Goal: Information Seeking & Learning: Learn about a topic

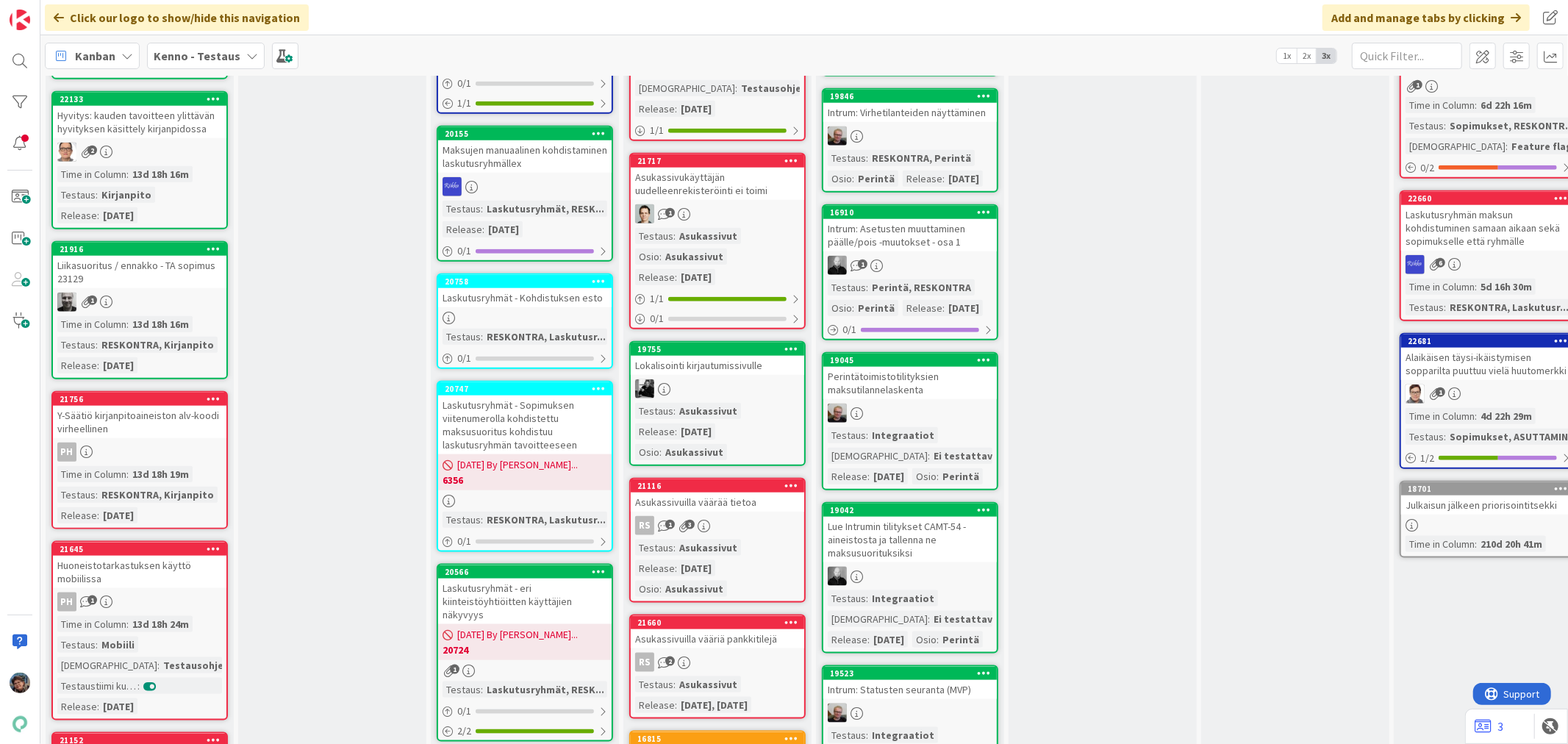
scroll to position [1143, 0]
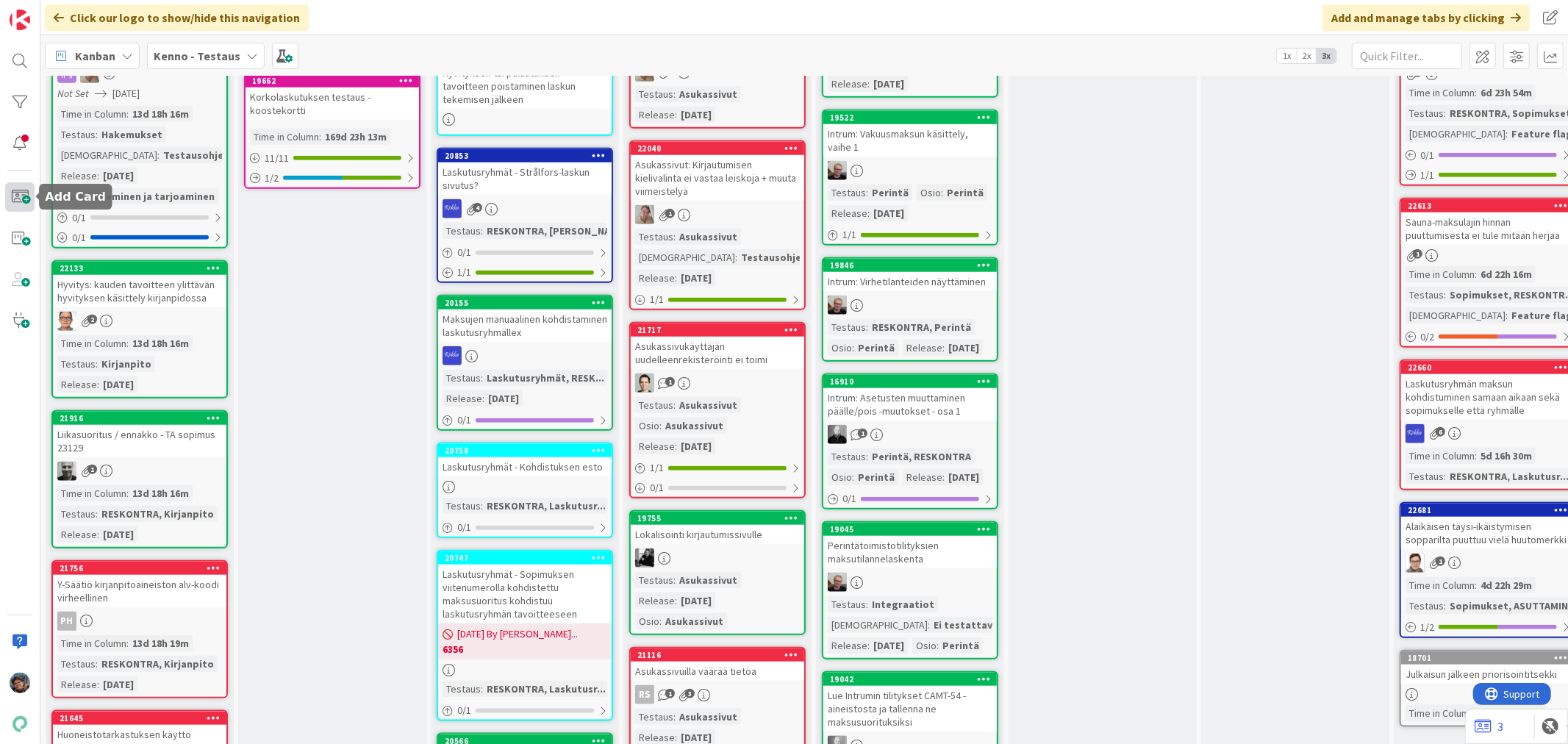
click at [21, 195] on span at bounding box center [19, 197] width 29 height 29
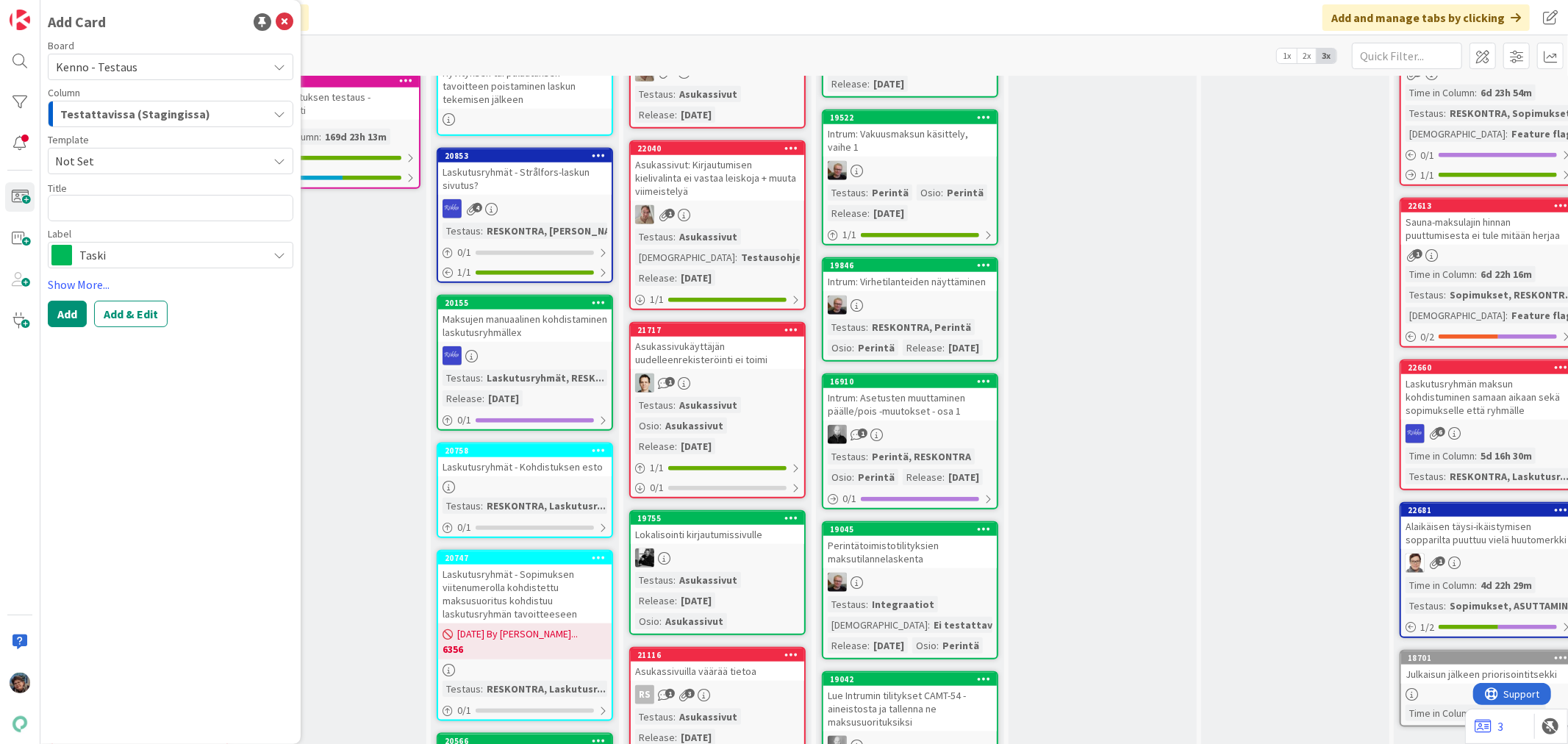
click at [282, 159] on icon at bounding box center [279, 161] width 12 height 12
click at [204, 226] on span "Bugi" at bounding box center [175, 224] width 213 height 19
type textarea "x"
type textarea "Bugi"
click at [143, 314] on button "Add & Edit" at bounding box center [130, 314] width 74 height 27
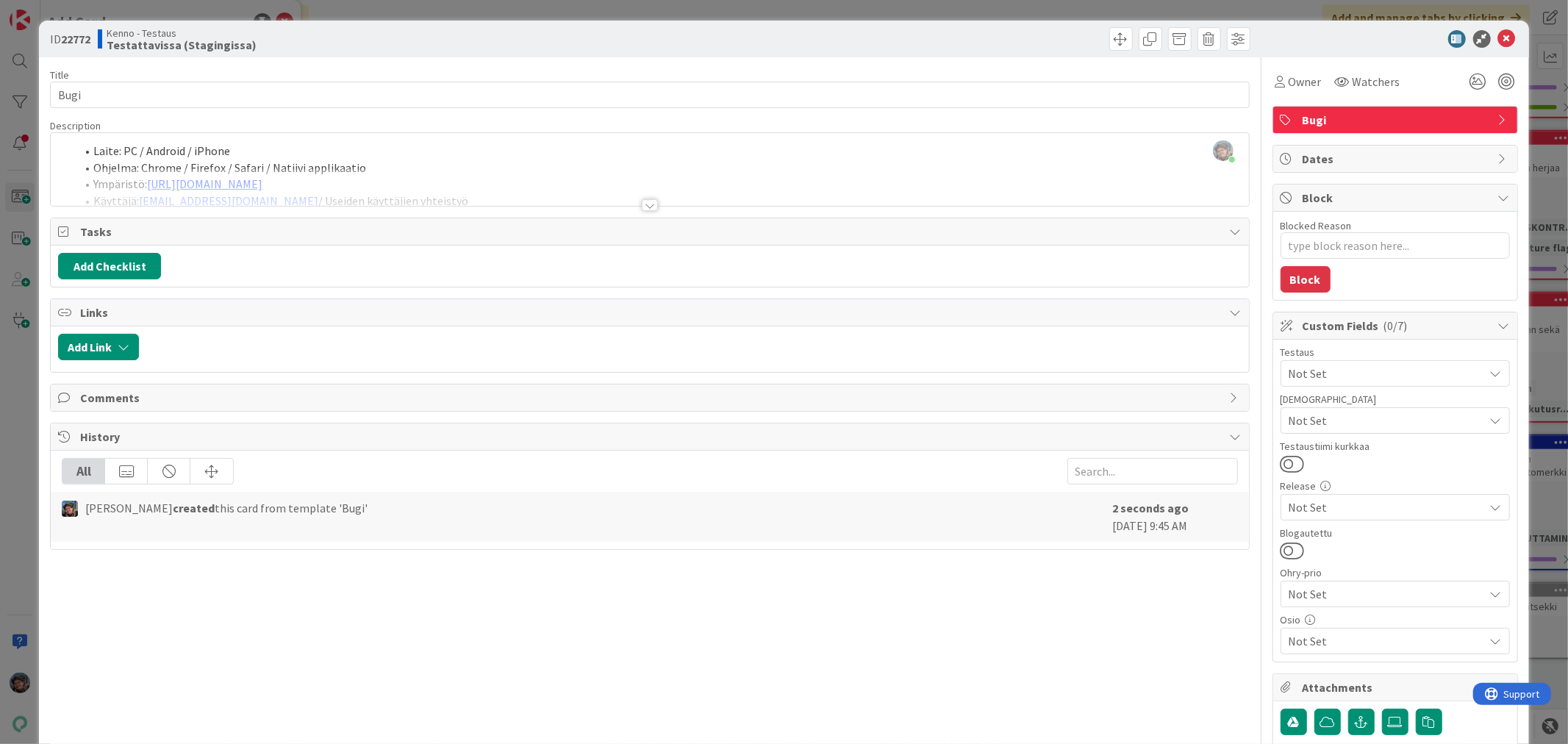
click at [644, 199] on div at bounding box center [650, 199] width 1199 height 16
click at [643, 203] on div at bounding box center [650, 205] width 16 height 12
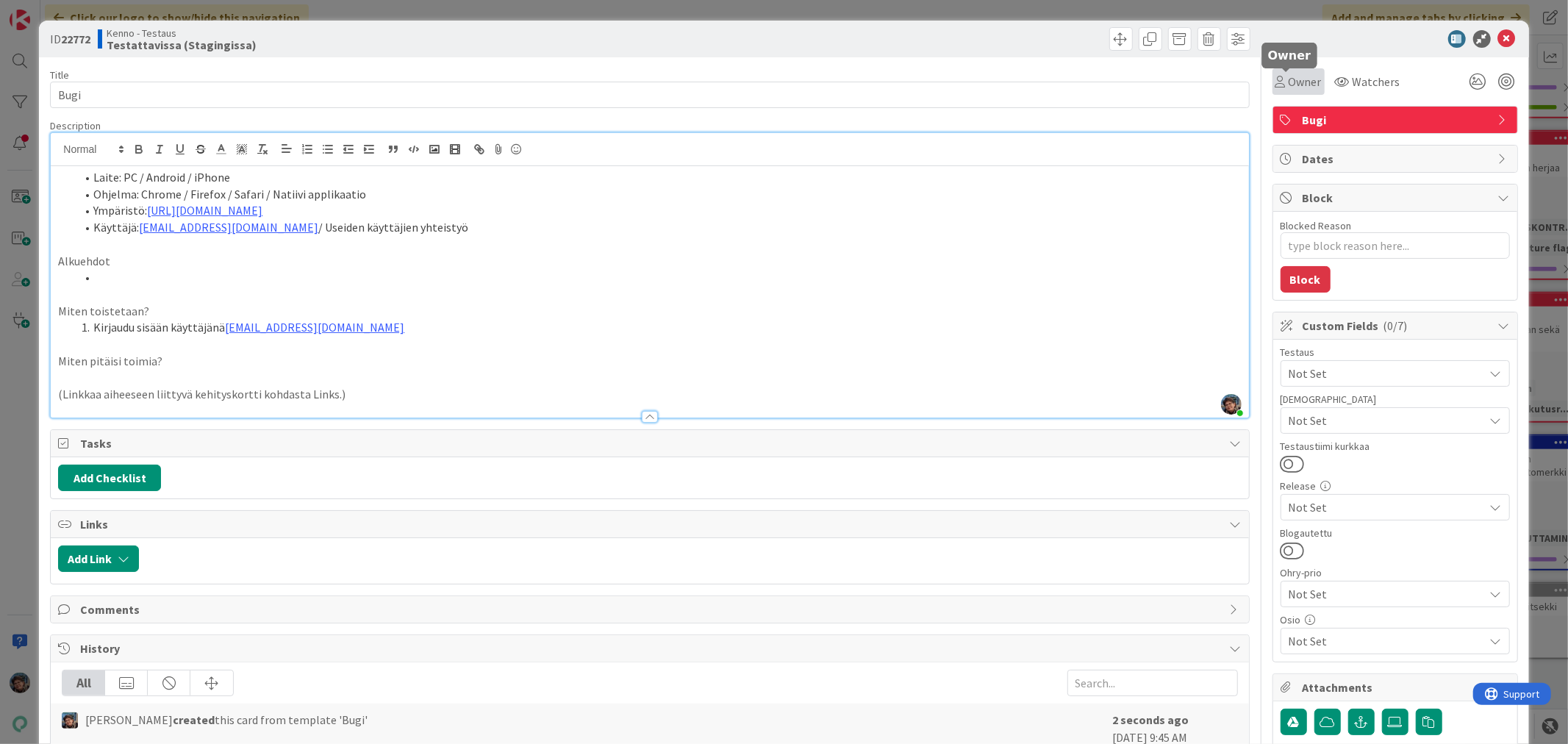
click at [1275, 84] on icon at bounding box center [1280, 82] width 10 height 12
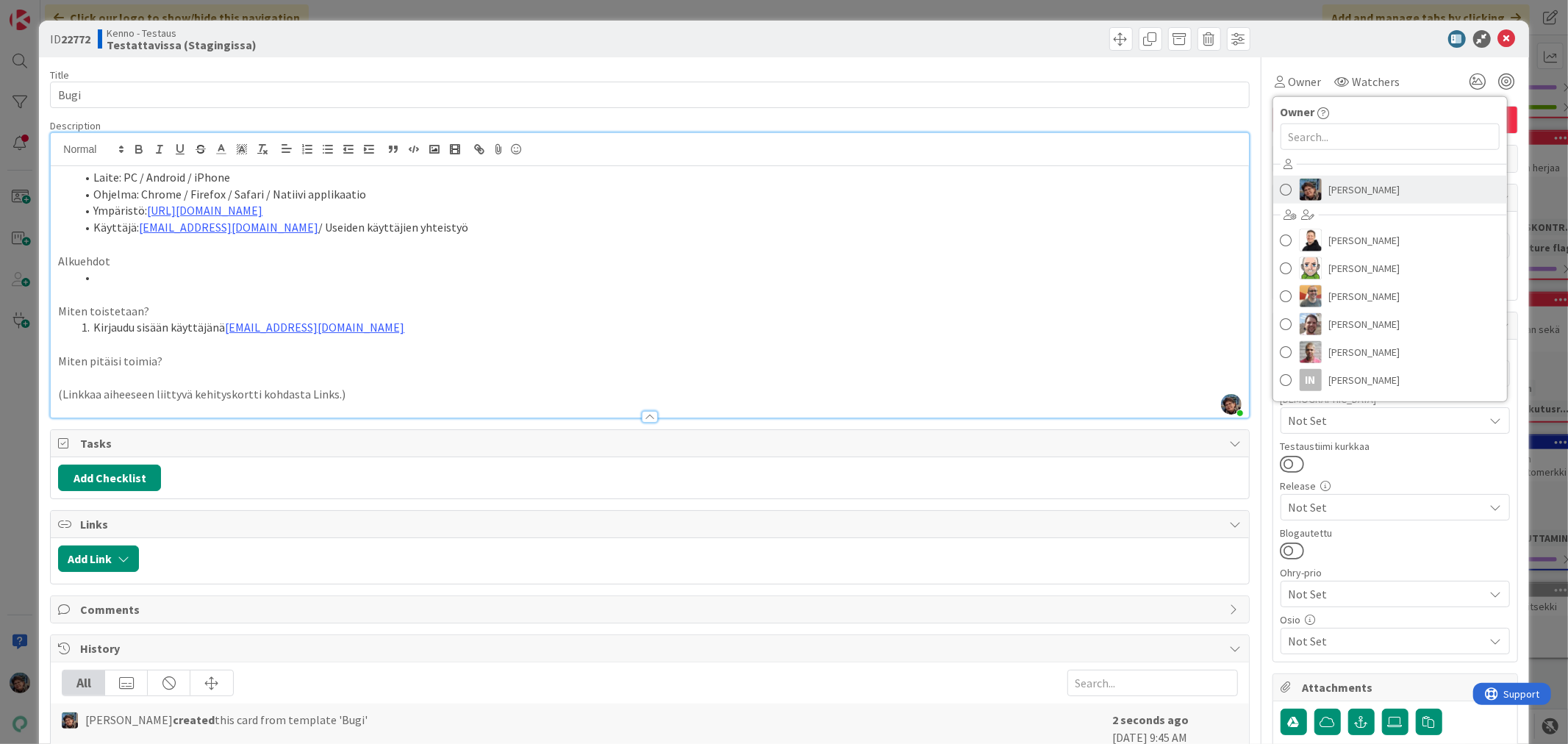
click at [1280, 188] on span at bounding box center [1286, 190] width 12 height 22
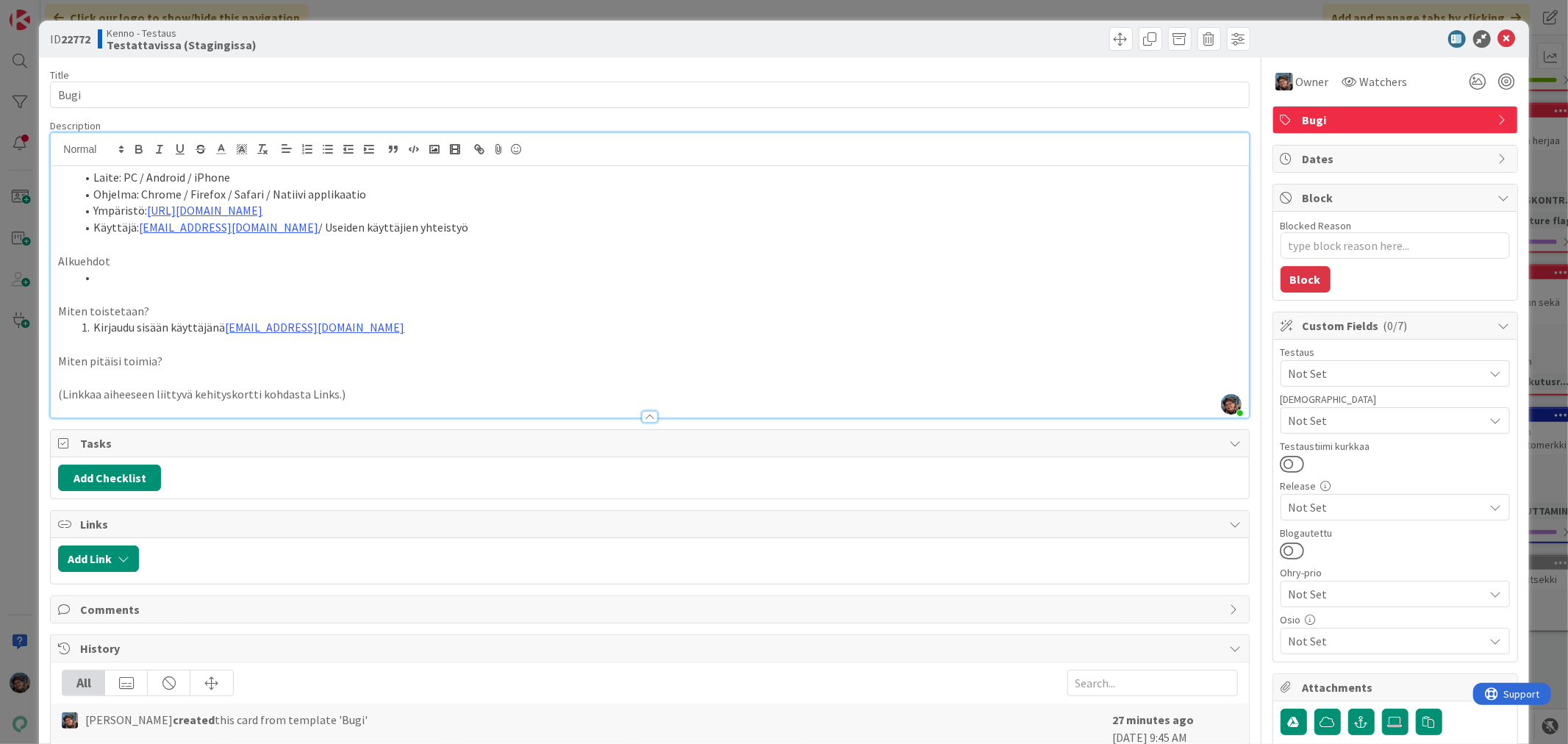
type textarea "x"
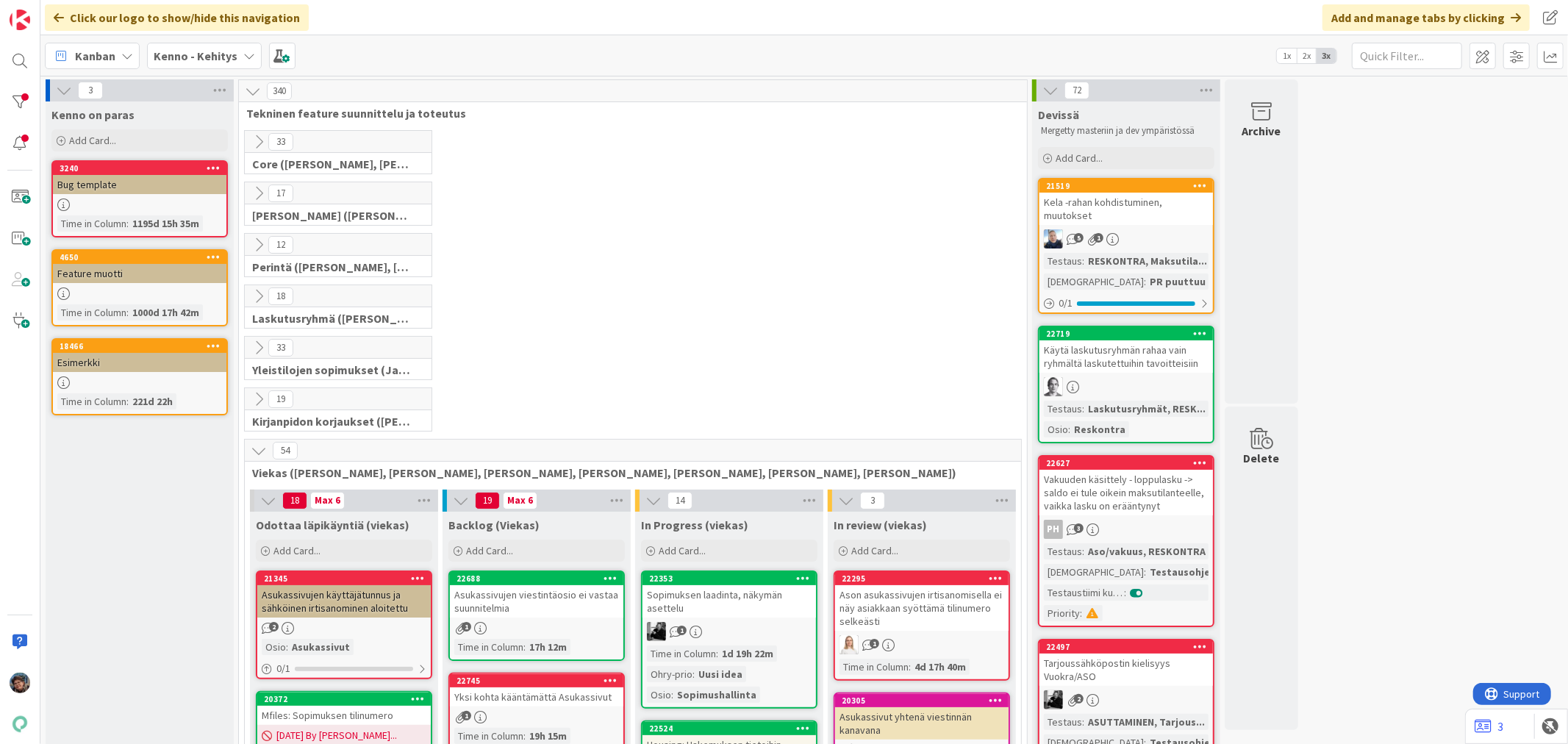
scroll to position [1878, 0]
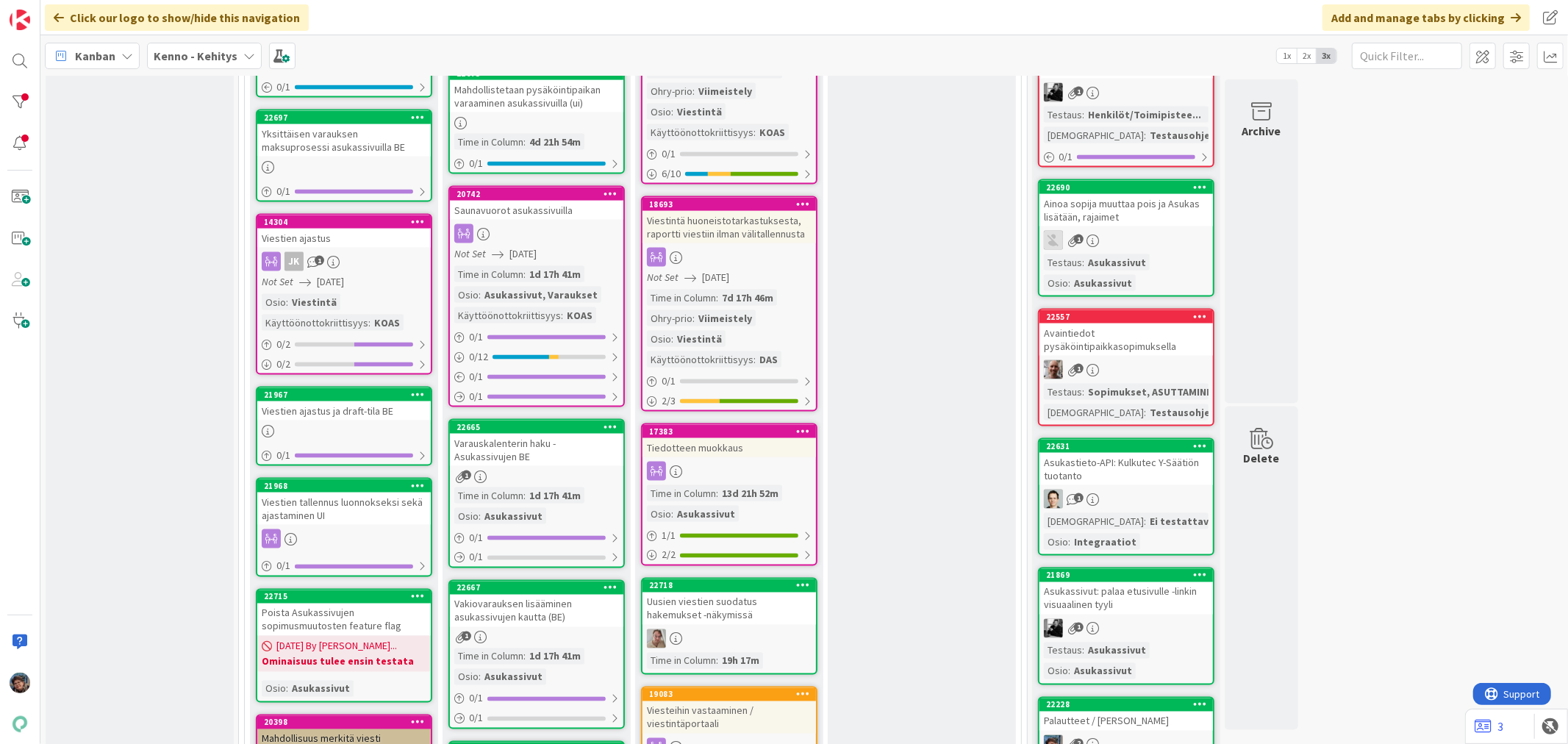
click at [194, 64] on div "Kenno - Kehitys" at bounding box center [204, 56] width 115 height 27
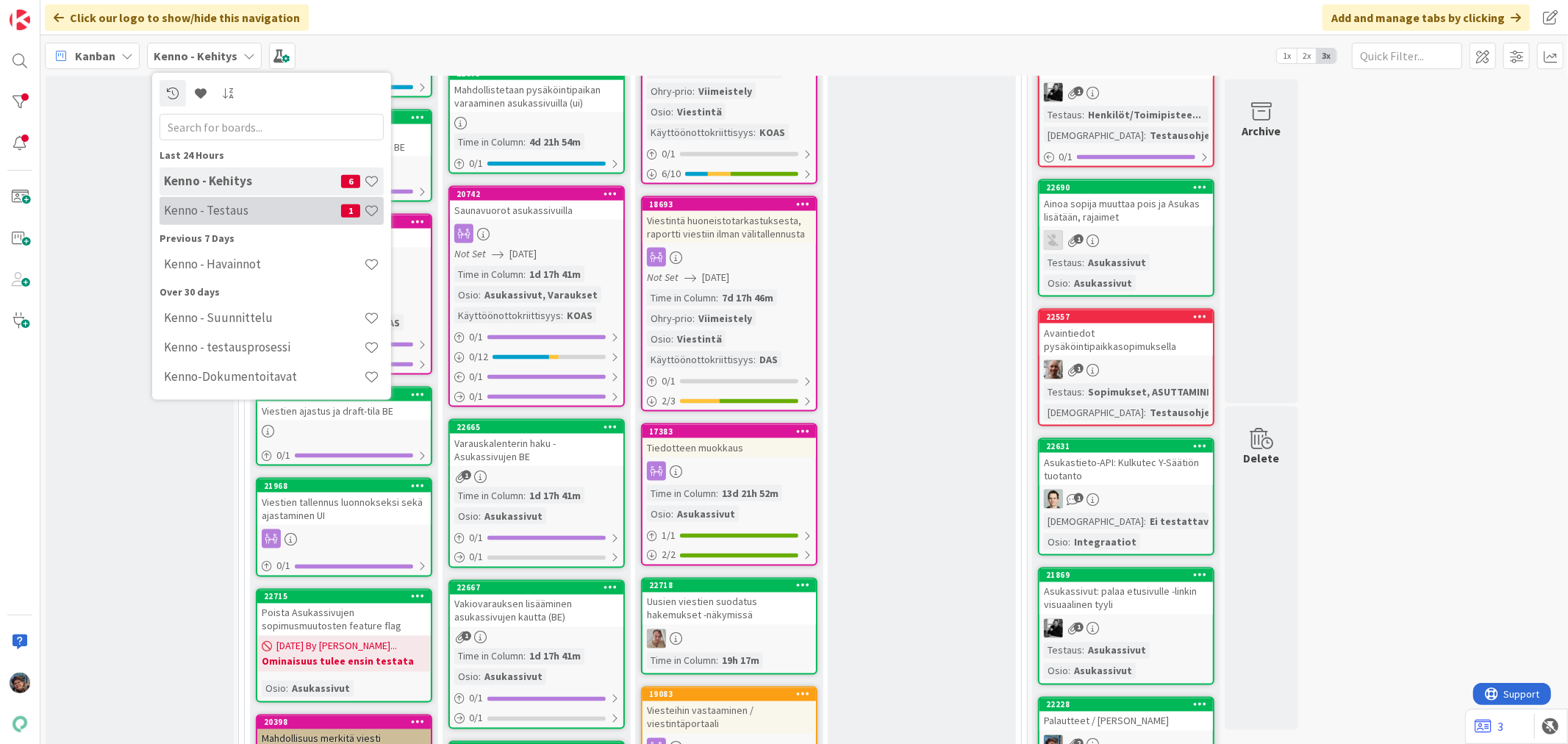
click at [204, 197] on div "Kenno - Testaus 1" at bounding box center [271, 210] width 224 height 28
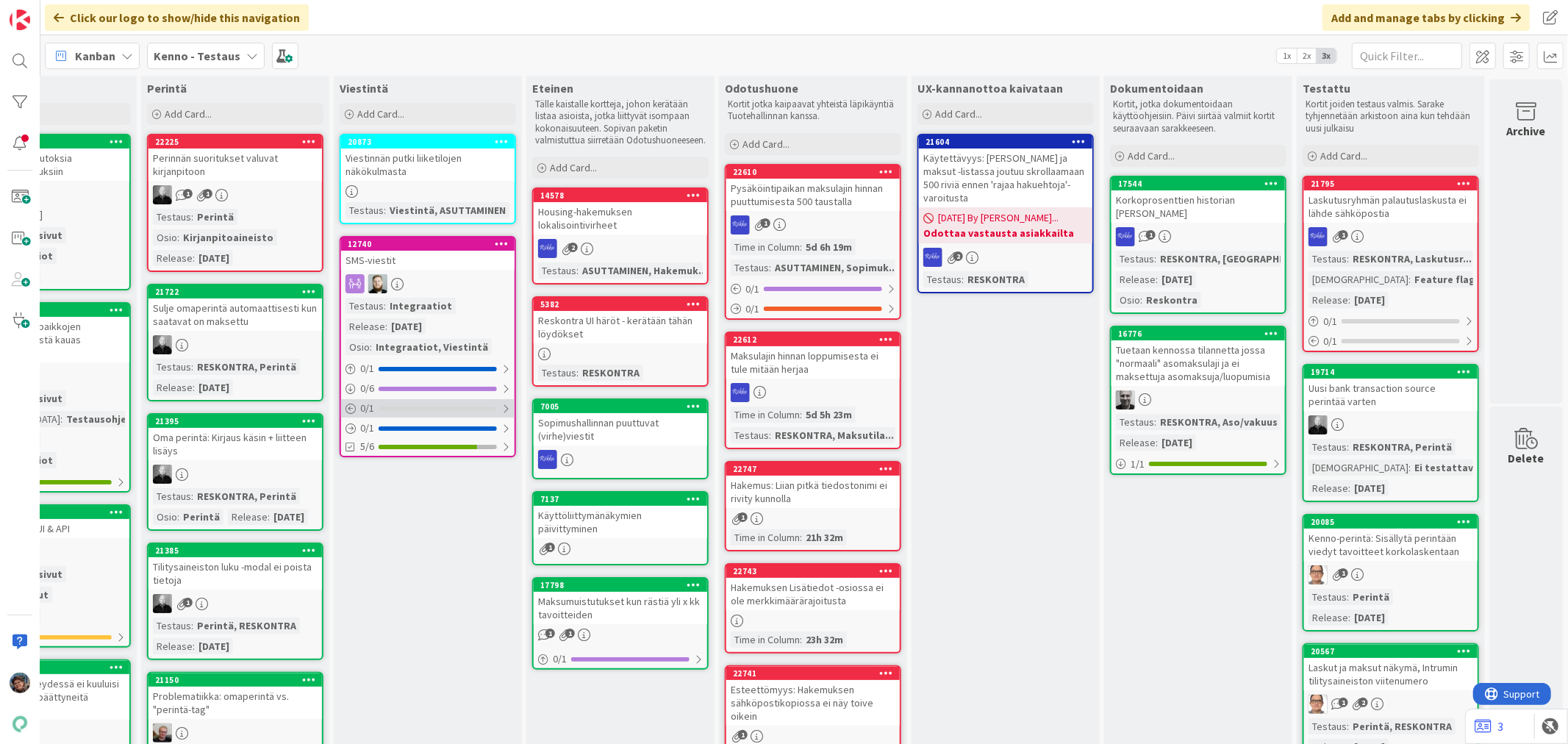
scroll to position [0, 686]
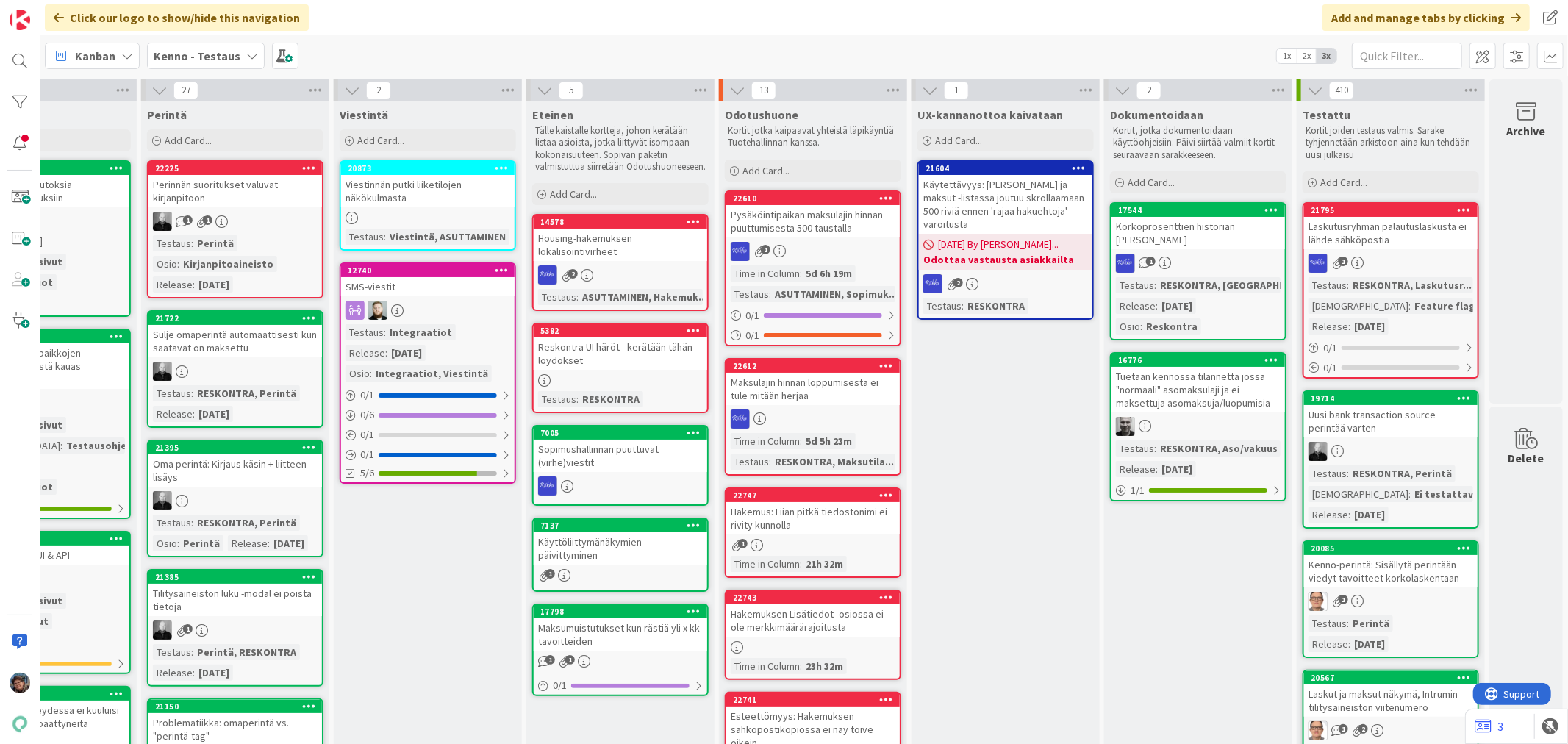
click at [182, 730] on div "Problematiikka: omaperintä vs. "perintä-tag"" at bounding box center [235, 728] width 174 height 32
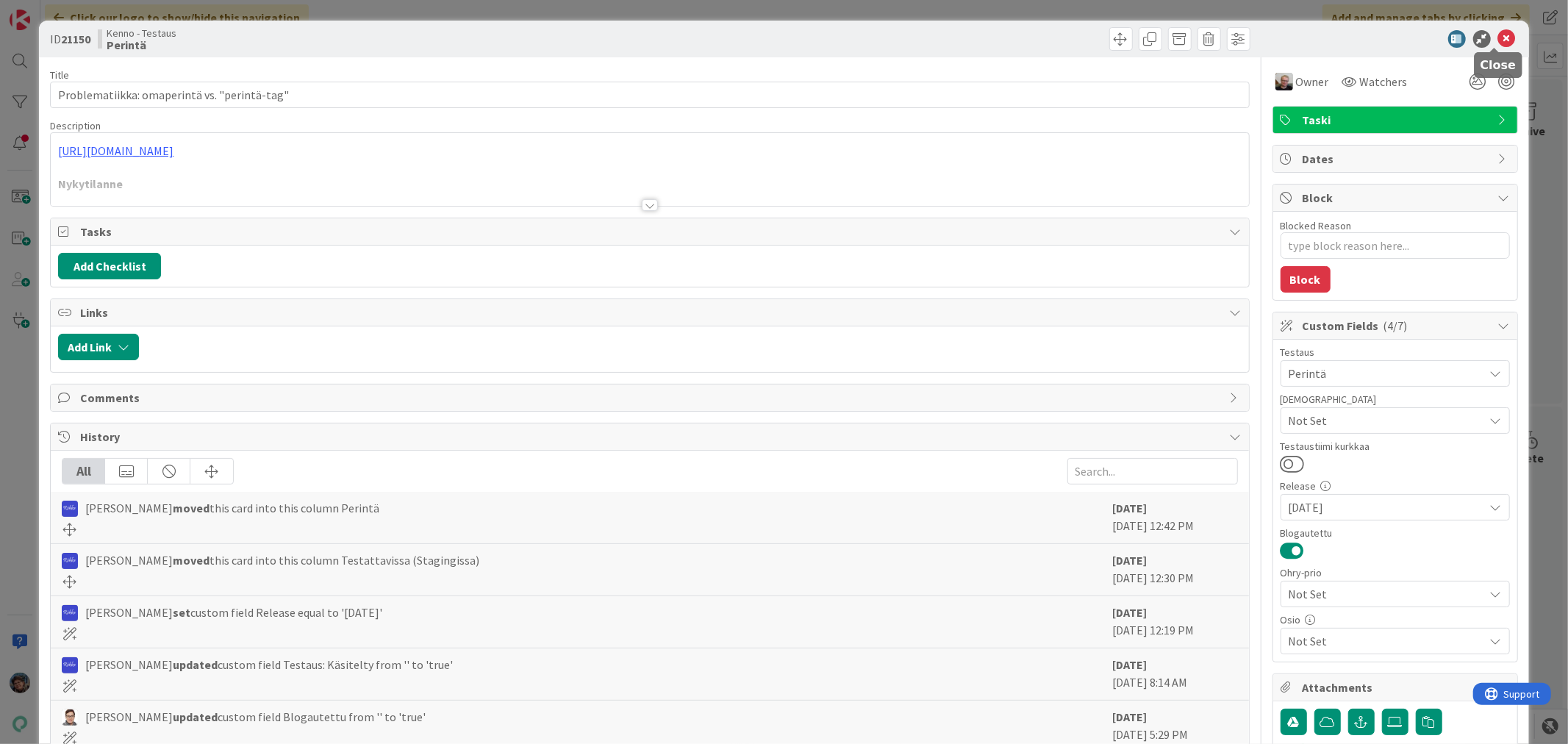
click at [1498, 40] on icon at bounding box center [1507, 39] width 18 height 18
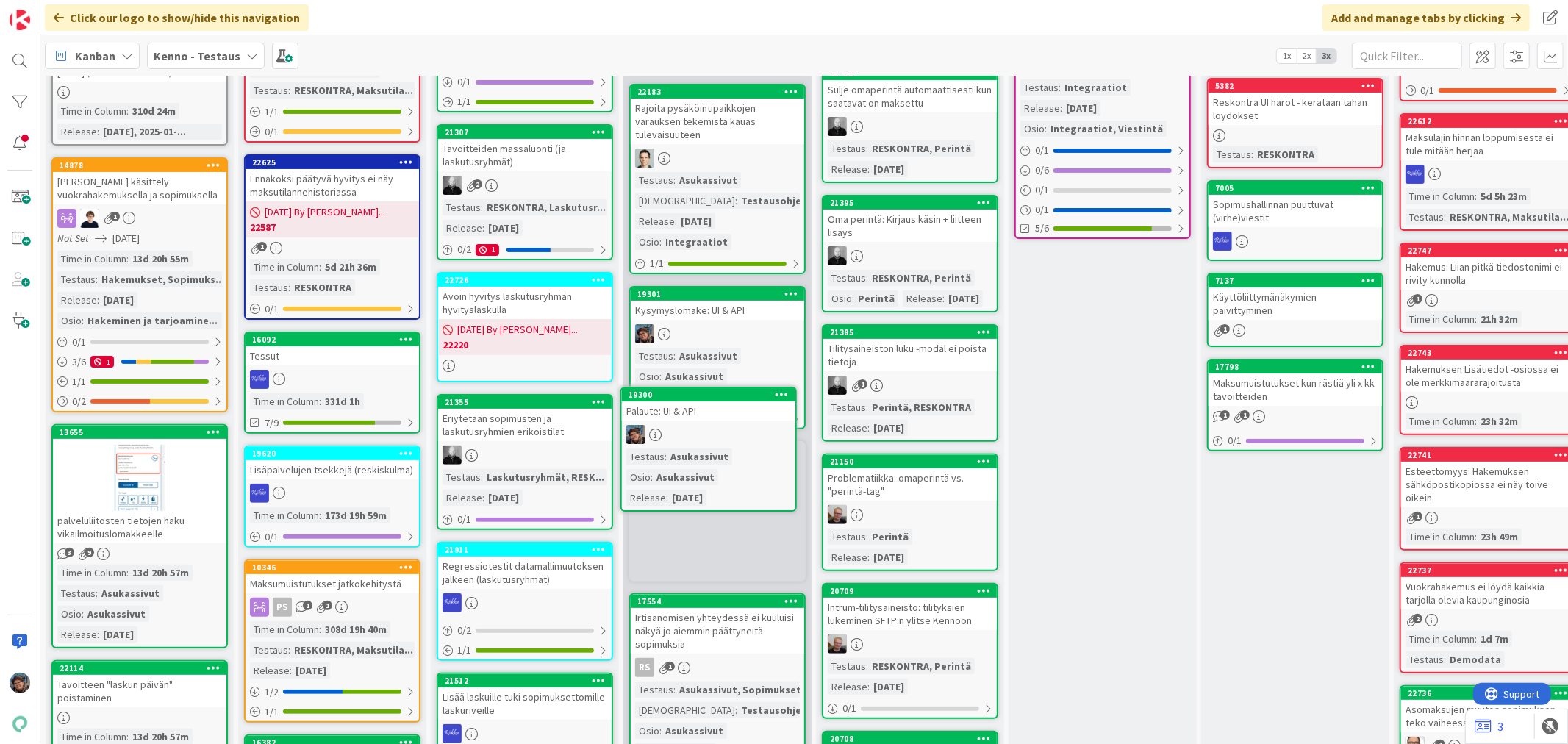
scroll to position [247, 0]
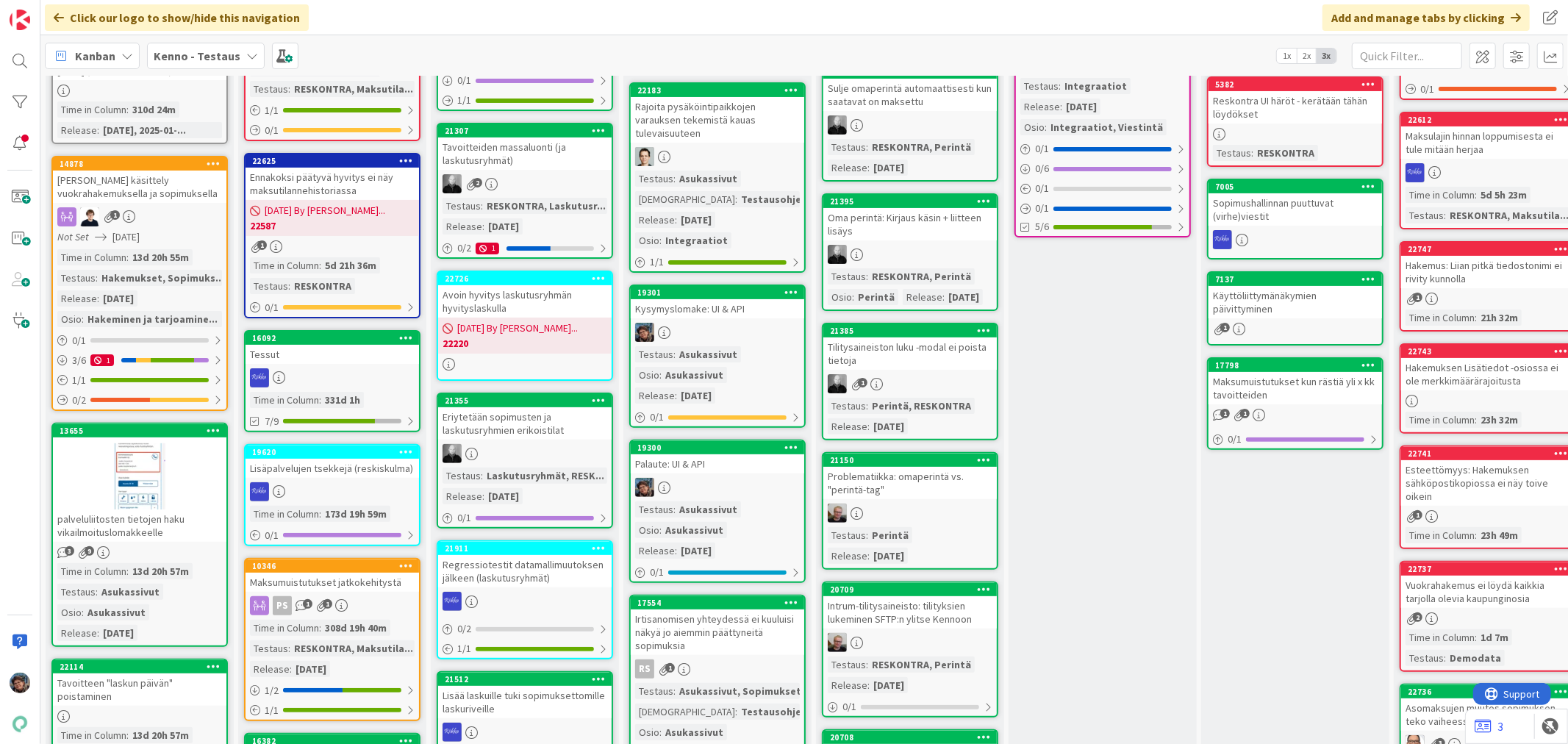
click at [735, 346] on div "Testaus : Asukassivut Osio : Asukassivut Release : 2025-08-06" at bounding box center [717, 375] width 165 height 57
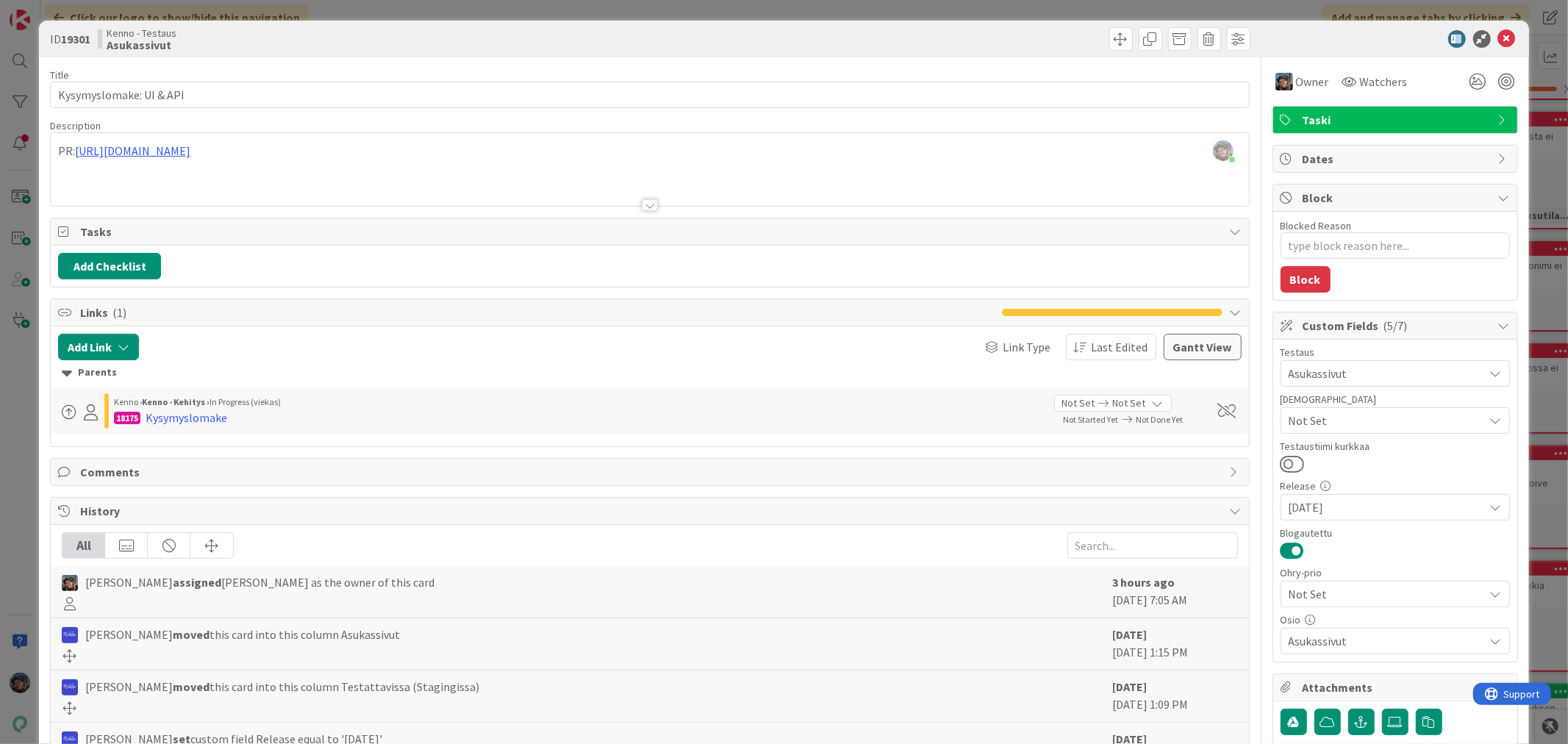
drag, startPoint x: 638, startPoint y: 202, endPoint x: 655, endPoint y: 240, distance: 41.6
click at [642, 203] on div at bounding box center [650, 205] width 16 height 12
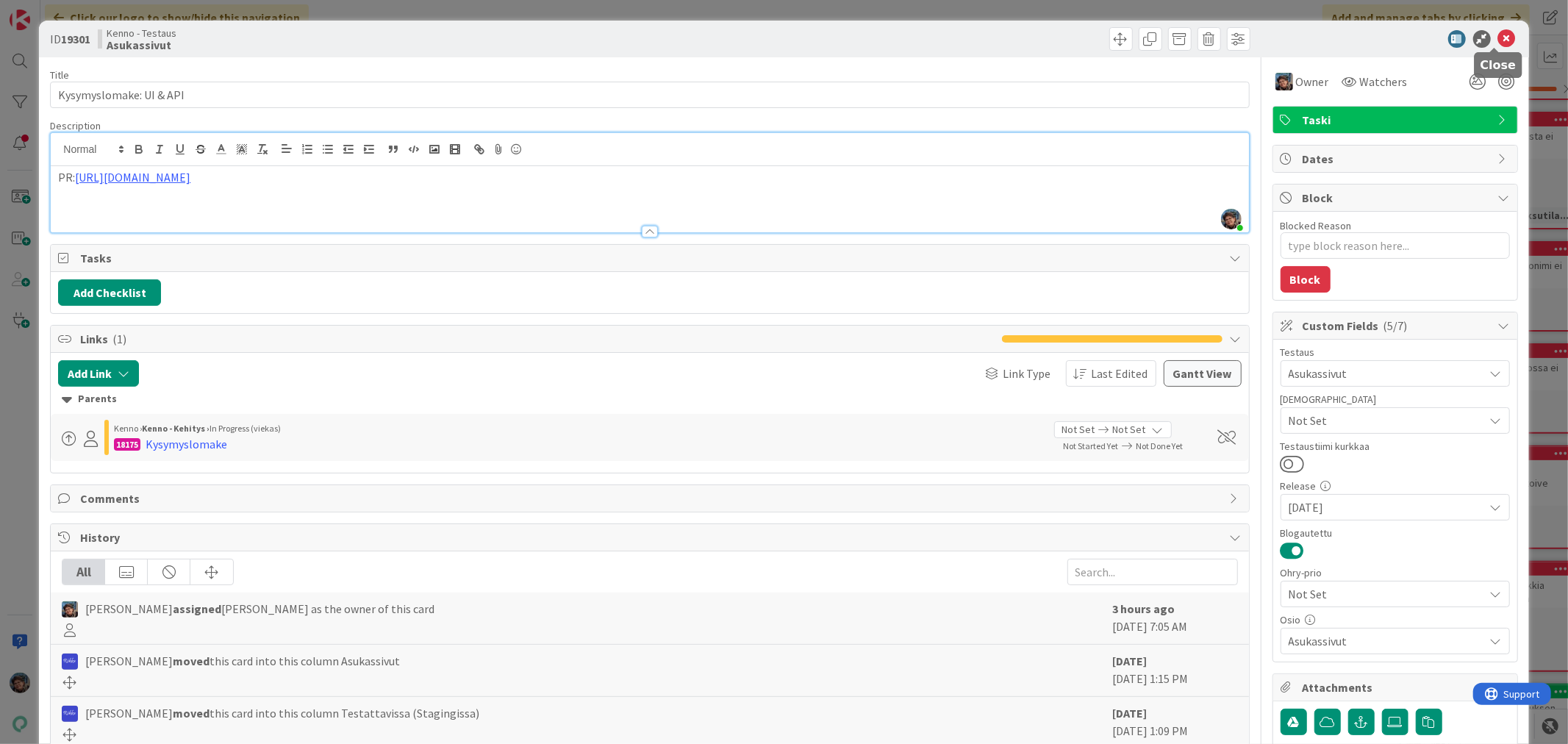
click at [1498, 33] on icon at bounding box center [1507, 39] width 18 height 18
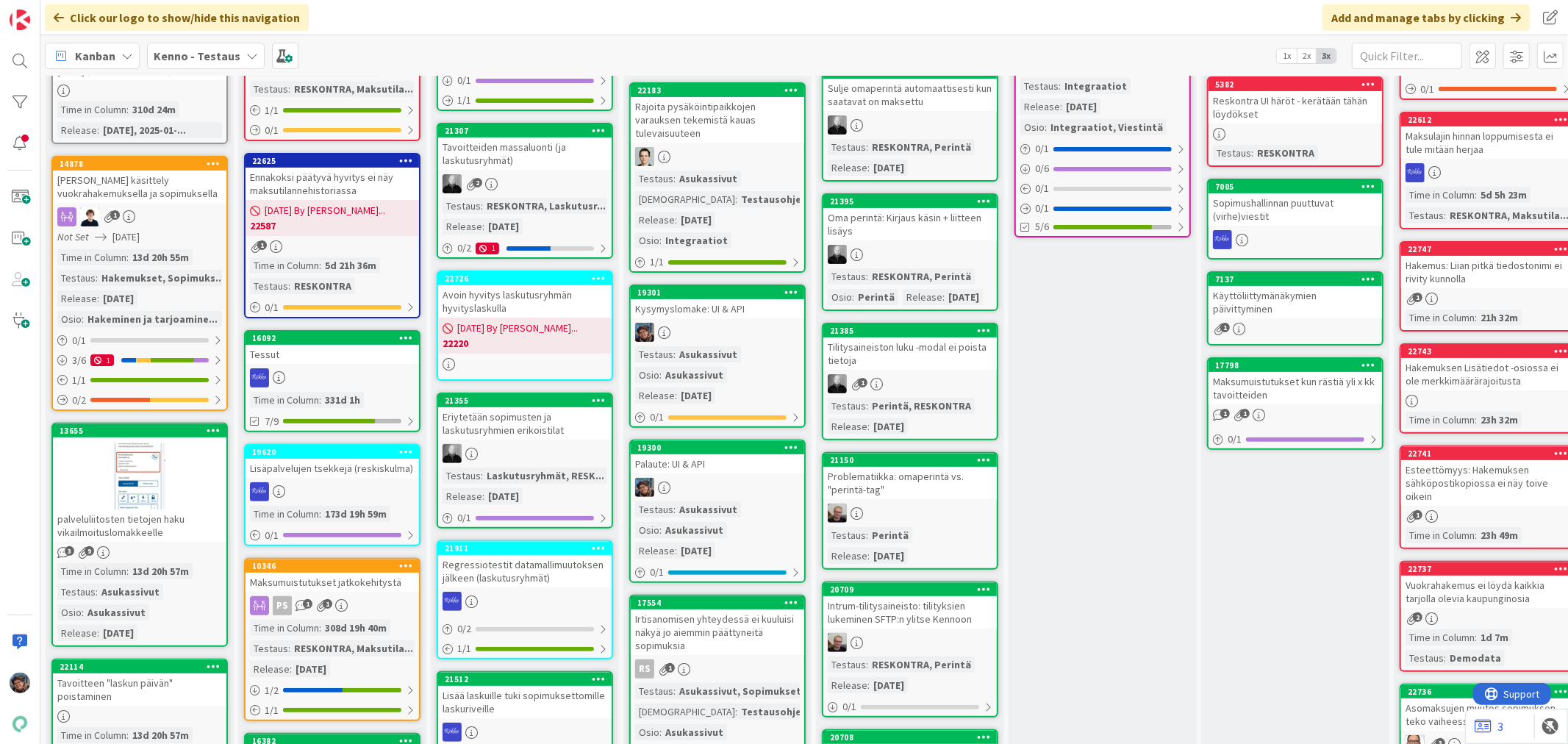
click at [696, 501] on div "Asukassivut" at bounding box center [708, 509] width 66 height 16
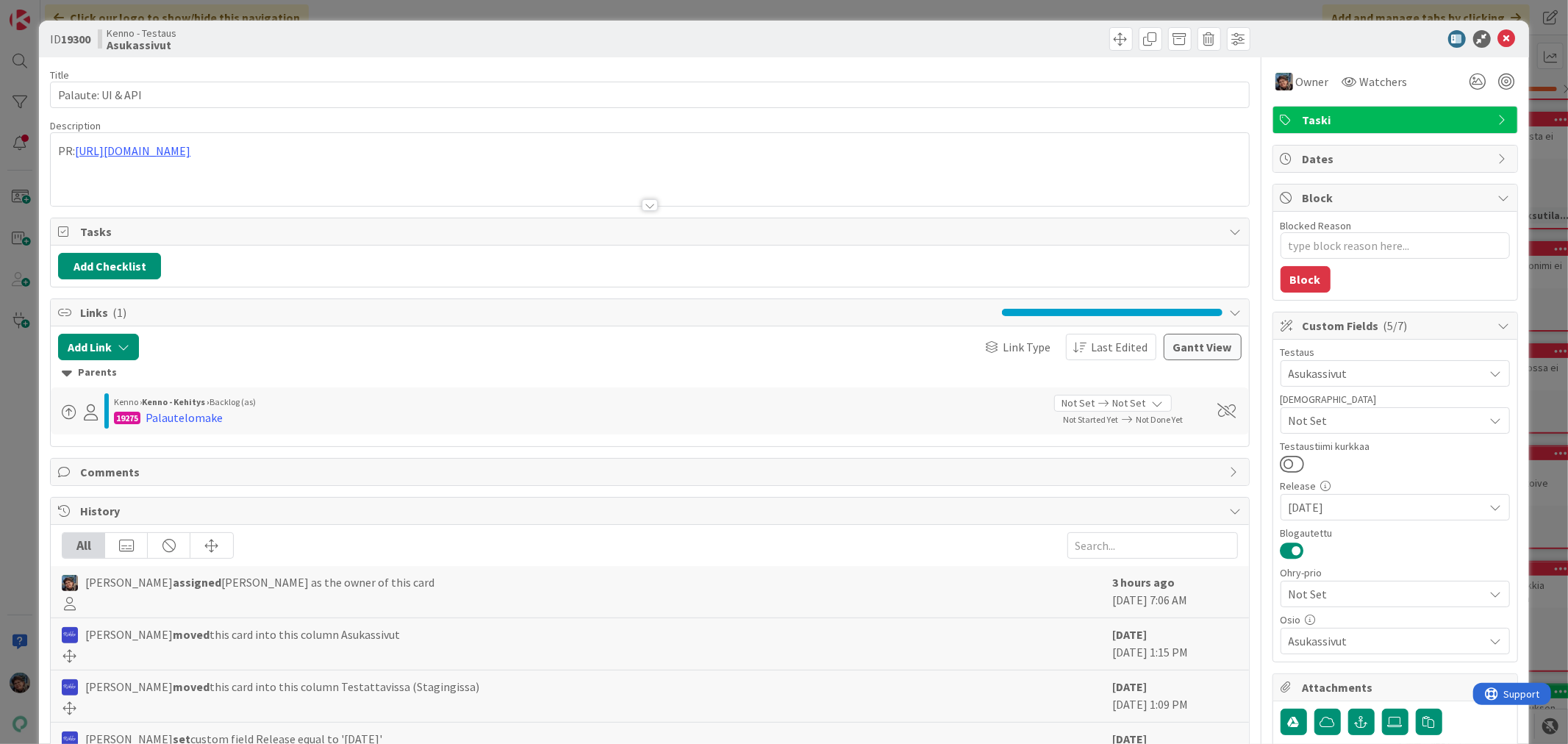
type textarea "x"
click at [644, 202] on div at bounding box center [650, 205] width 16 height 12
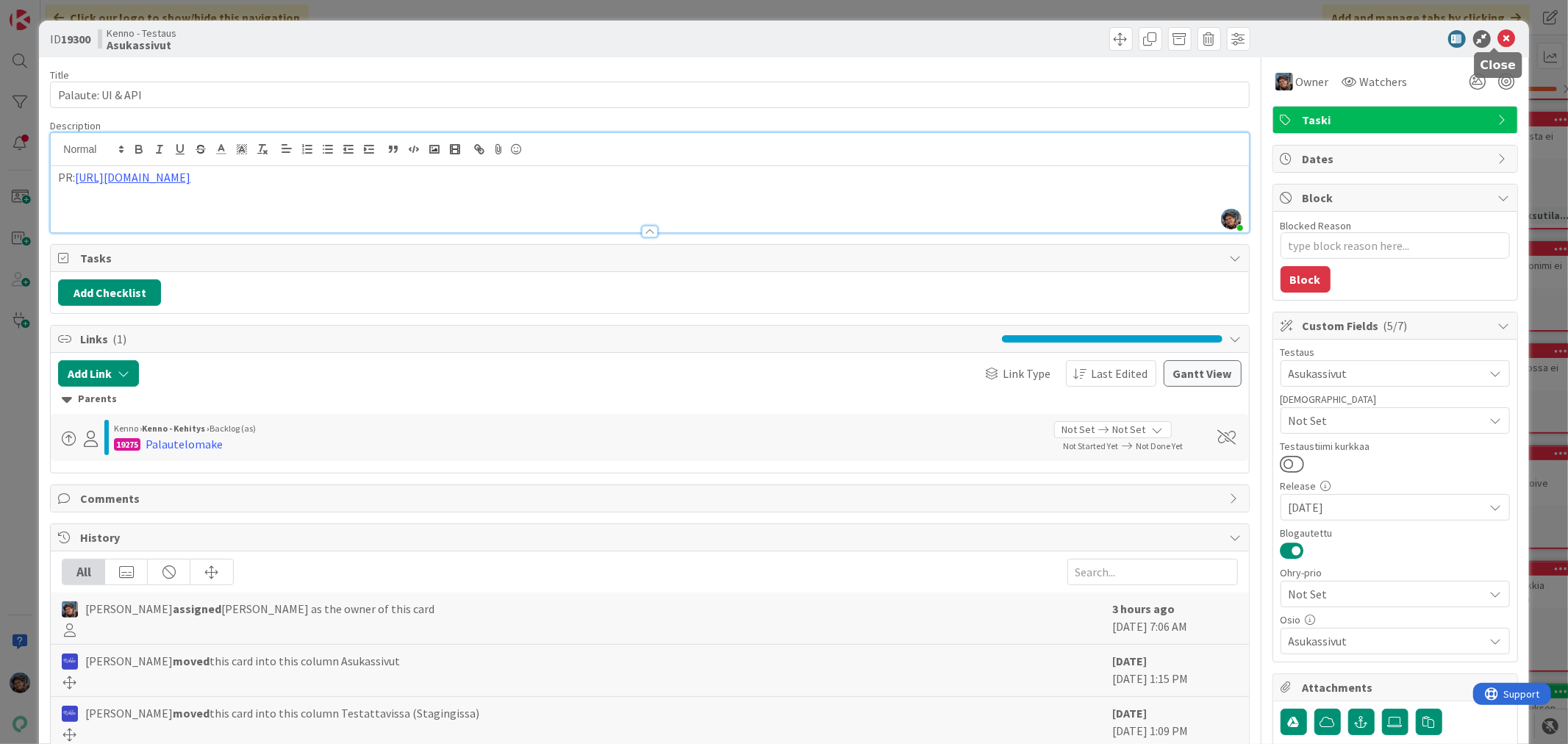
click at [1498, 34] on icon at bounding box center [1507, 39] width 18 height 18
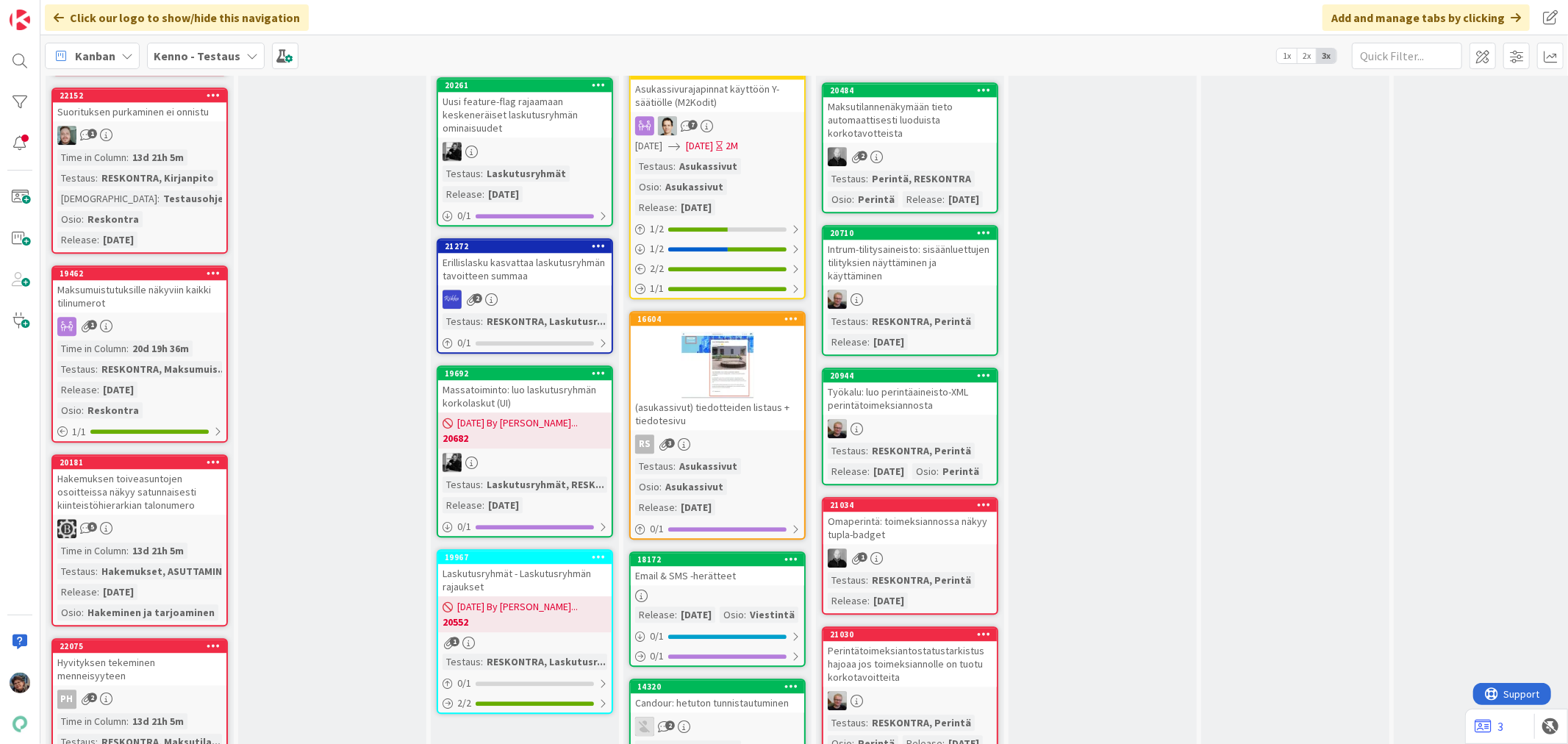
scroll to position [3185, 0]
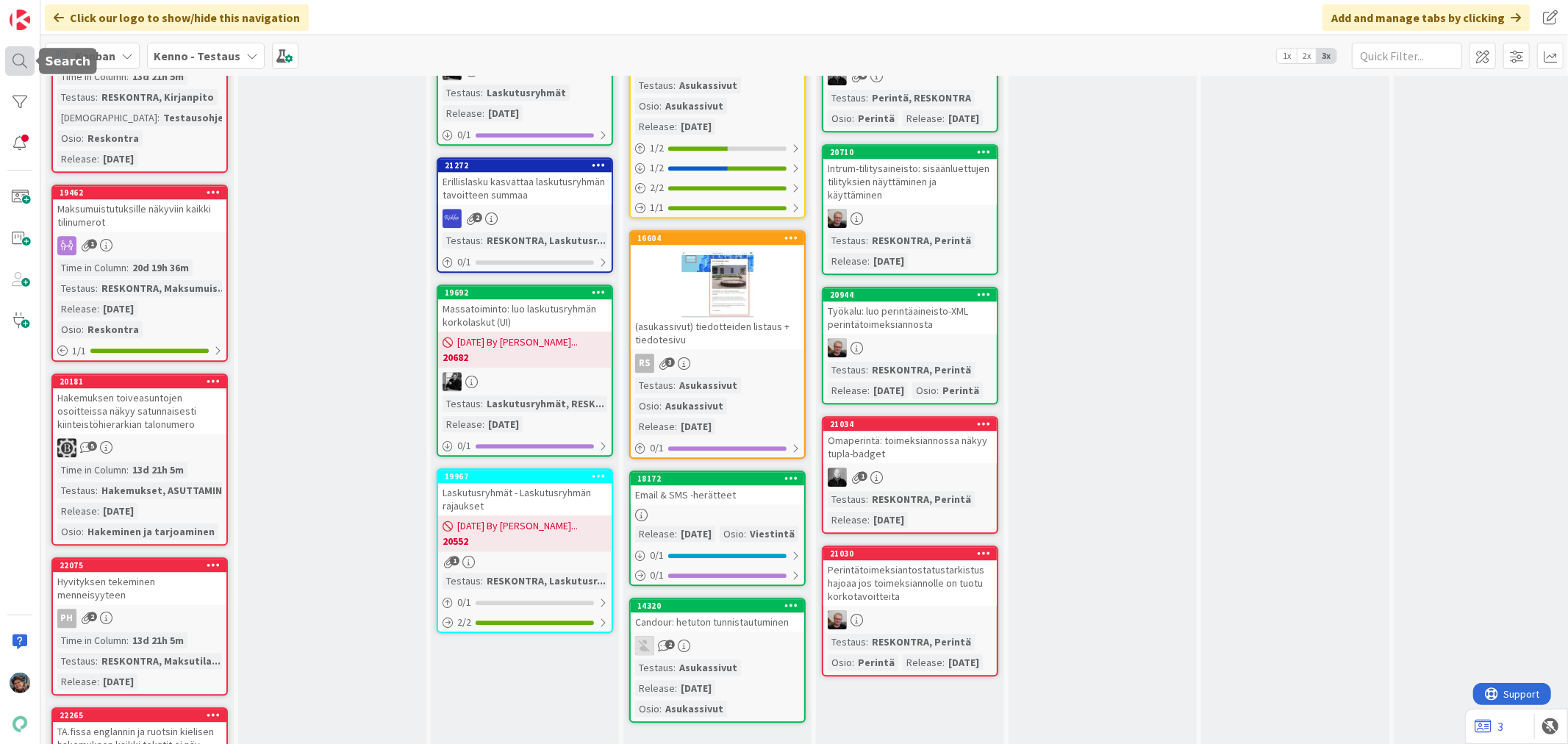
click at [16, 65] on div at bounding box center [19, 60] width 29 height 29
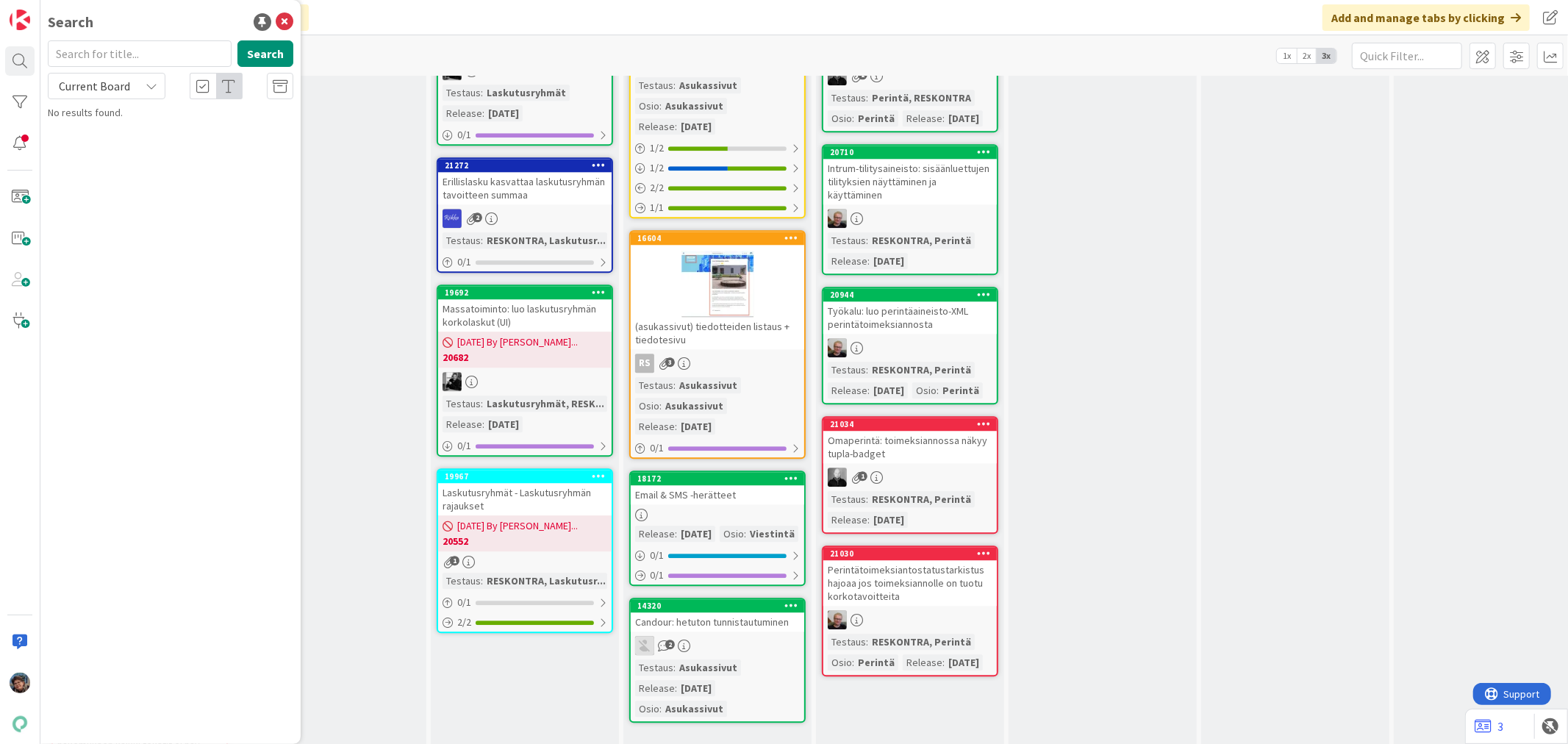
click at [101, 56] on input "text" at bounding box center [139, 54] width 184 height 27
type input "18175"
click at [111, 91] on span "Current Board" at bounding box center [95, 86] width 72 height 15
click at [104, 142] on span "All Boards" at bounding box center [132, 147] width 153 height 22
click at [138, 130] on span "Kysymyslomake" at bounding box center [139, 130] width 72 height 13
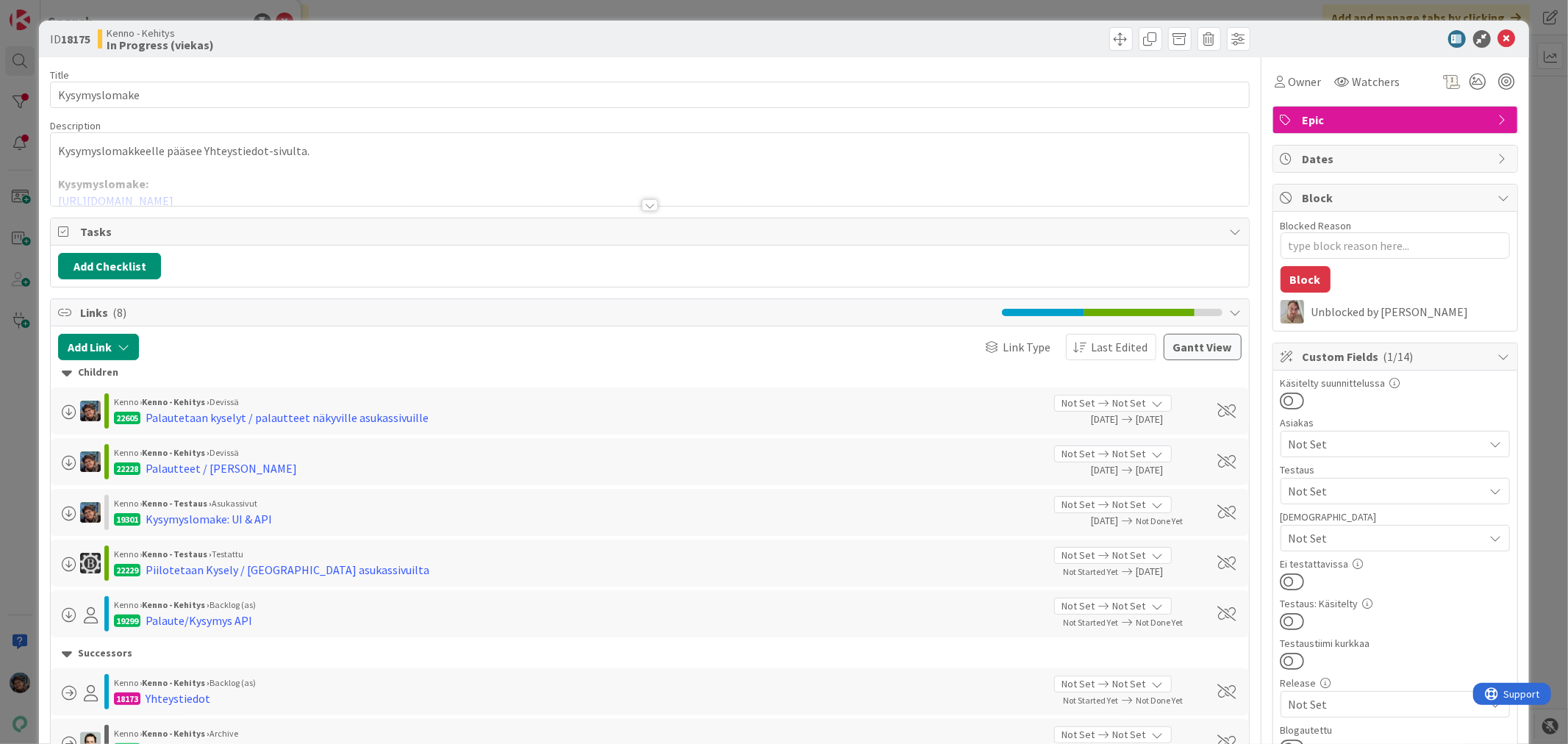
type textarea "x"
click at [642, 206] on div at bounding box center [650, 205] width 16 height 12
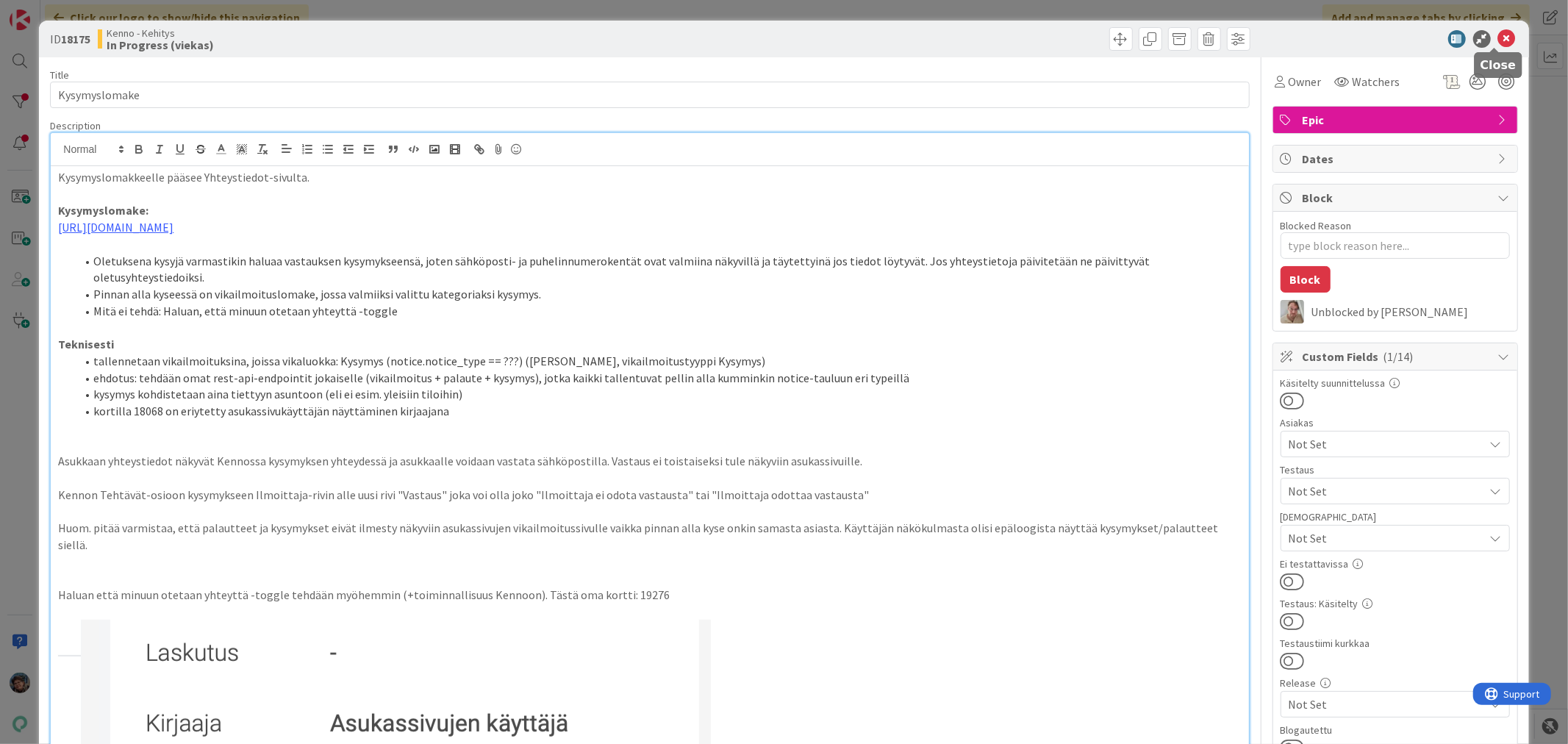
click at [1498, 35] on icon at bounding box center [1507, 39] width 18 height 18
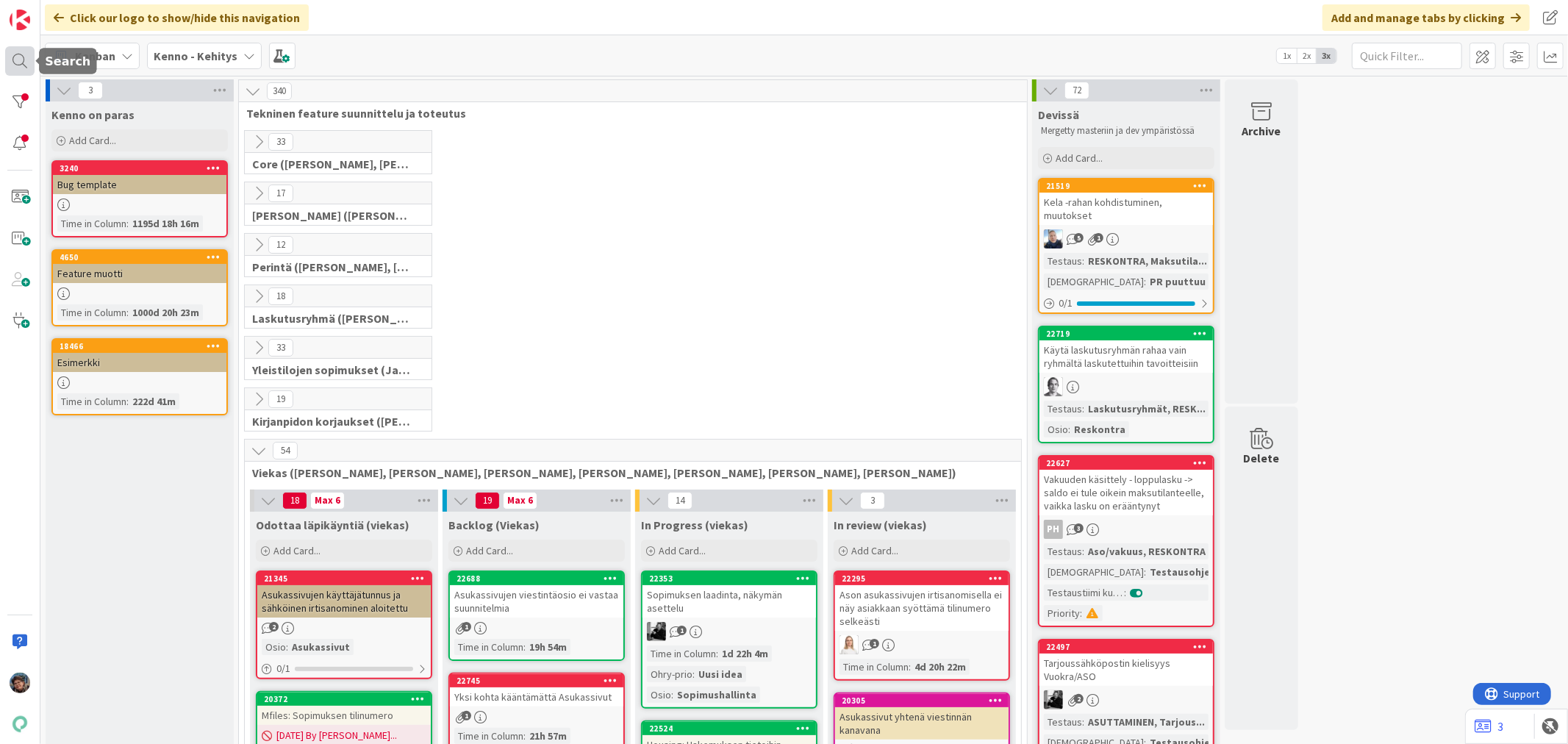
click at [16, 53] on div at bounding box center [19, 60] width 29 height 29
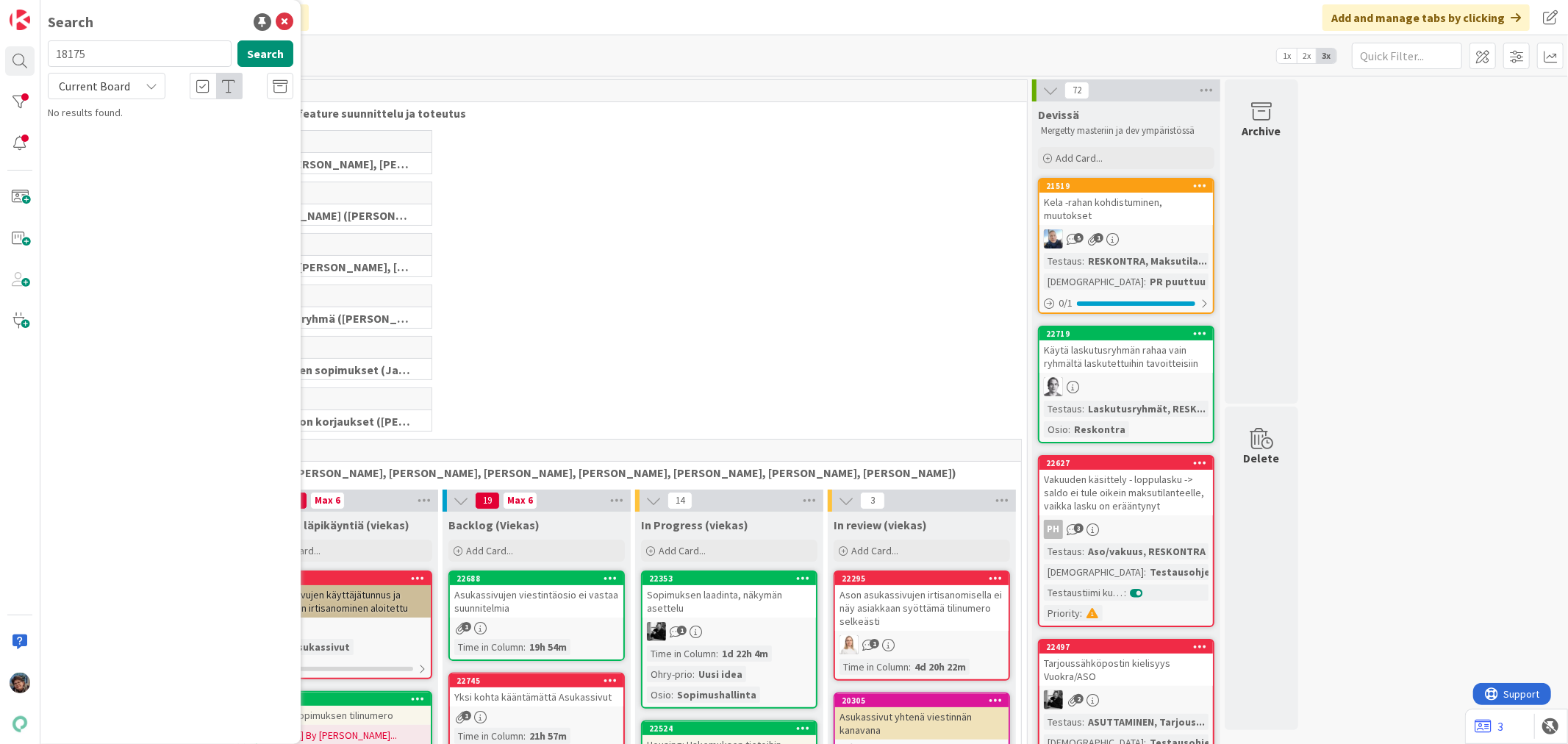
drag, startPoint x: 101, startPoint y: 51, endPoint x: 9, endPoint y: 39, distance: 92.8
click at [9, 39] on div "Search 18175 Search Current Board No results found." at bounding box center [20, 372] width 40 height 744
type input "22228"
click at [83, 86] on span "Current Board" at bounding box center [95, 86] width 72 height 15
click at [85, 147] on span "All Boards" at bounding box center [132, 147] width 153 height 22
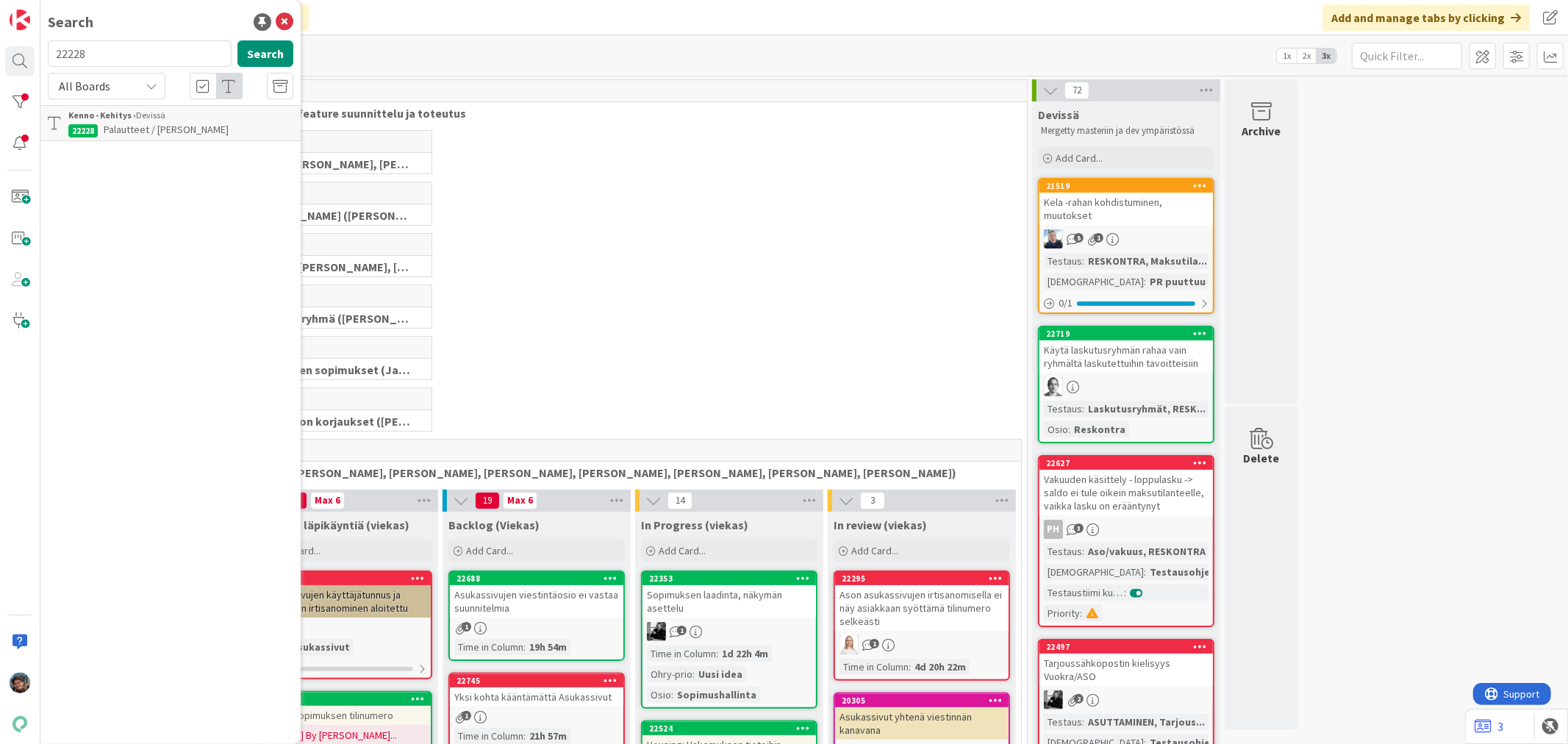
click at [104, 127] on span "Palautteet / Kyselyt Kennossa" at bounding box center [166, 130] width 125 height 13
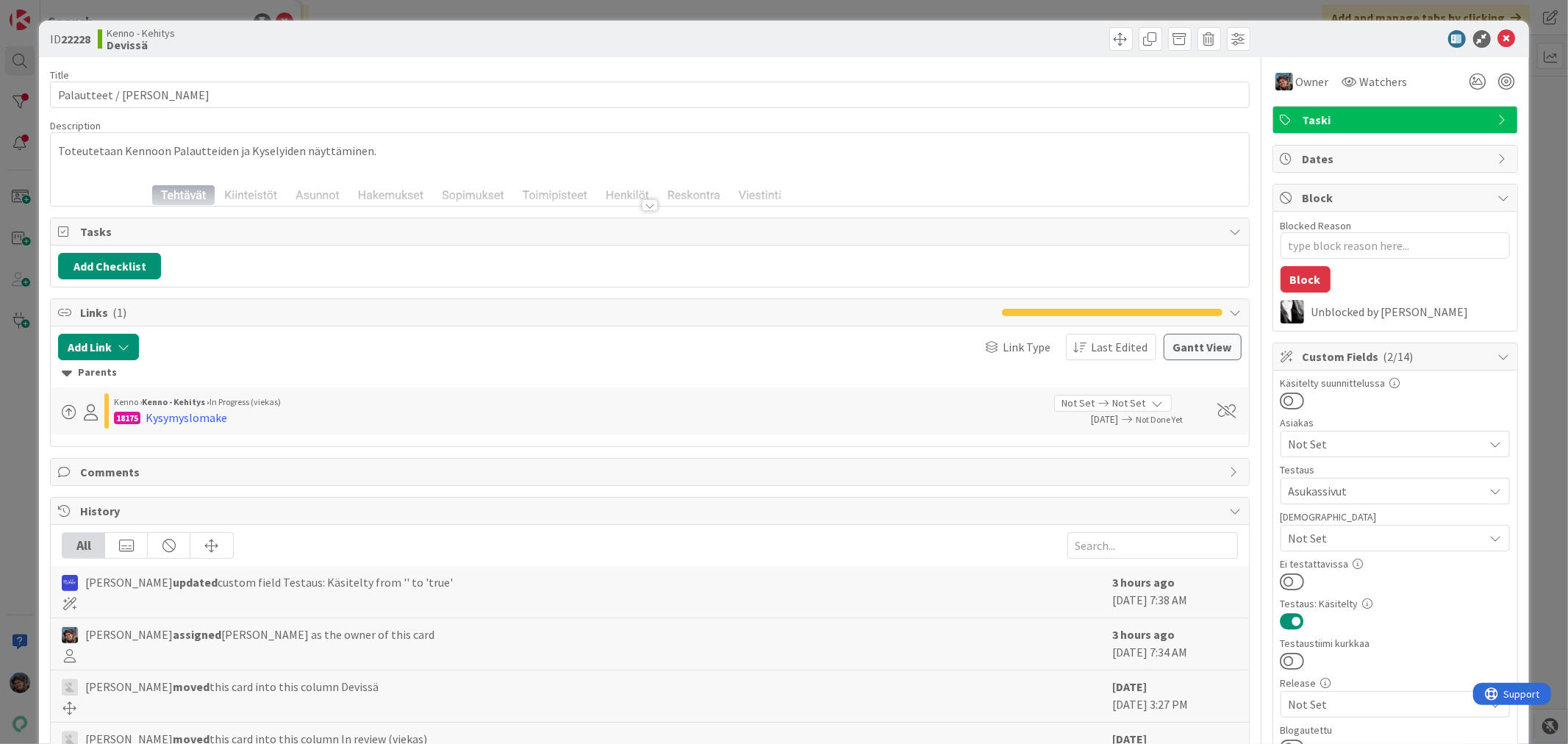
click at [642, 204] on div at bounding box center [650, 205] width 16 height 12
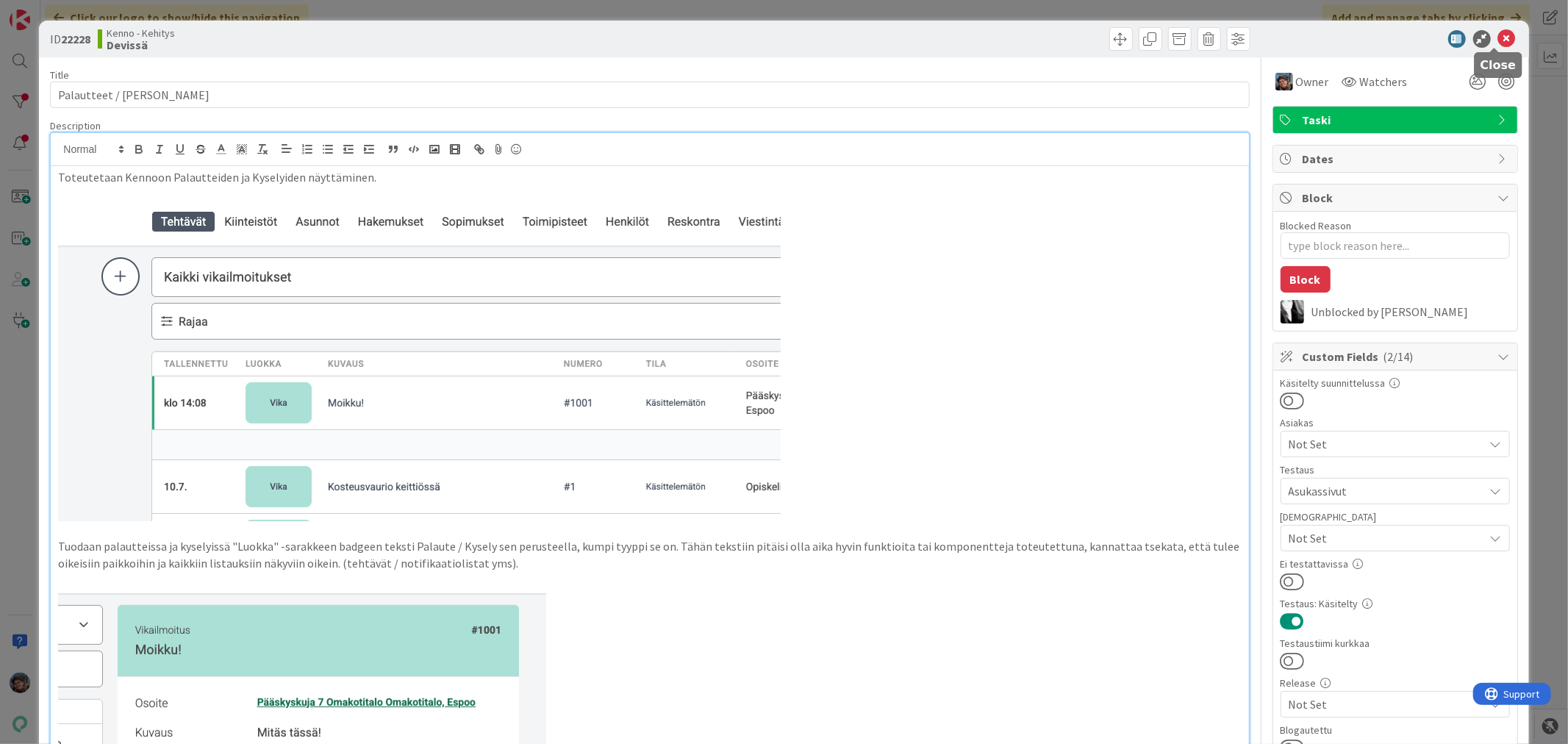
click at [1498, 36] on icon at bounding box center [1507, 39] width 18 height 18
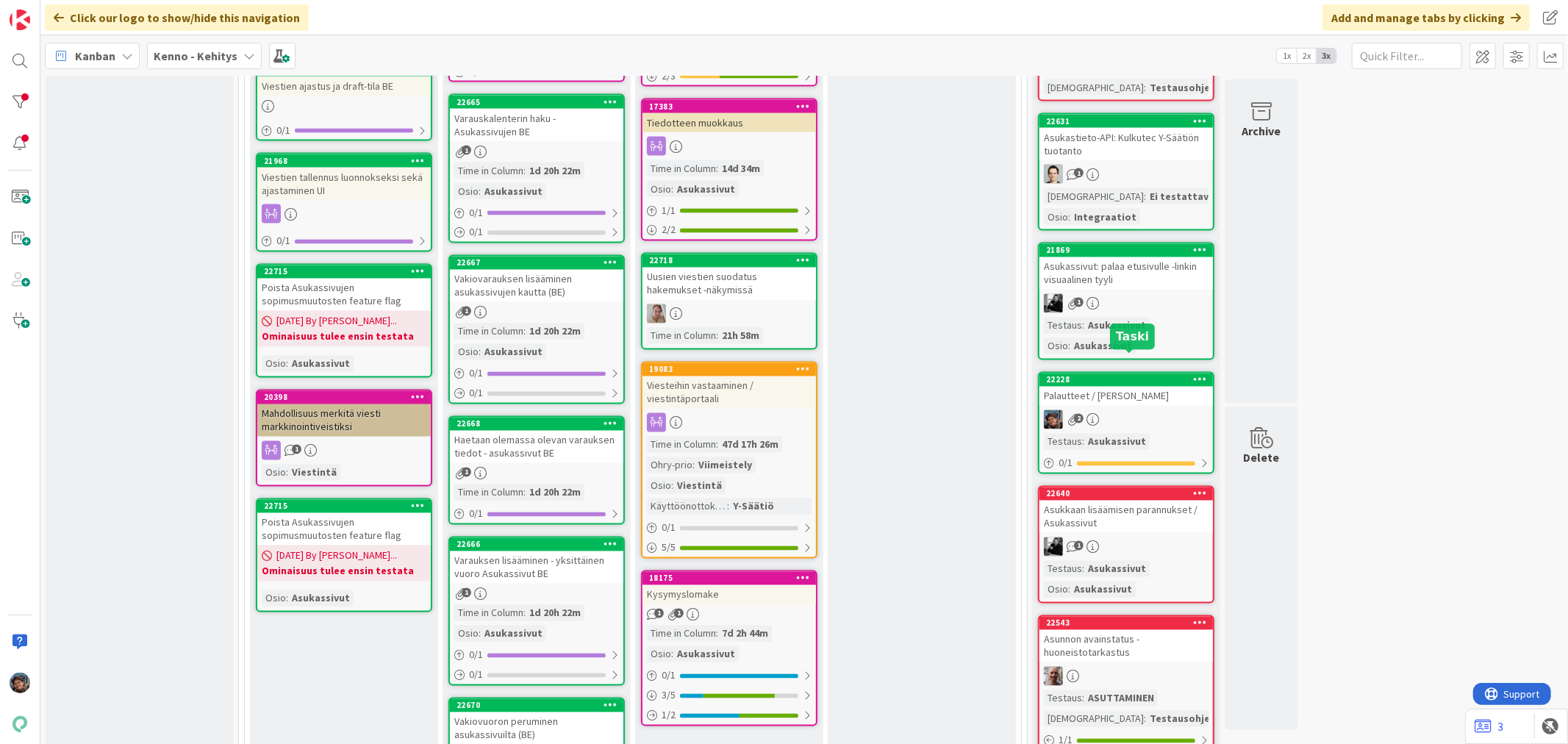
scroll to position [2205, 0]
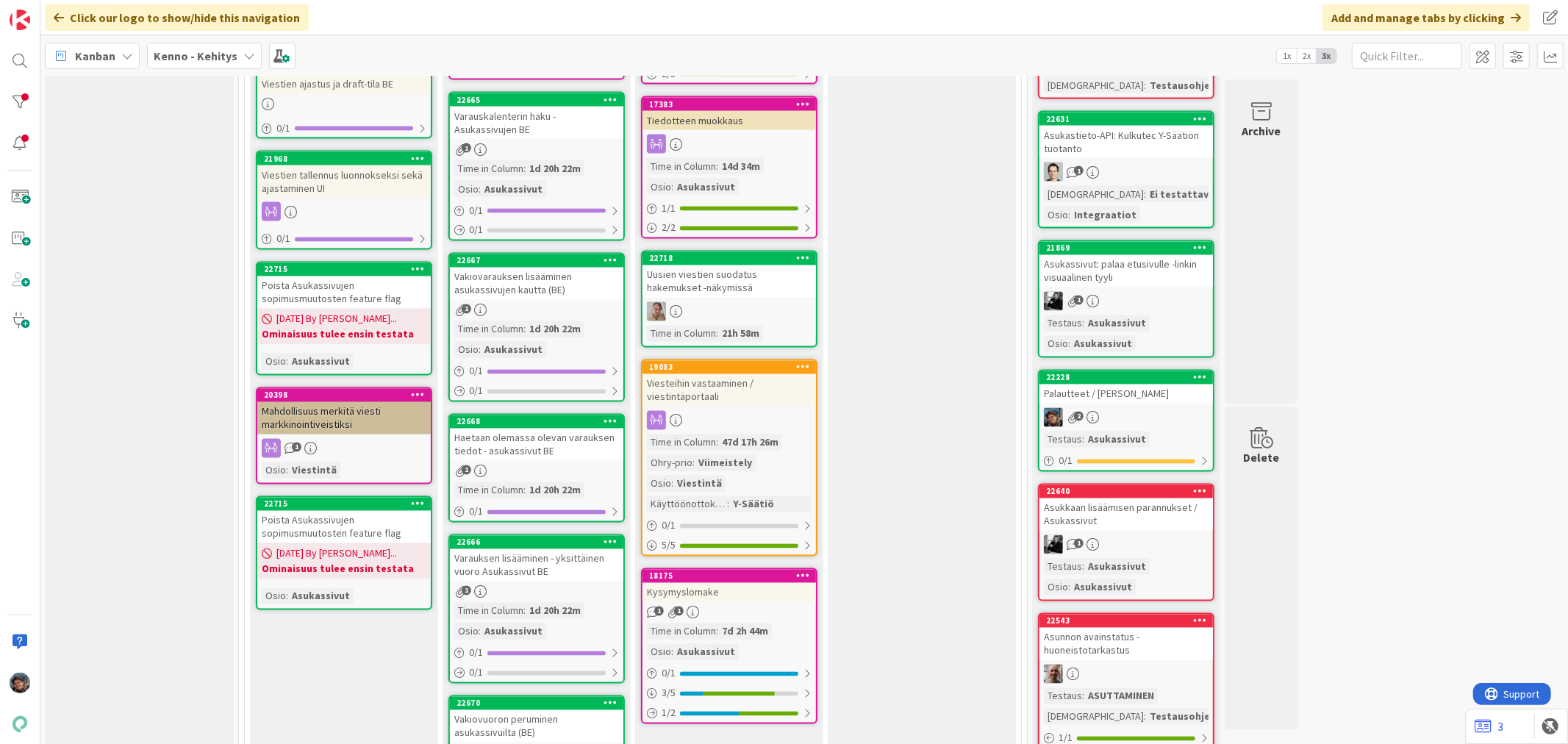
click at [1137, 408] on div "2" at bounding box center [1126, 418] width 174 height 19
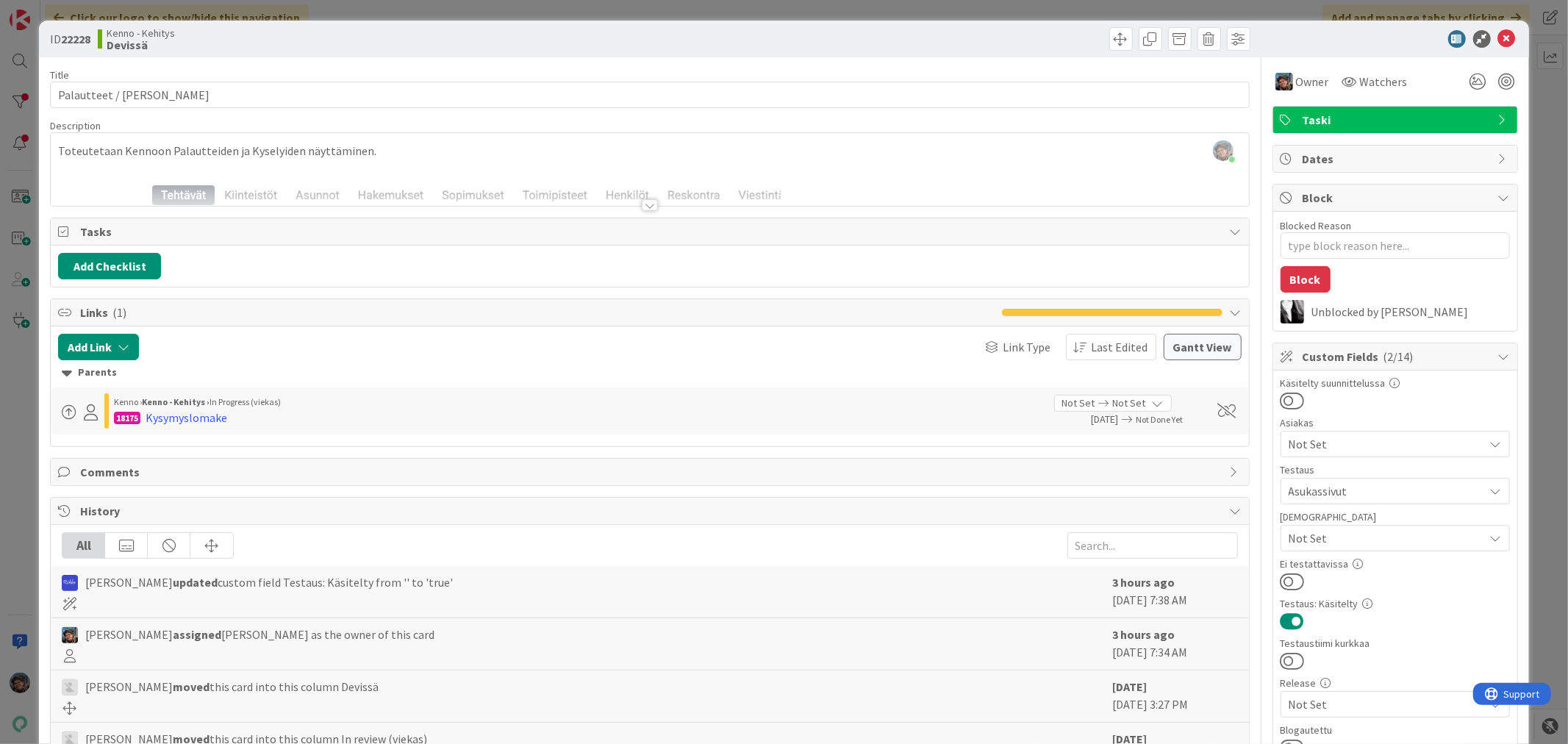
click at [647, 206] on div at bounding box center [650, 205] width 16 height 12
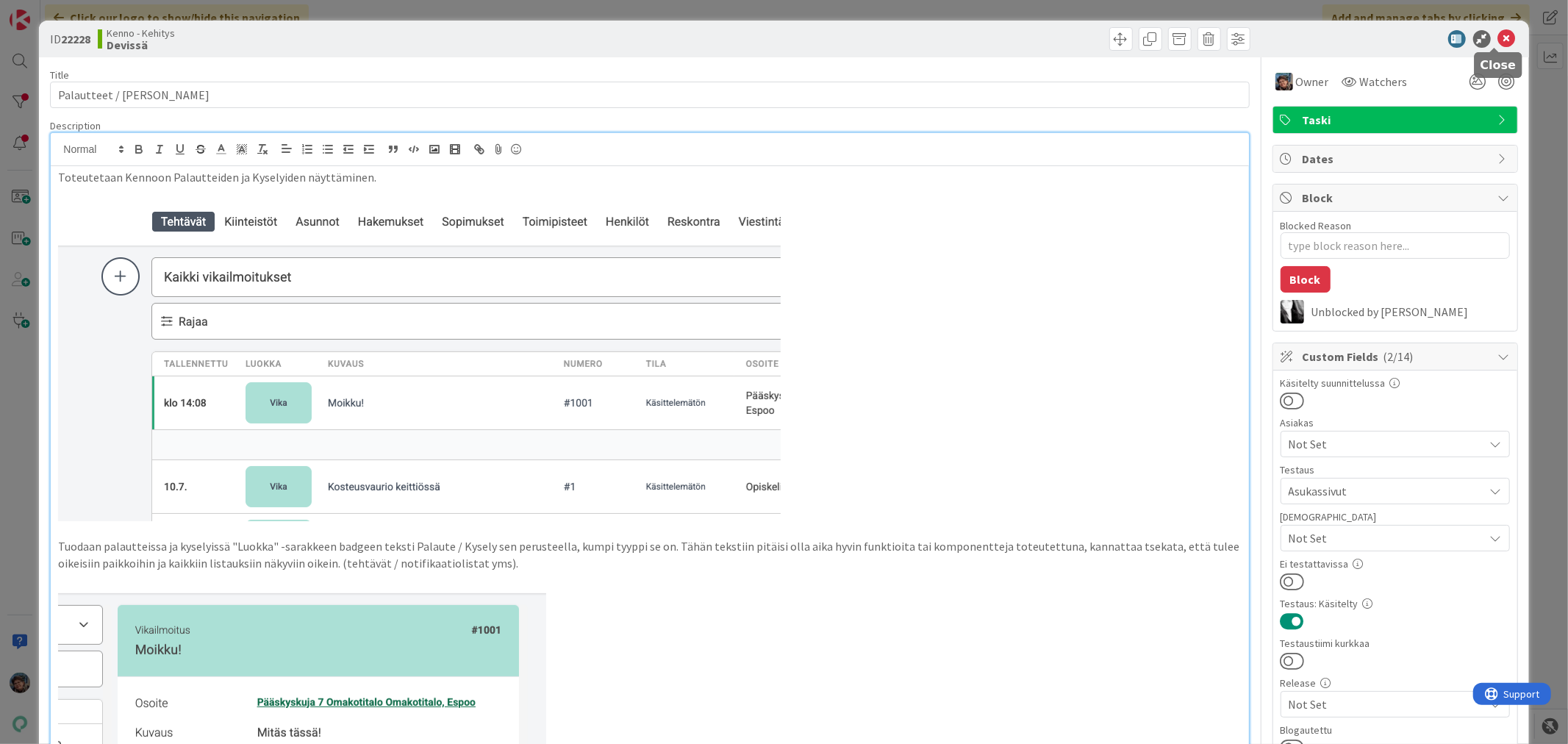
click at [1498, 37] on icon at bounding box center [1507, 39] width 18 height 18
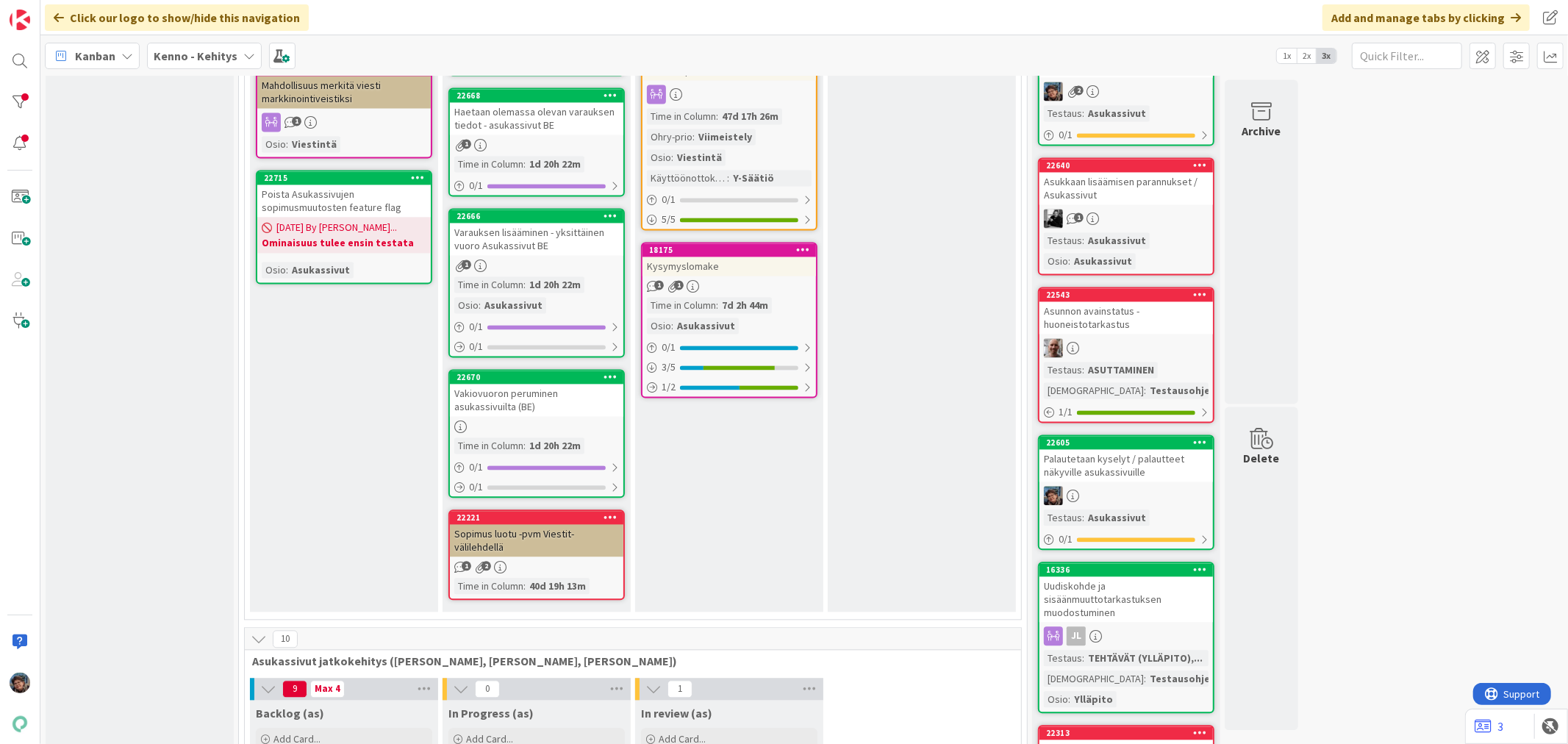
click at [1126, 486] on div at bounding box center [1126, 495] width 174 height 19
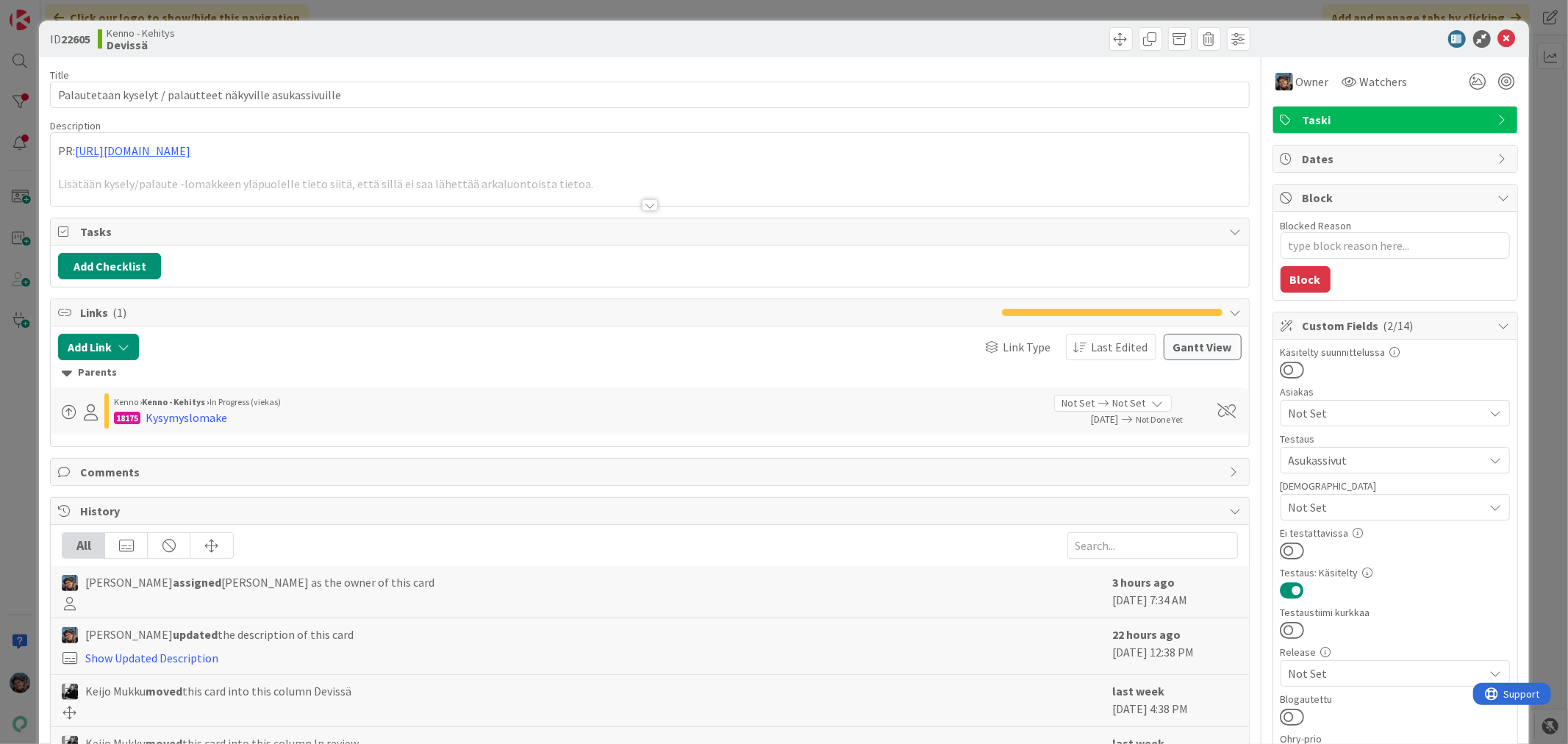
click at [644, 208] on div at bounding box center [650, 205] width 16 height 12
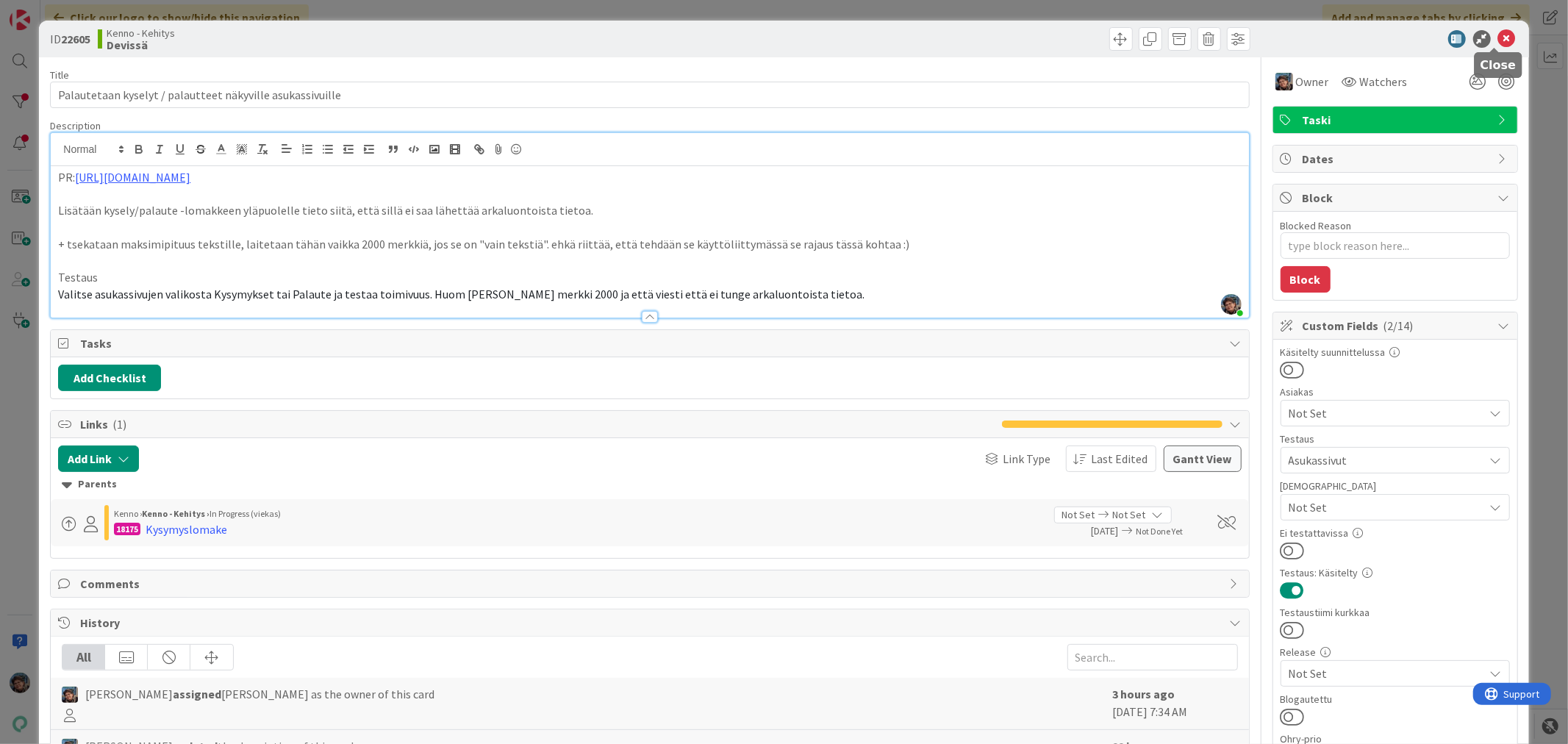
click at [1498, 36] on icon at bounding box center [1507, 39] width 18 height 18
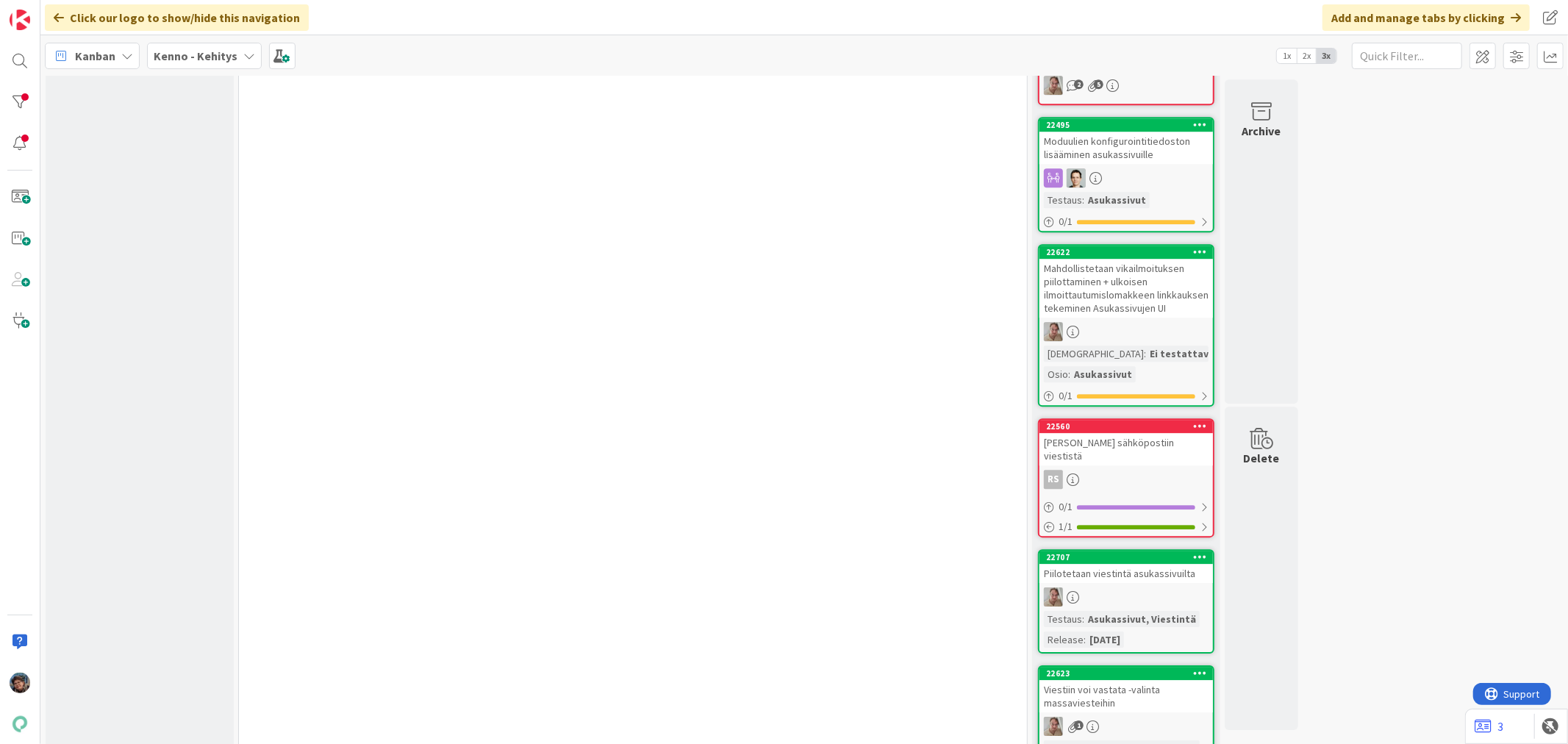
scroll to position [8329, 0]
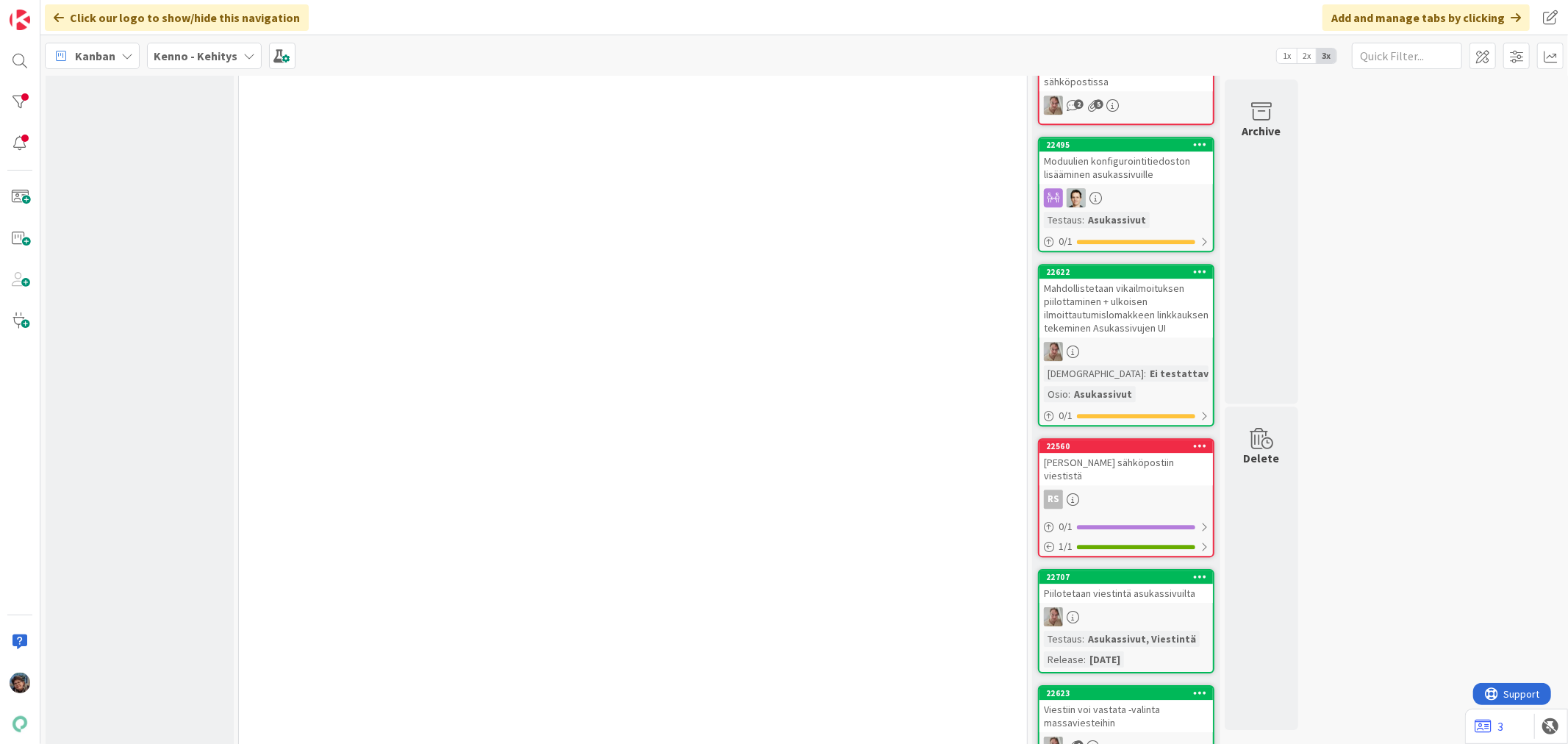
click at [1163, 607] on div at bounding box center [1126, 617] width 174 height 19
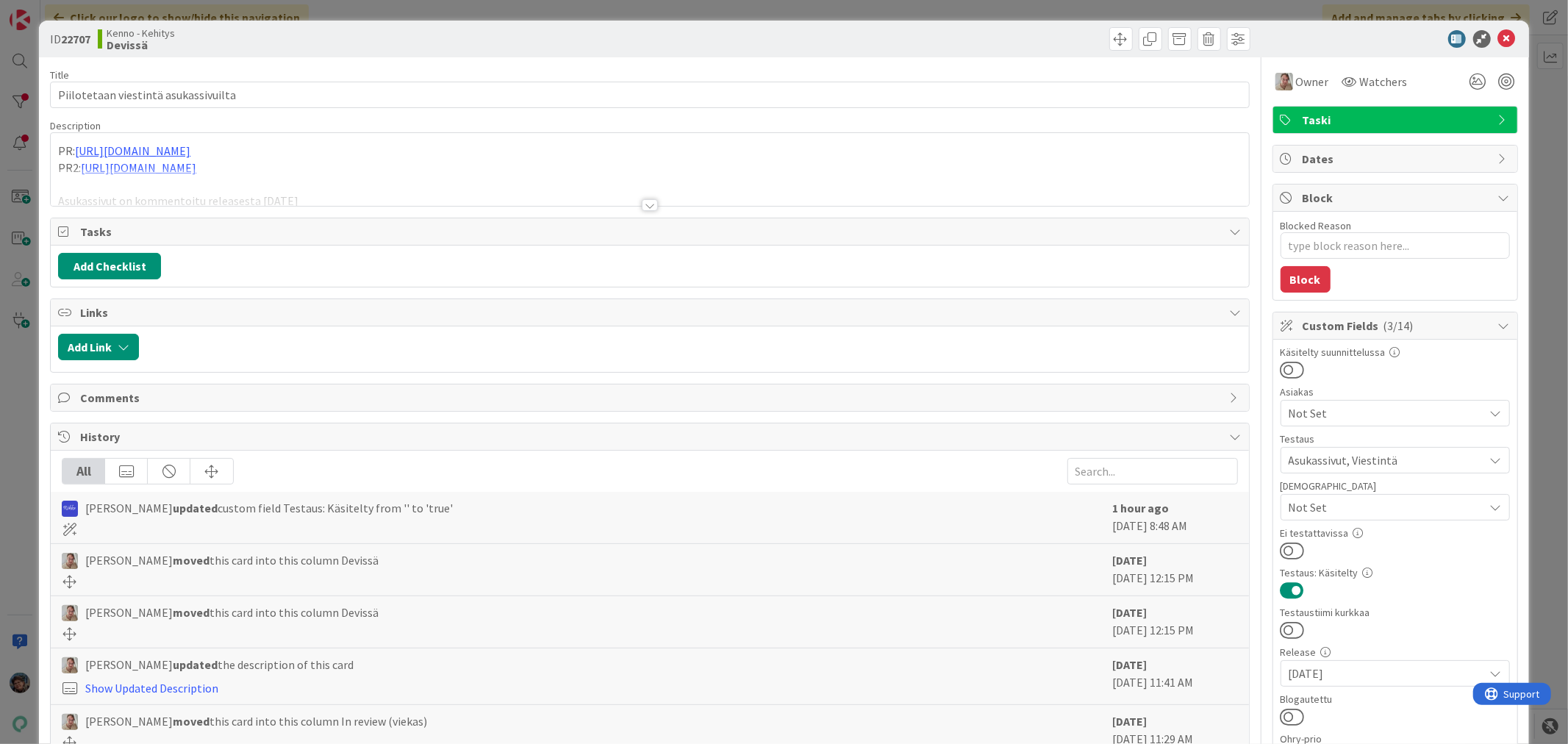
click at [647, 209] on div at bounding box center [650, 205] width 16 height 12
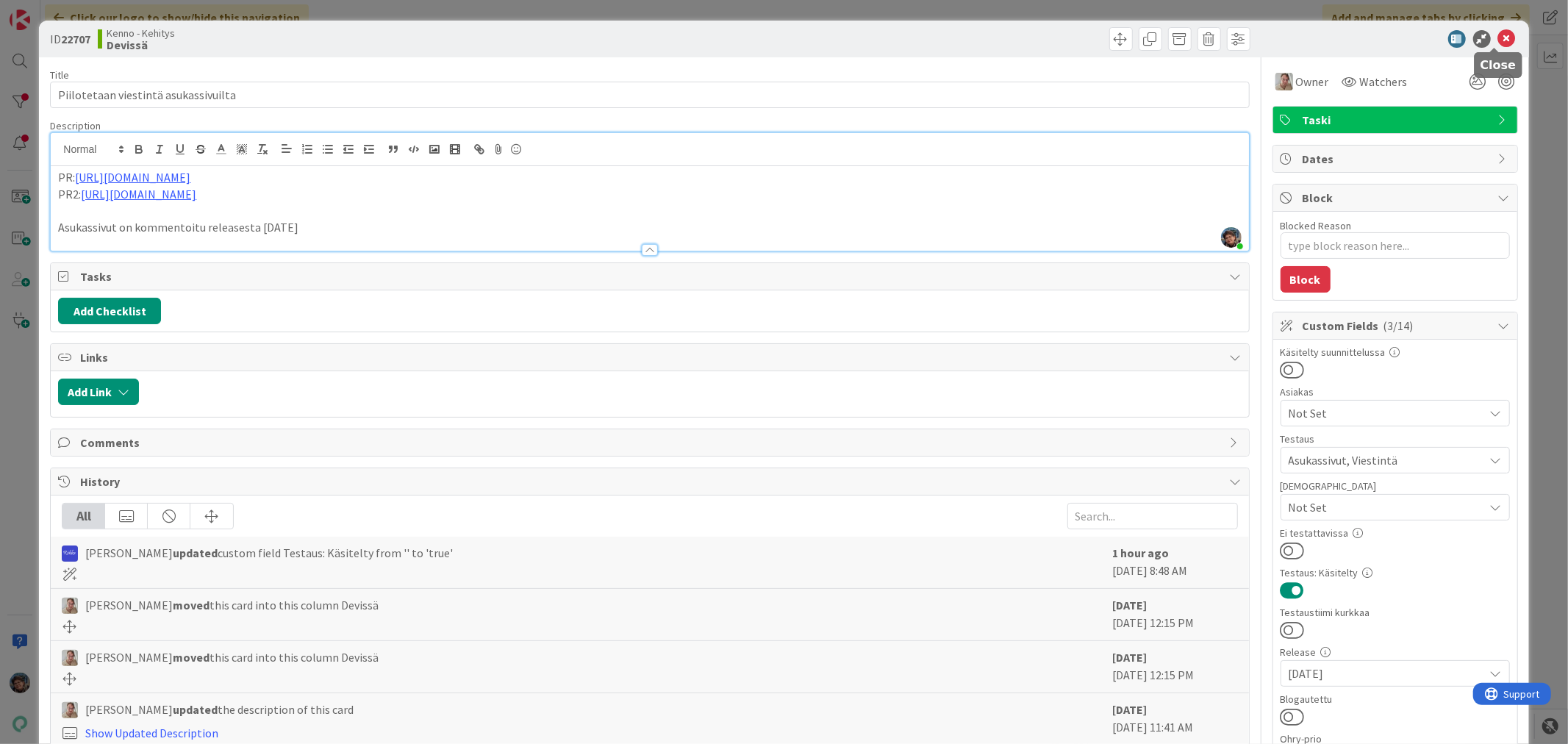
click at [1498, 34] on icon at bounding box center [1507, 39] width 18 height 18
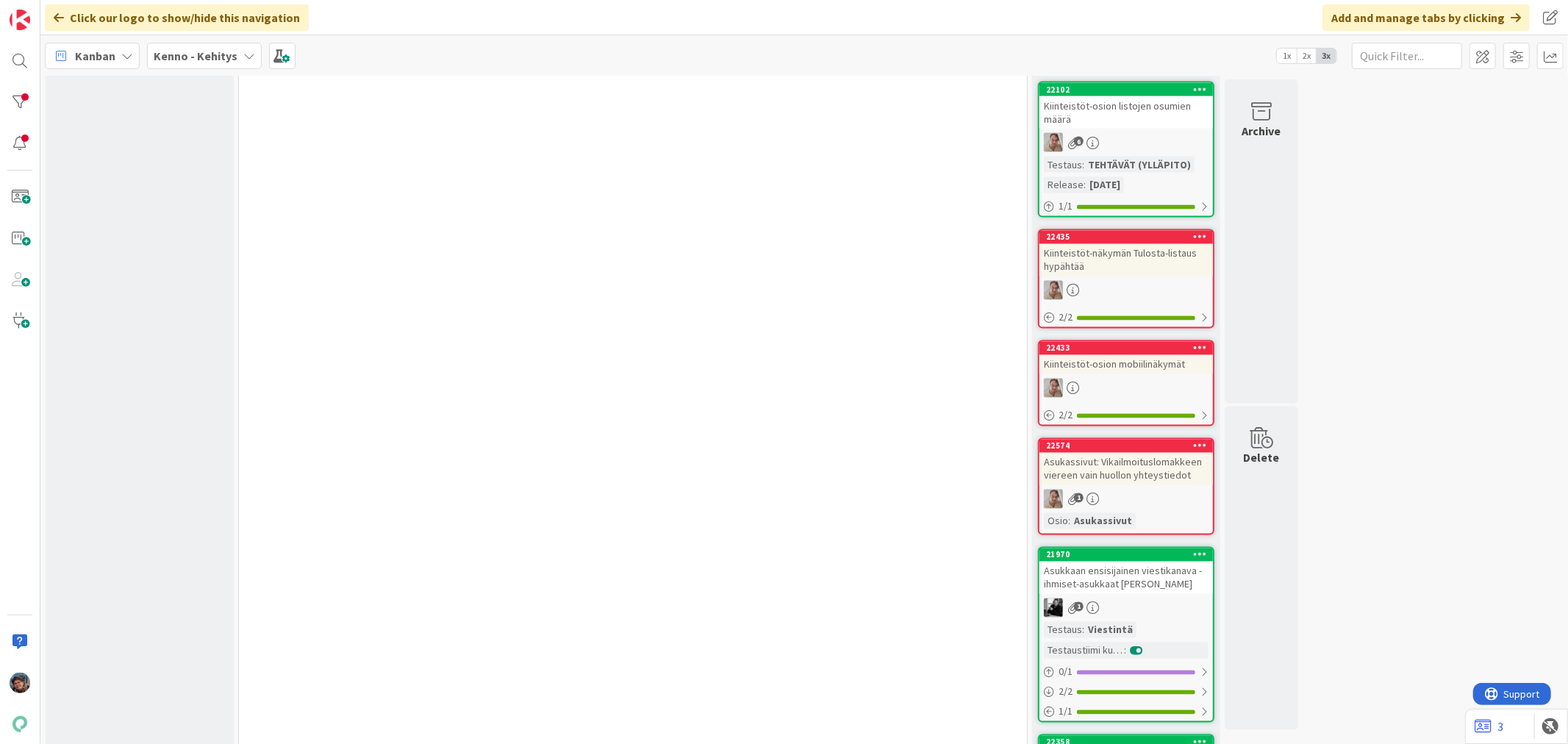
scroll to position [6809, 0]
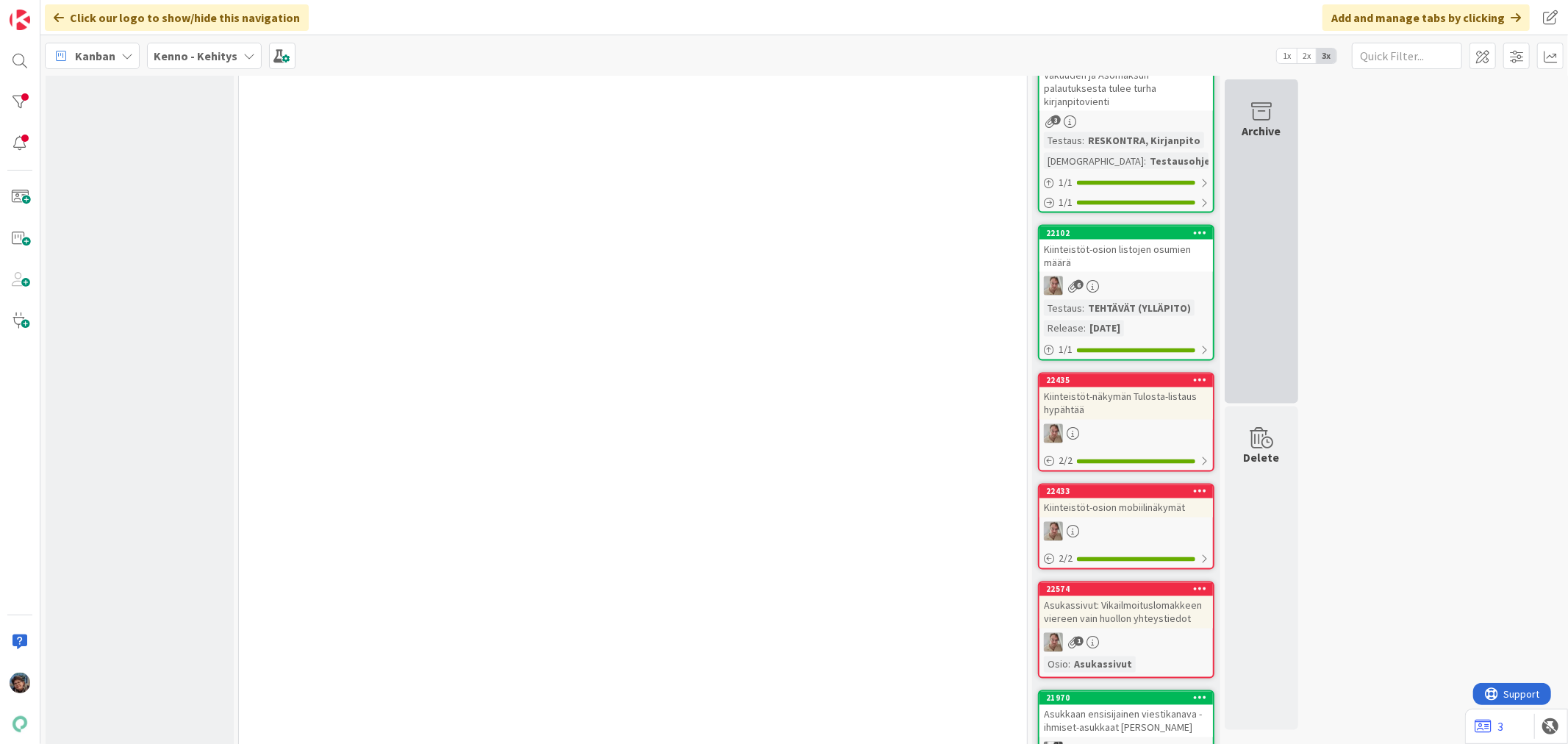
click at [1263, 110] on icon at bounding box center [1261, 112] width 56 height 21
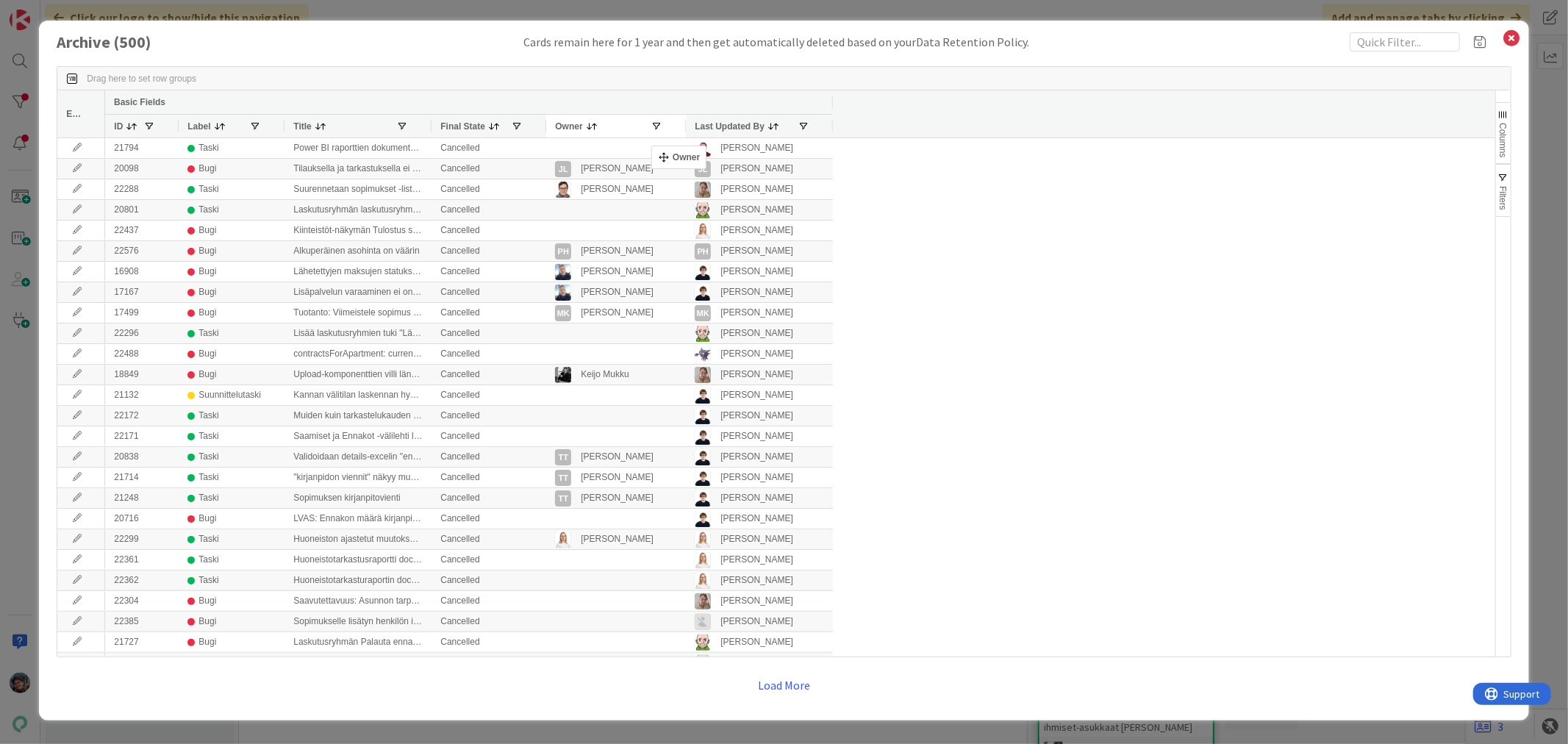
drag, startPoint x: 442, startPoint y: 123, endPoint x: 658, endPoint y: 151, distance: 217.8
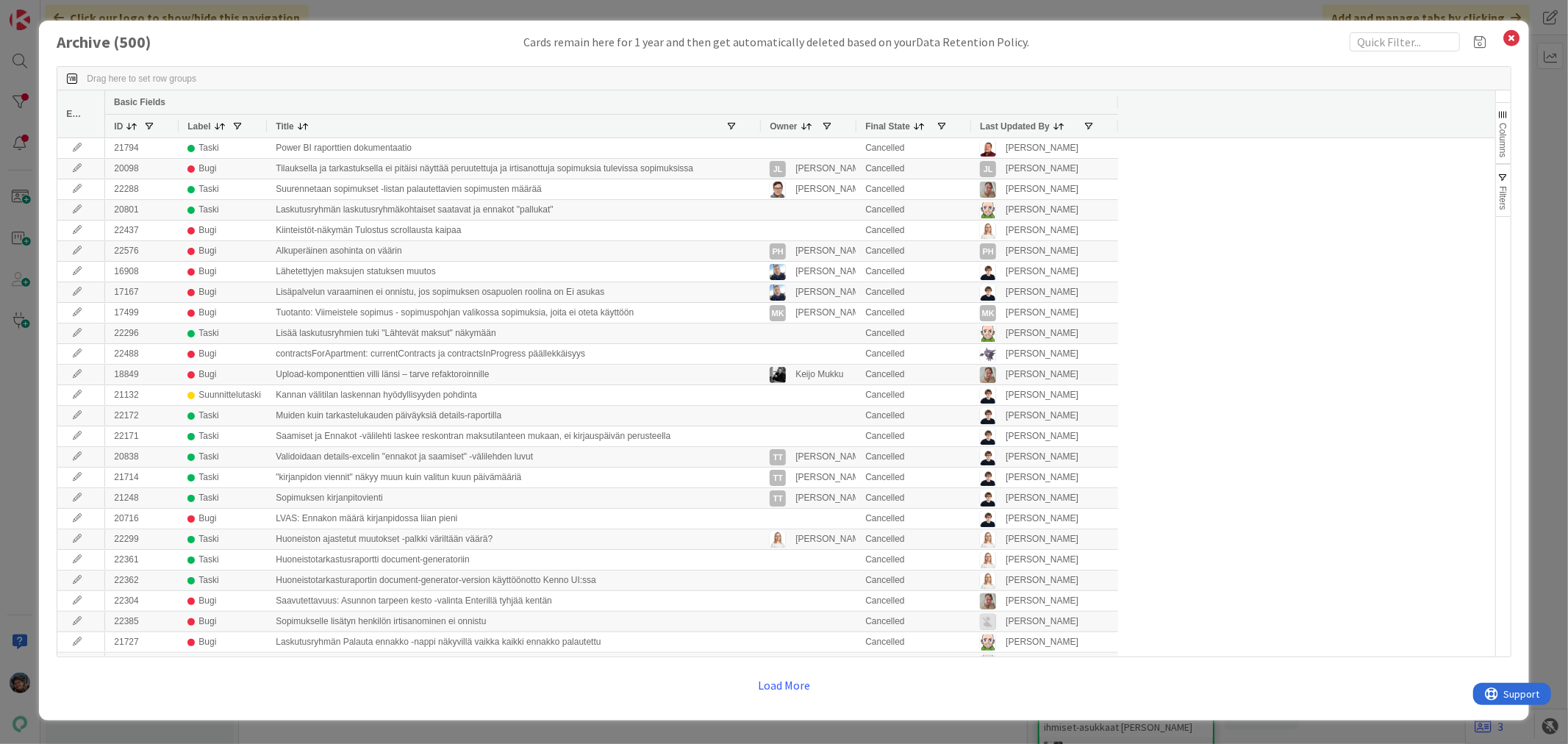
drag, startPoint x: 442, startPoint y: 127, endPoint x: 761, endPoint y: 147, distance: 319.6
click at [761, 147] on div "Edit Basic Fields ID Label Title Owner Final State Last Updated By 21794 Taski …" at bounding box center [775, 373] width 1437 height 566
click at [1505, 31] on icon at bounding box center [1512, 39] width 19 height 21
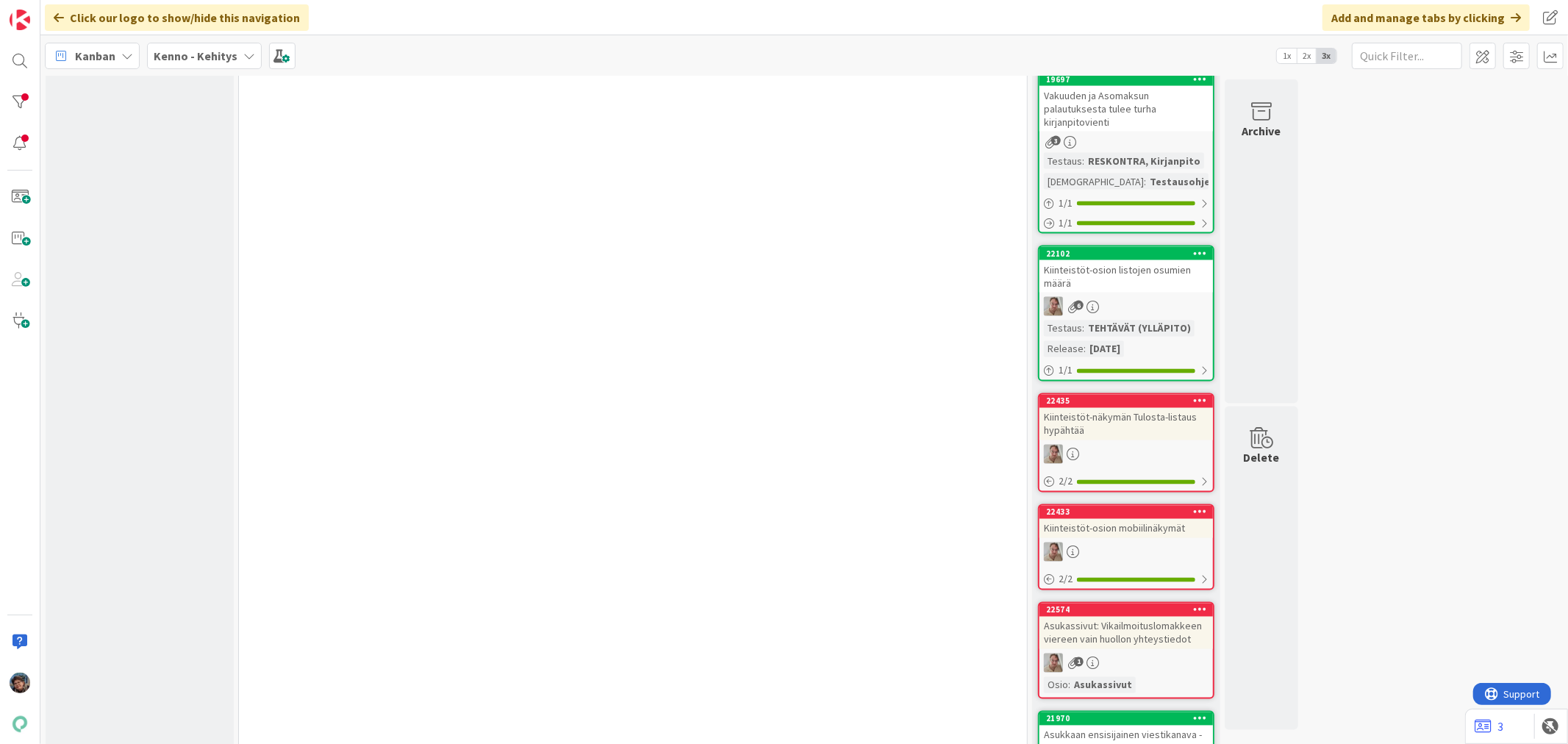
click at [186, 60] on b "Kenno - Kehitys" at bounding box center [195, 56] width 84 height 15
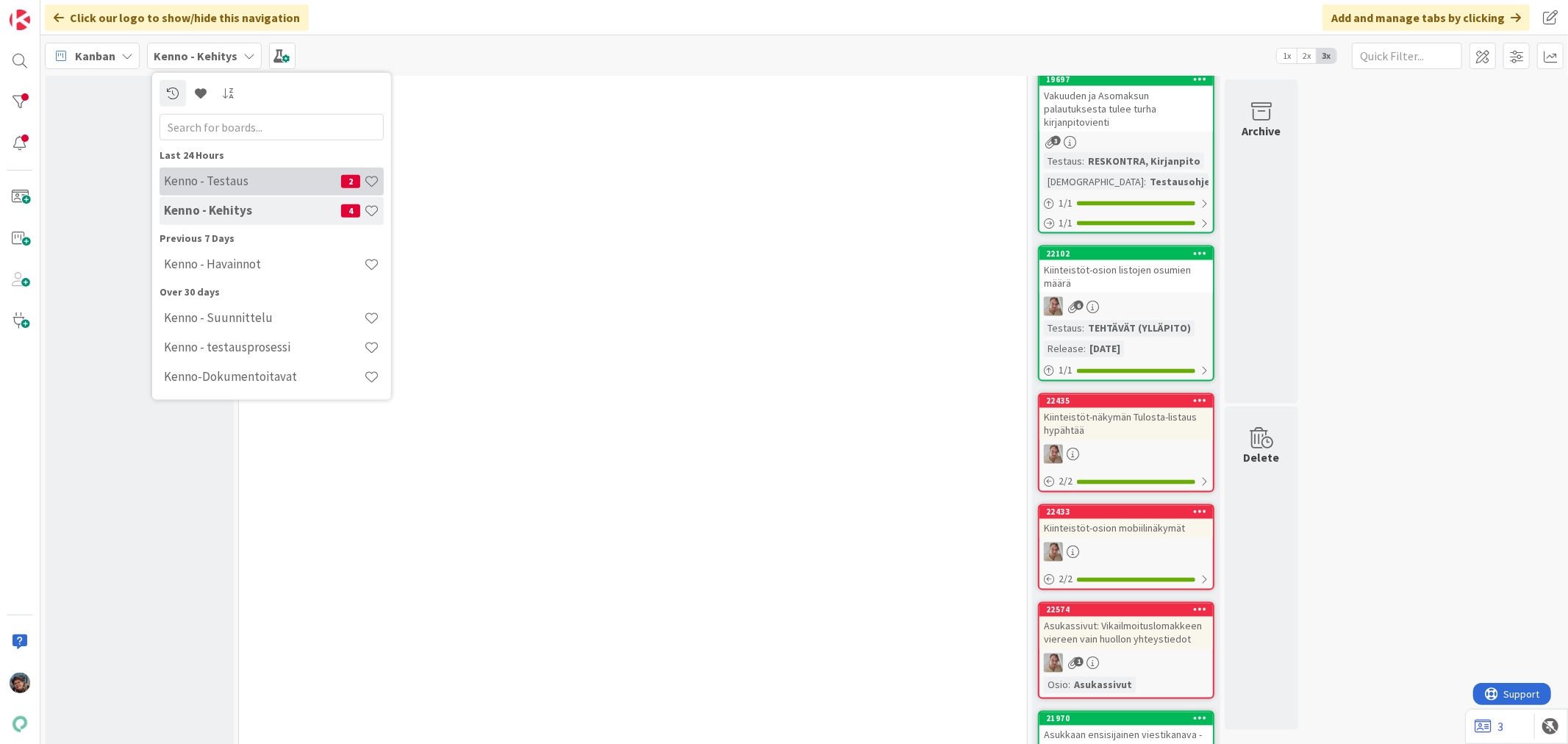
click at [208, 179] on h4 "Kenno - Testaus" at bounding box center [253, 181] width 177 height 15
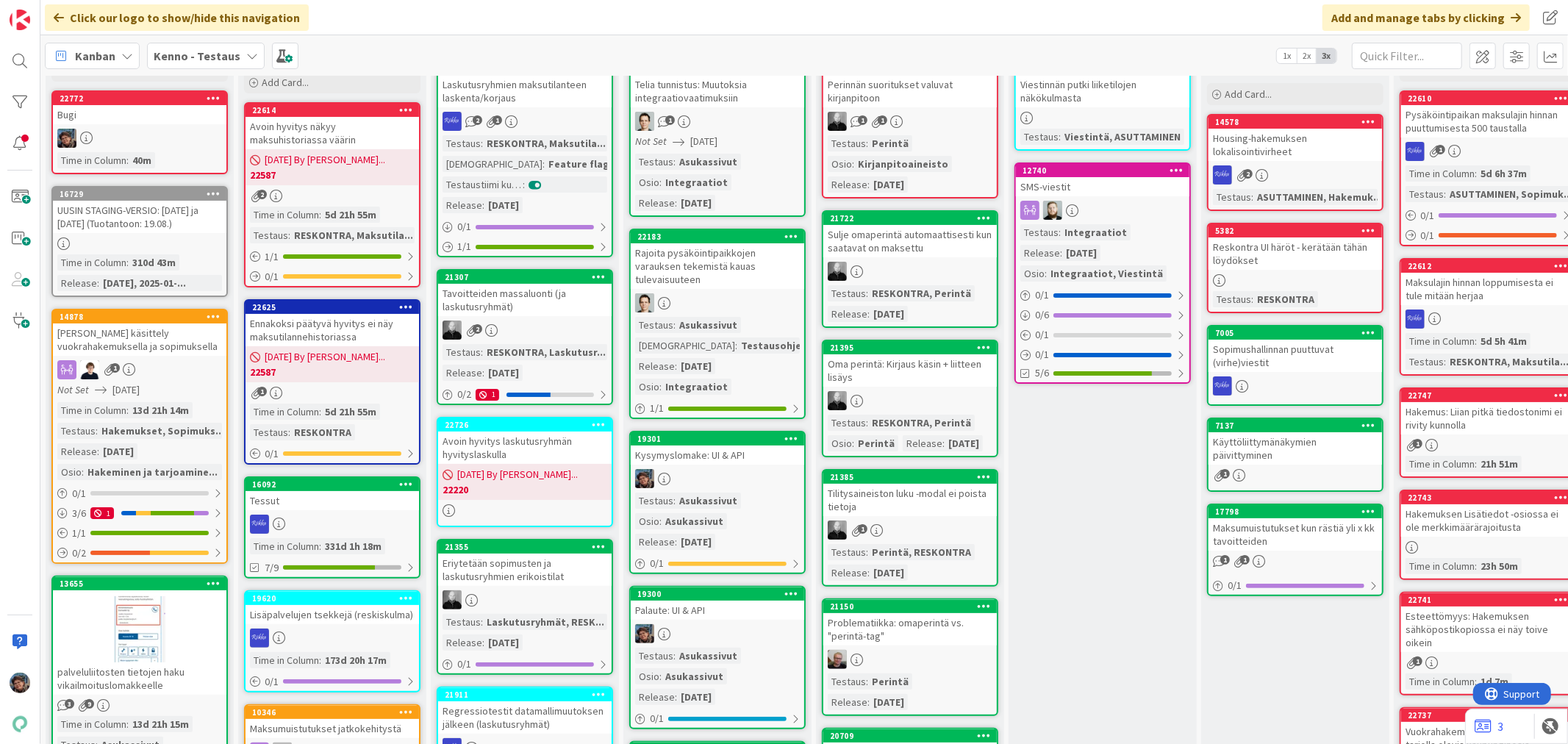
scroll to position [326, 0]
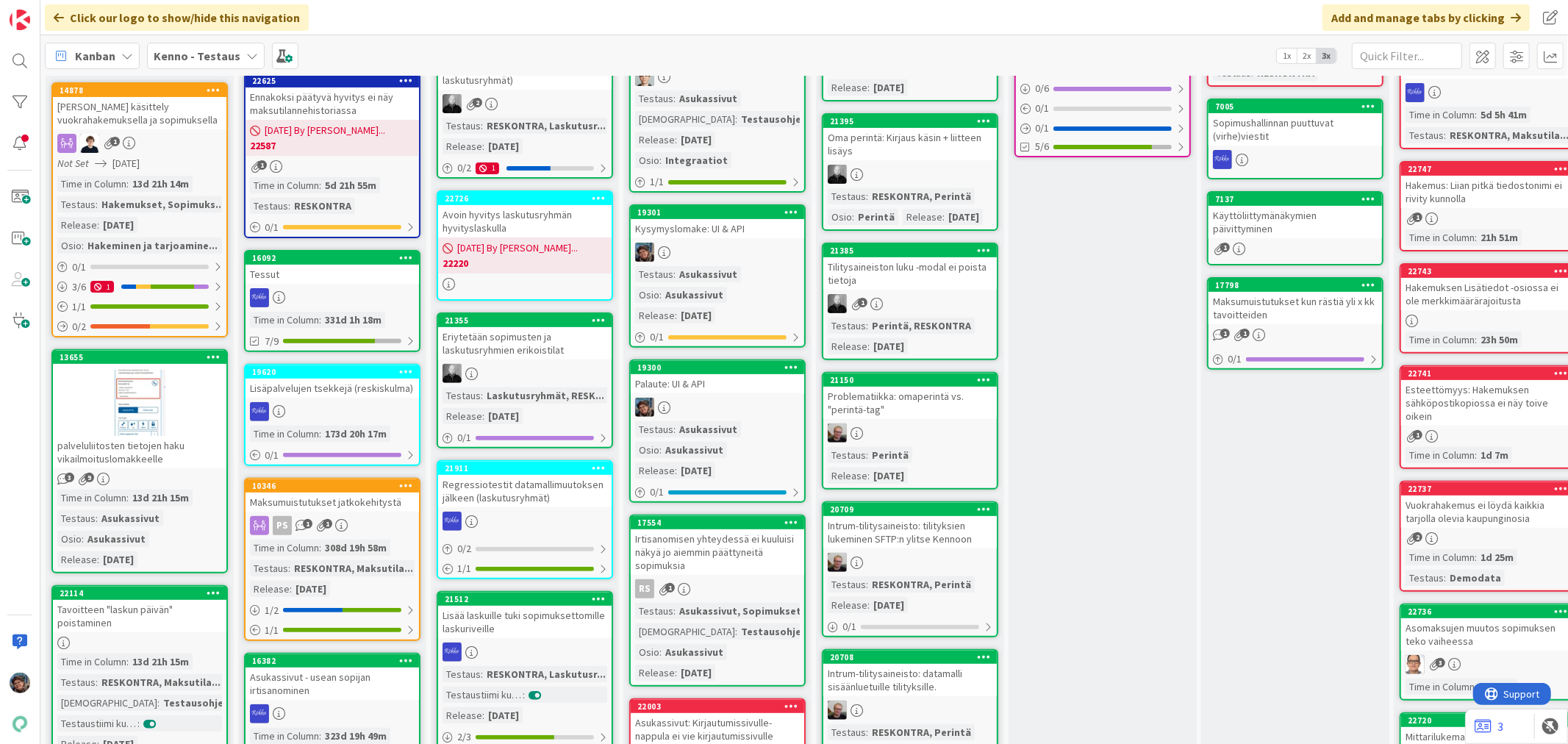
click at [157, 628] on link "22114 Tavoitteen "laskun päivän" poistaminen Time in Column : 13d 21h 15m Testa…" at bounding box center [139, 672] width 177 height 173
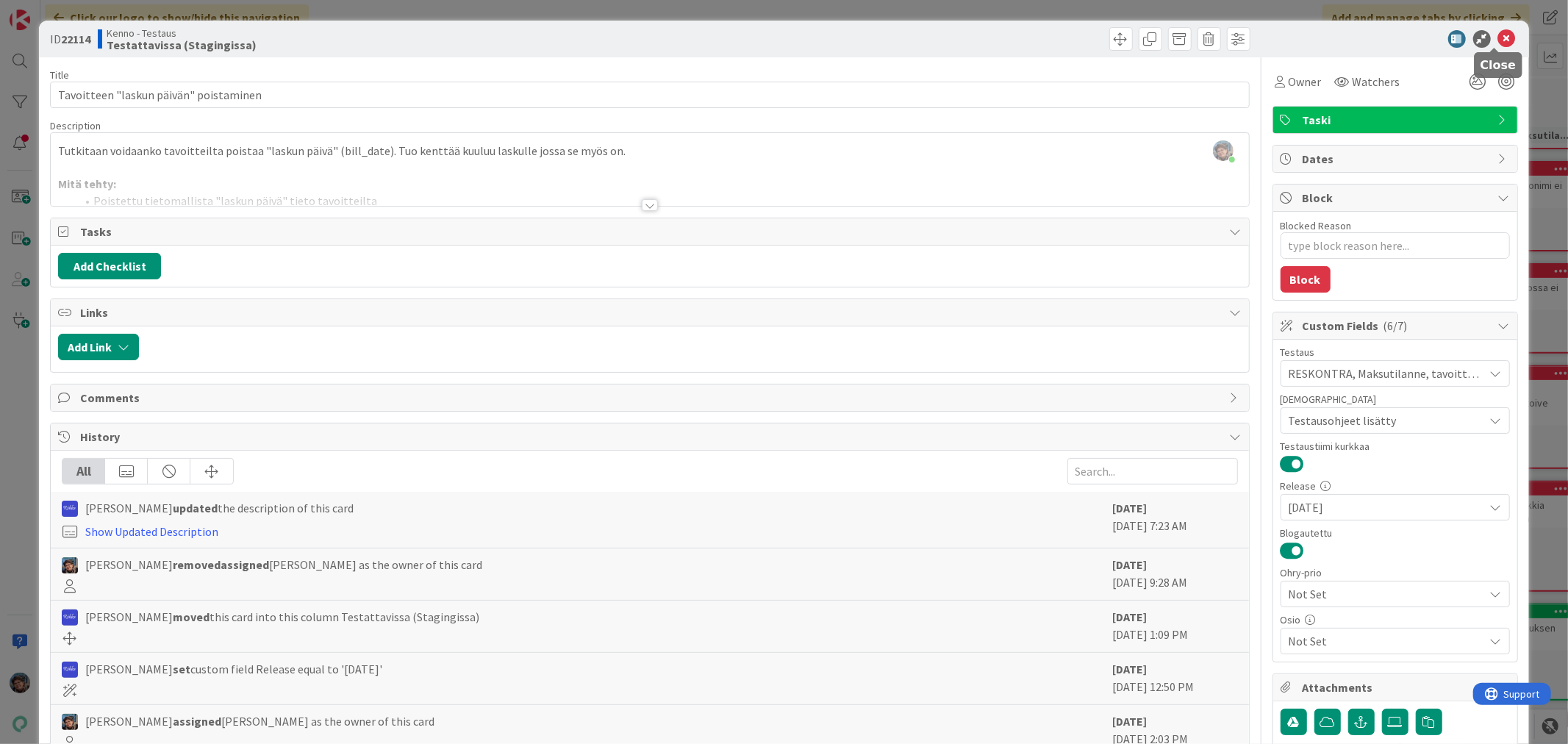
drag, startPoint x: 1492, startPoint y: 31, endPoint x: 653, endPoint y: 451, distance: 938.3
click at [1498, 30] on icon at bounding box center [1507, 39] width 18 height 18
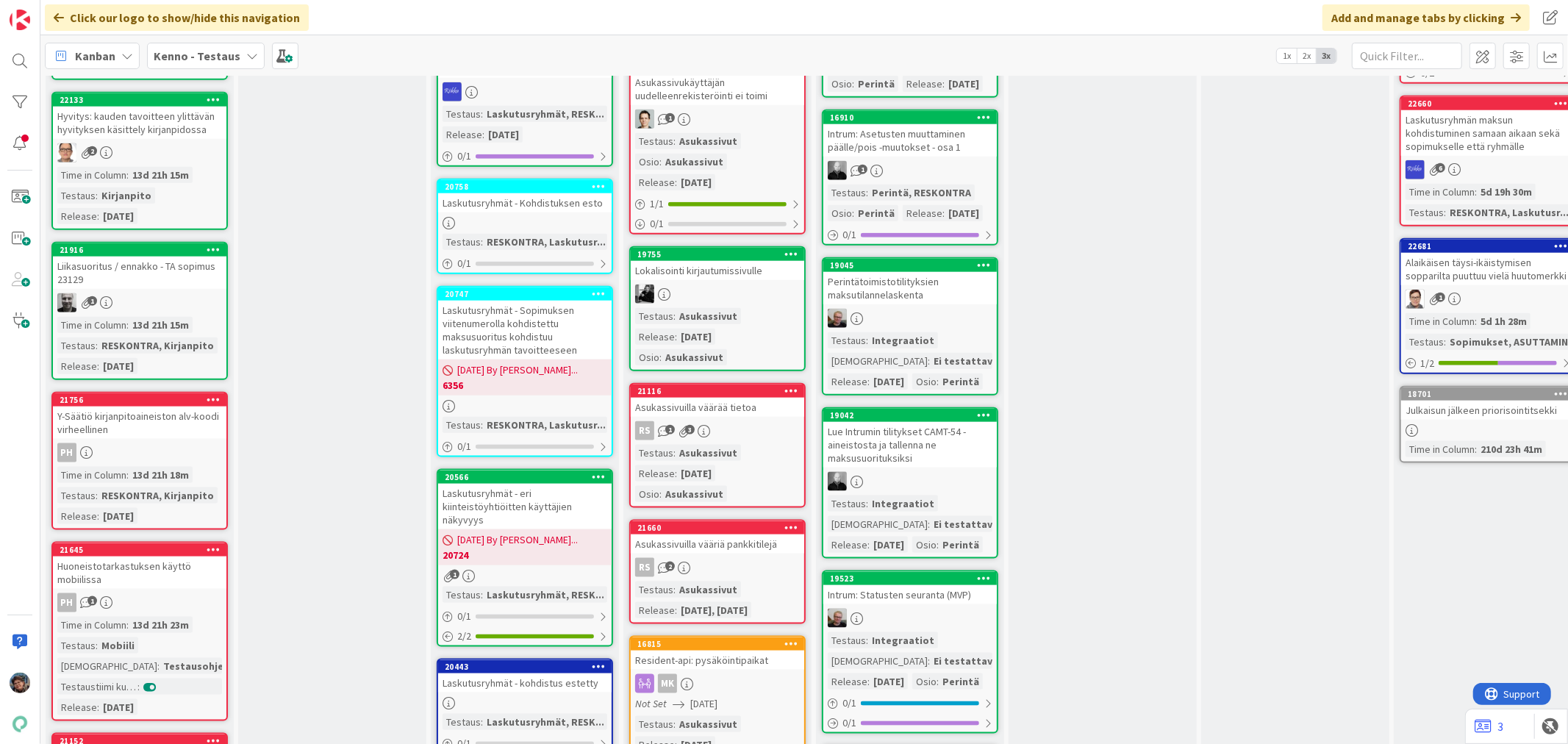
click at [180, 162] on div "2" at bounding box center [139, 153] width 174 height 19
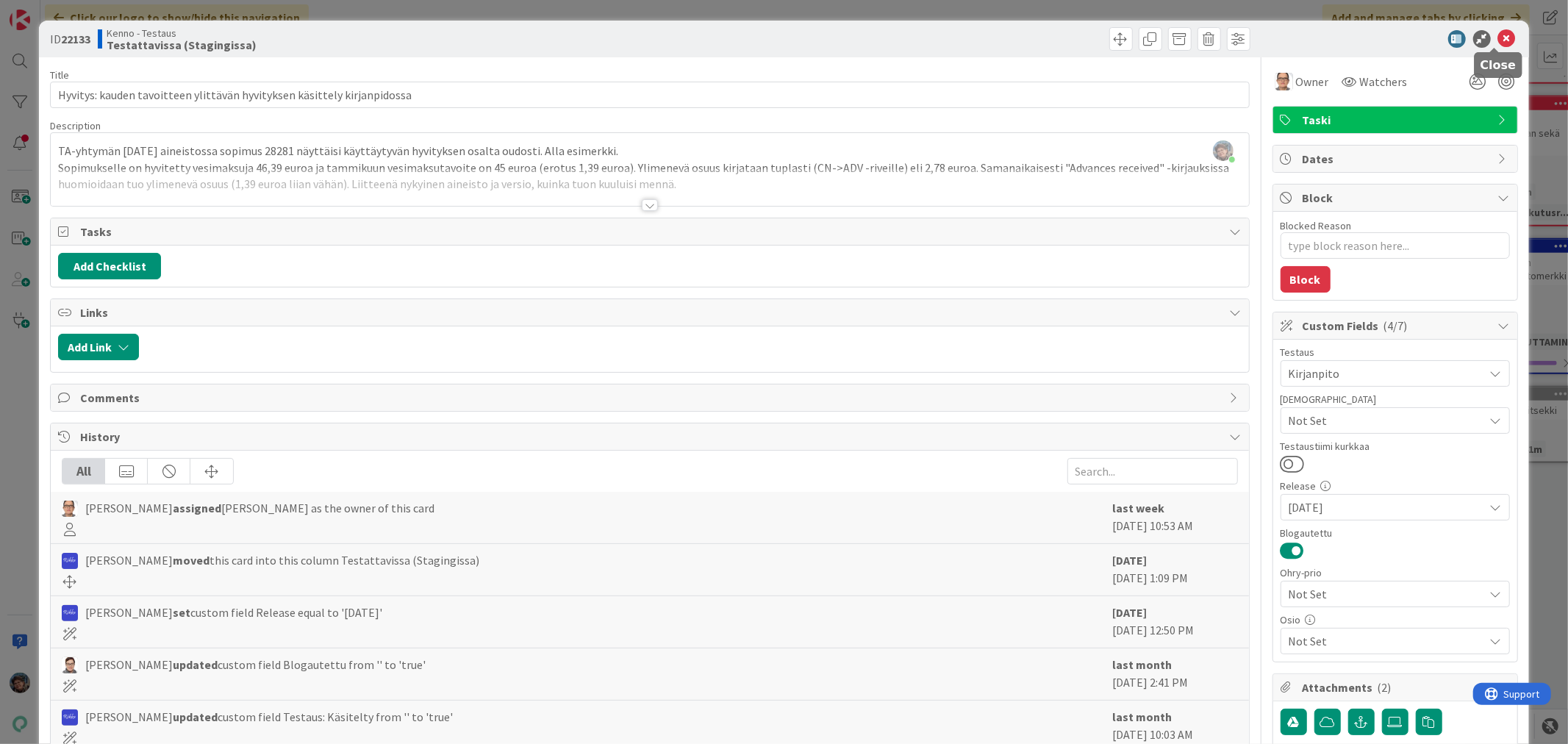
click at [1498, 33] on icon at bounding box center [1507, 39] width 18 height 18
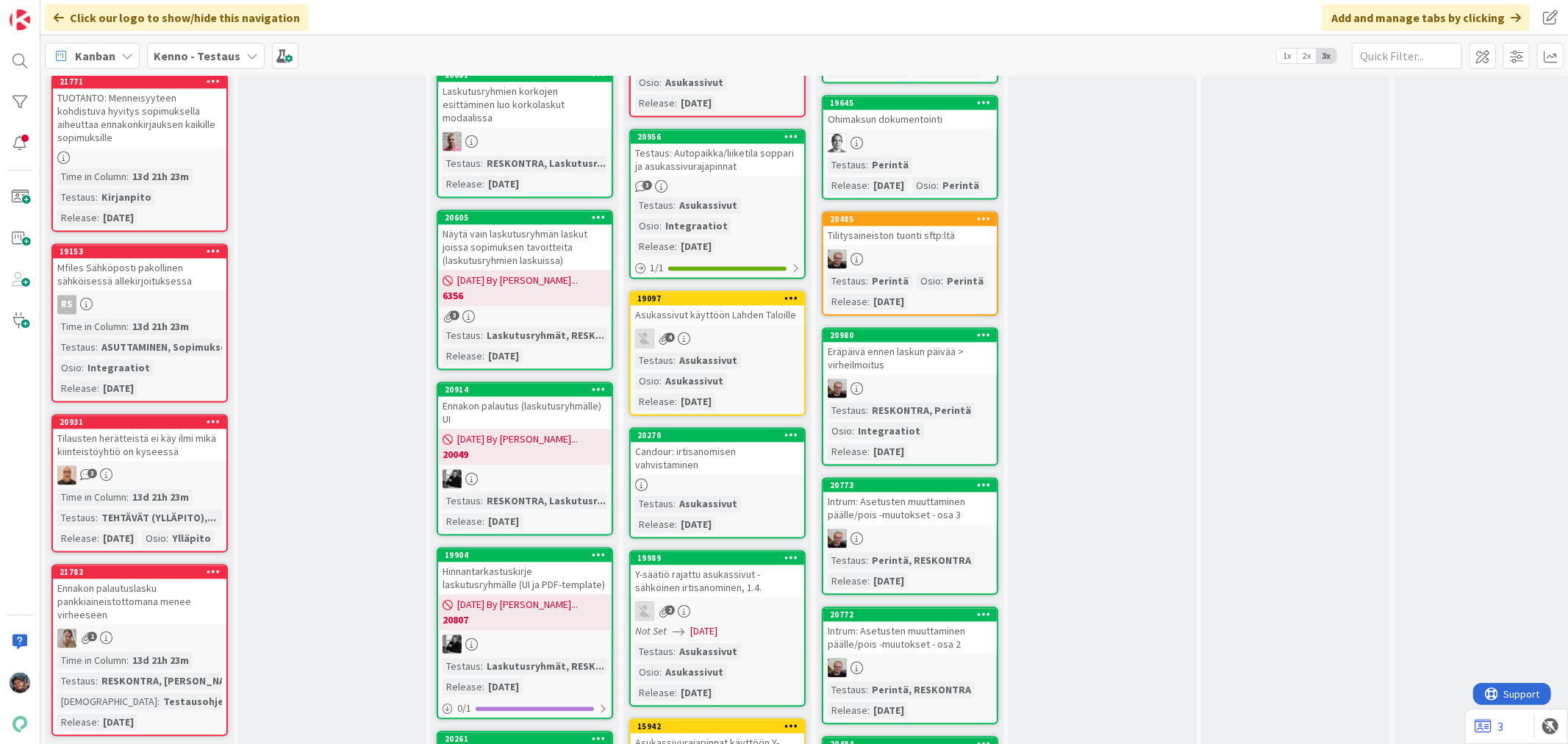
scroll to position [2550, 0]
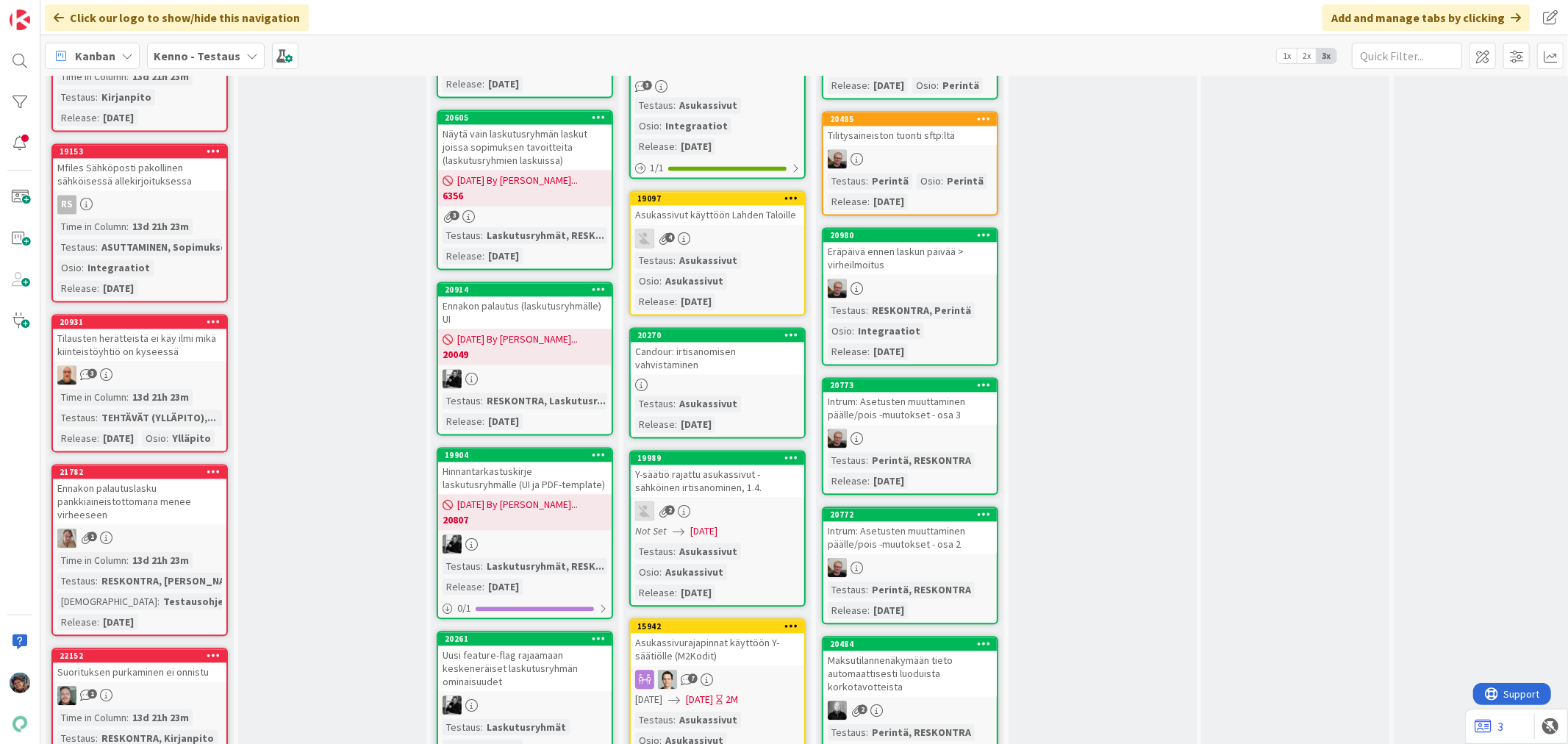
click at [165, 547] on div "1" at bounding box center [139, 538] width 174 height 19
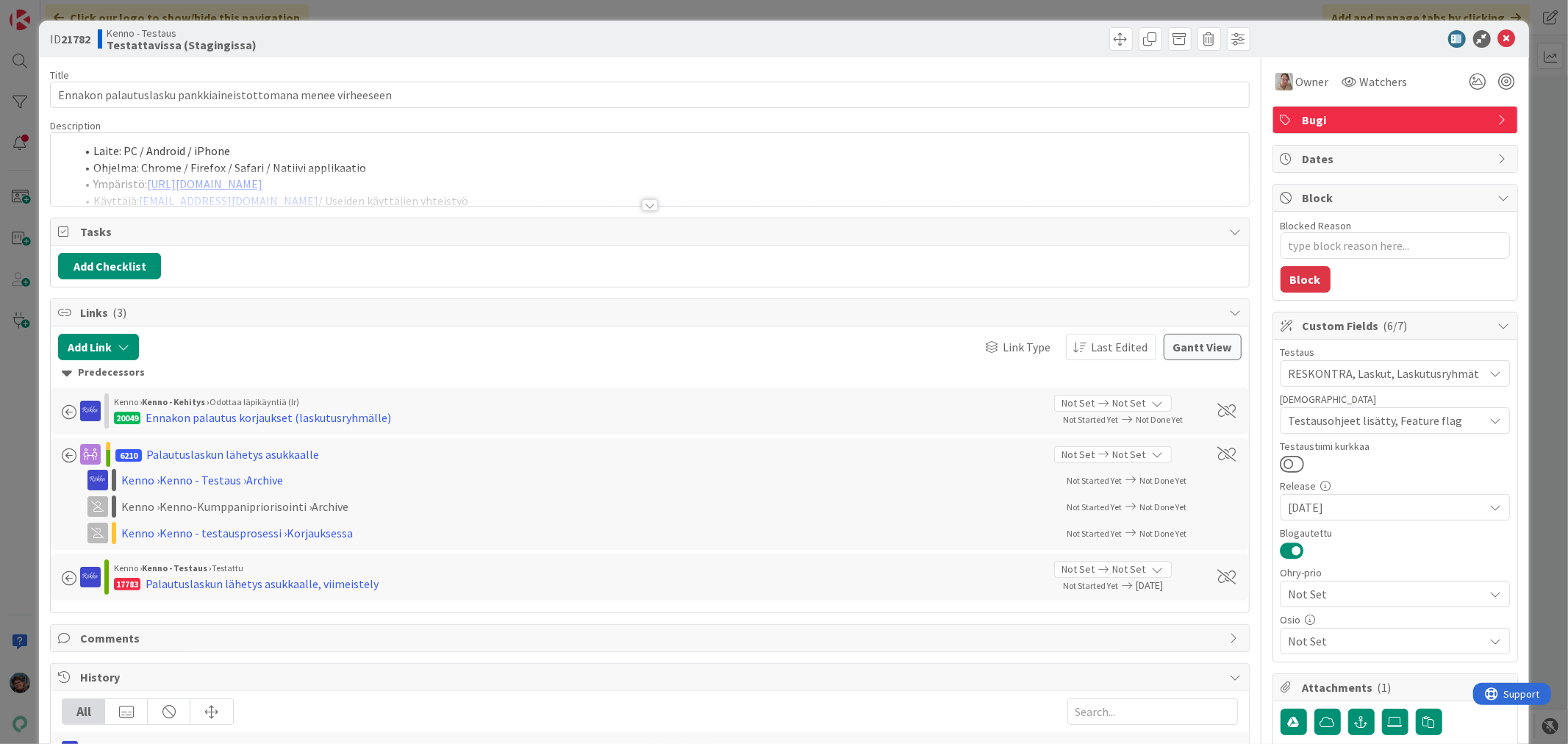
type textarea "x"
click at [1498, 32] on icon at bounding box center [1507, 39] width 18 height 18
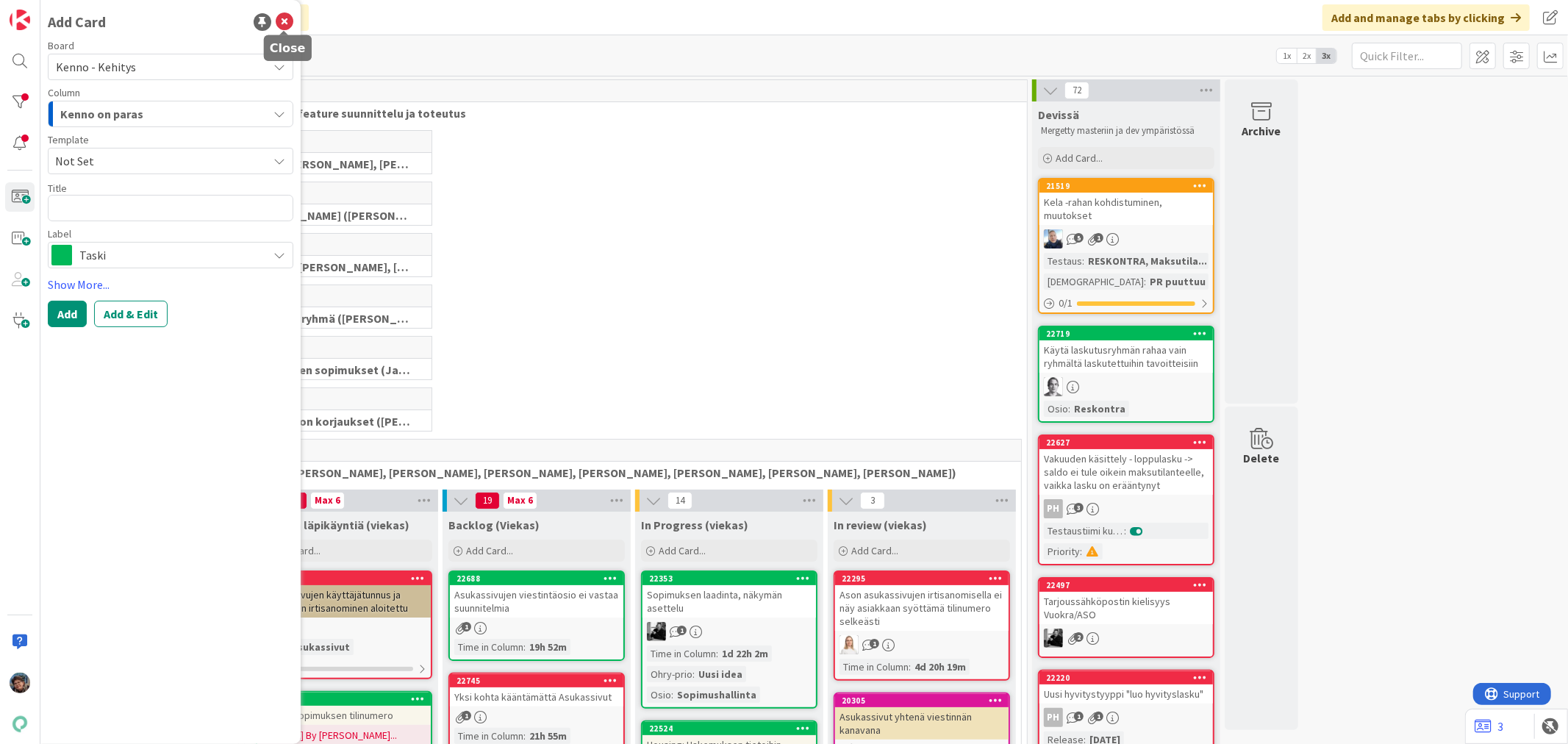
click at [287, 19] on icon at bounding box center [285, 22] width 18 height 18
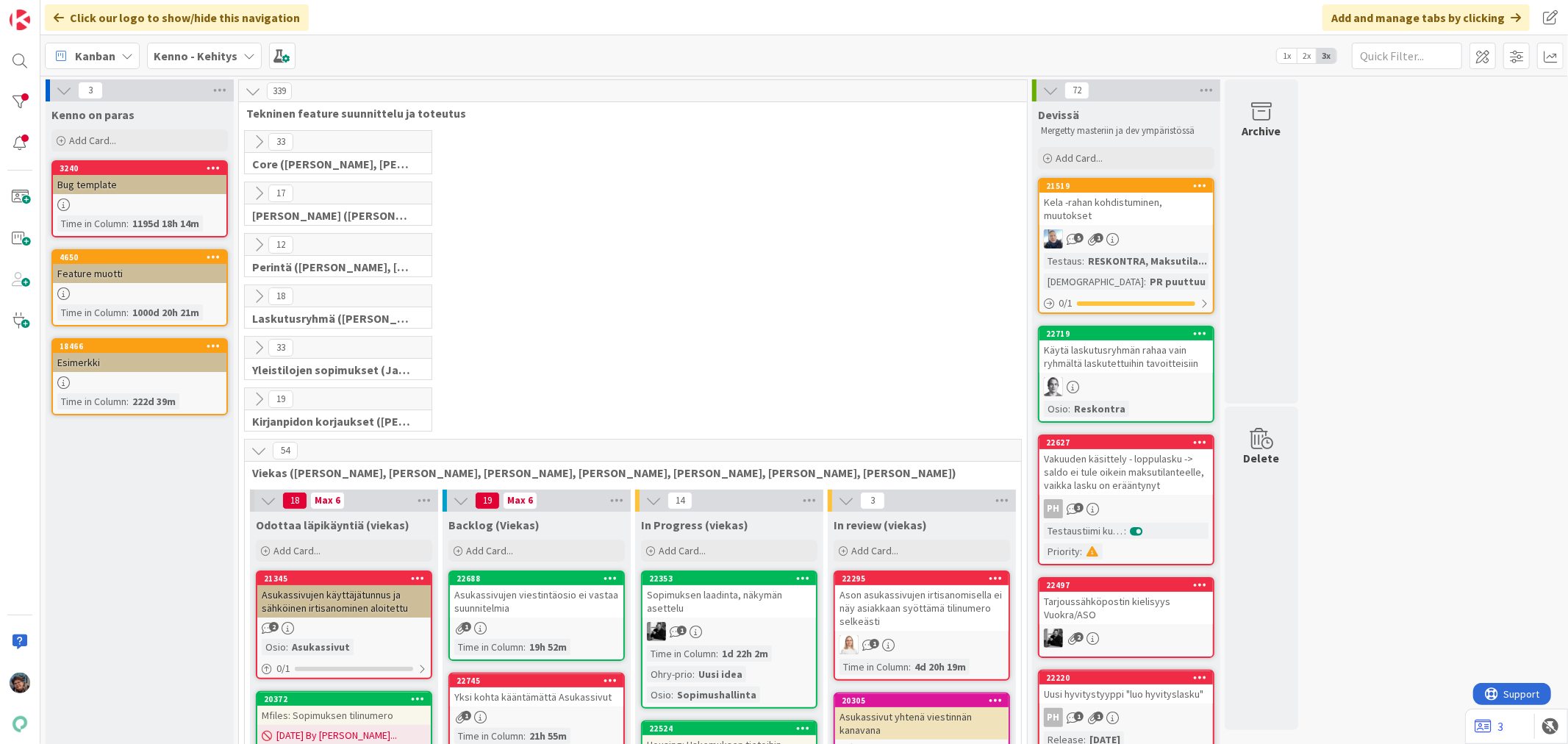
click at [188, 57] on b "Kenno - Kehitys" at bounding box center [195, 56] width 84 height 15
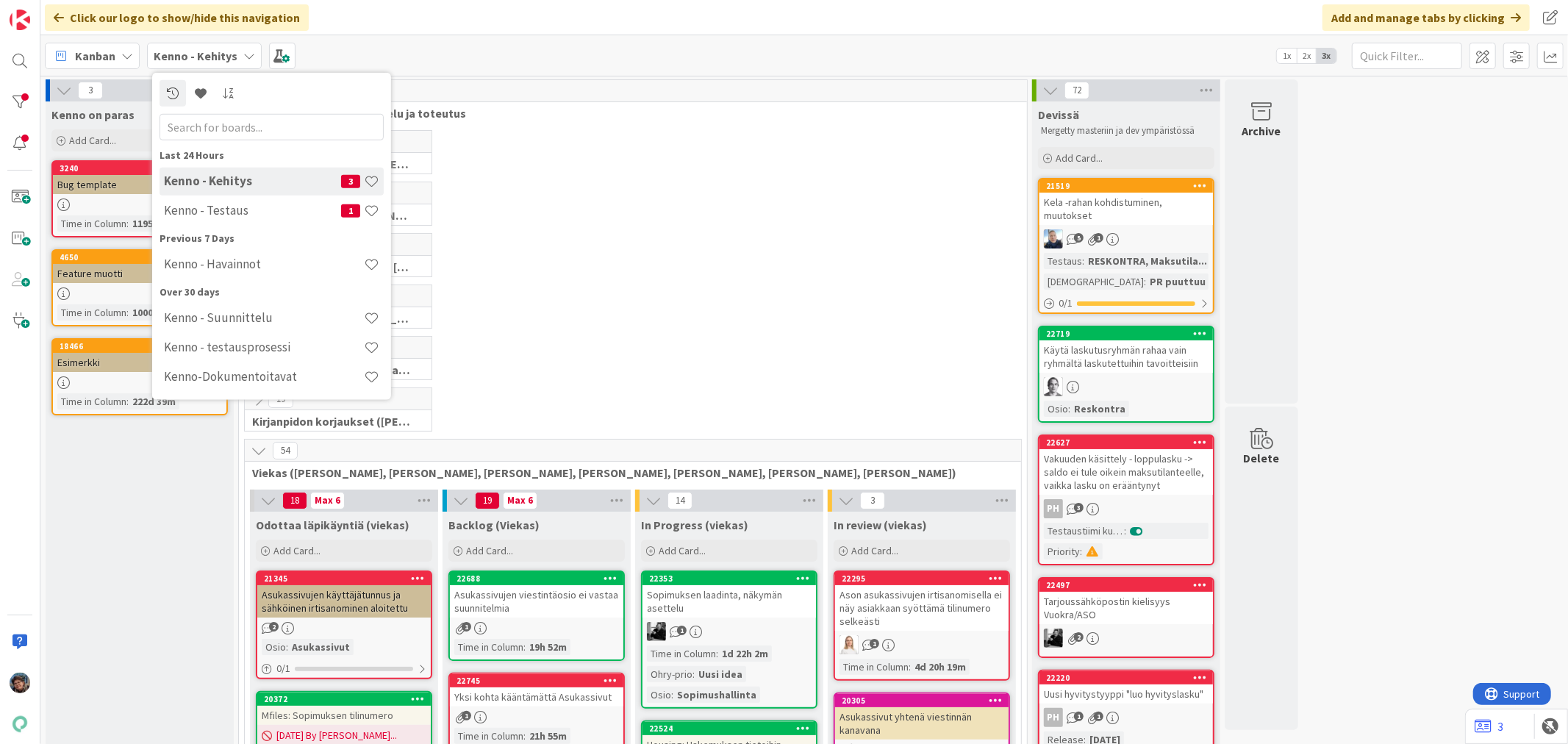
click at [206, 212] on h4 "Kenno - Testaus" at bounding box center [253, 210] width 177 height 15
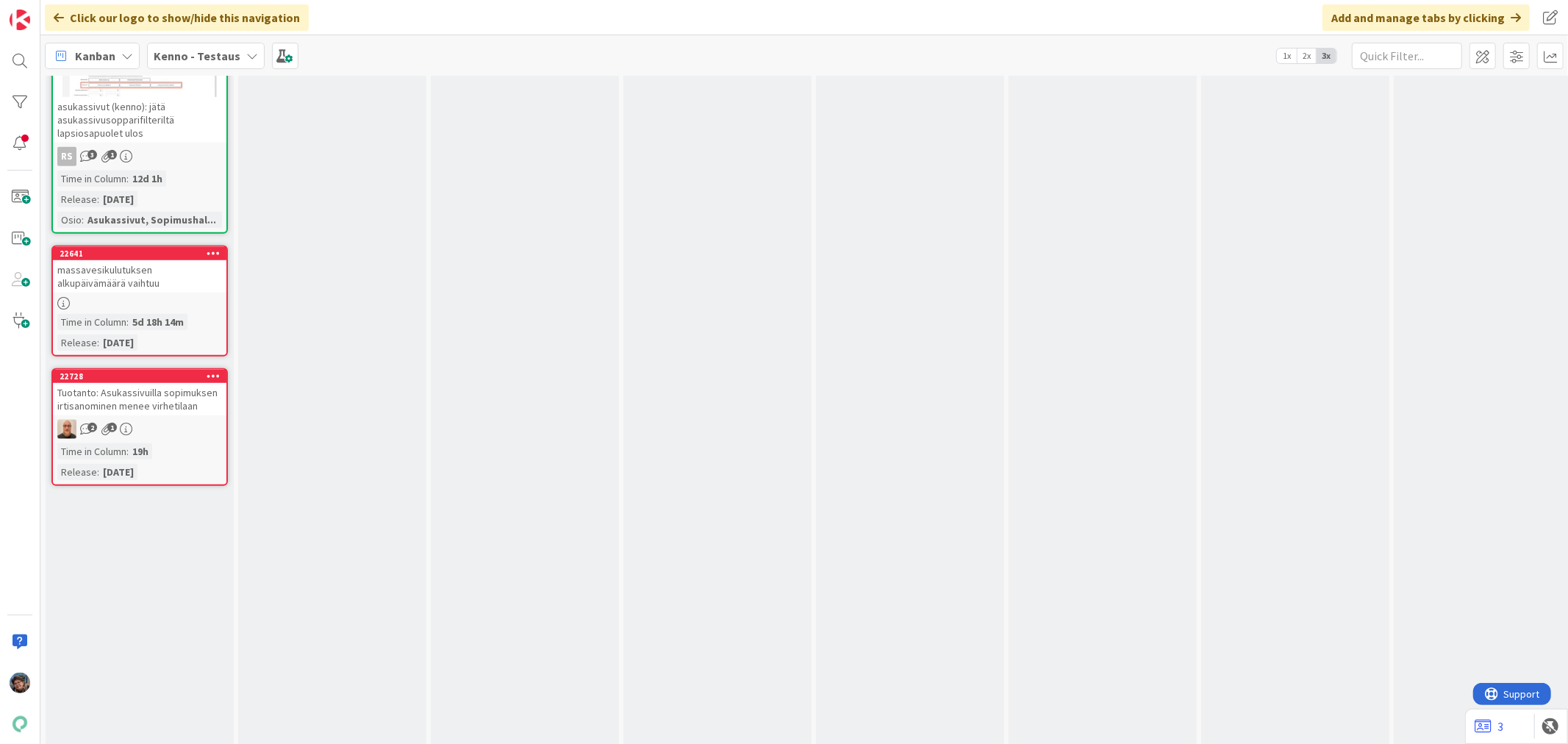
scroll to position [5390, 0]
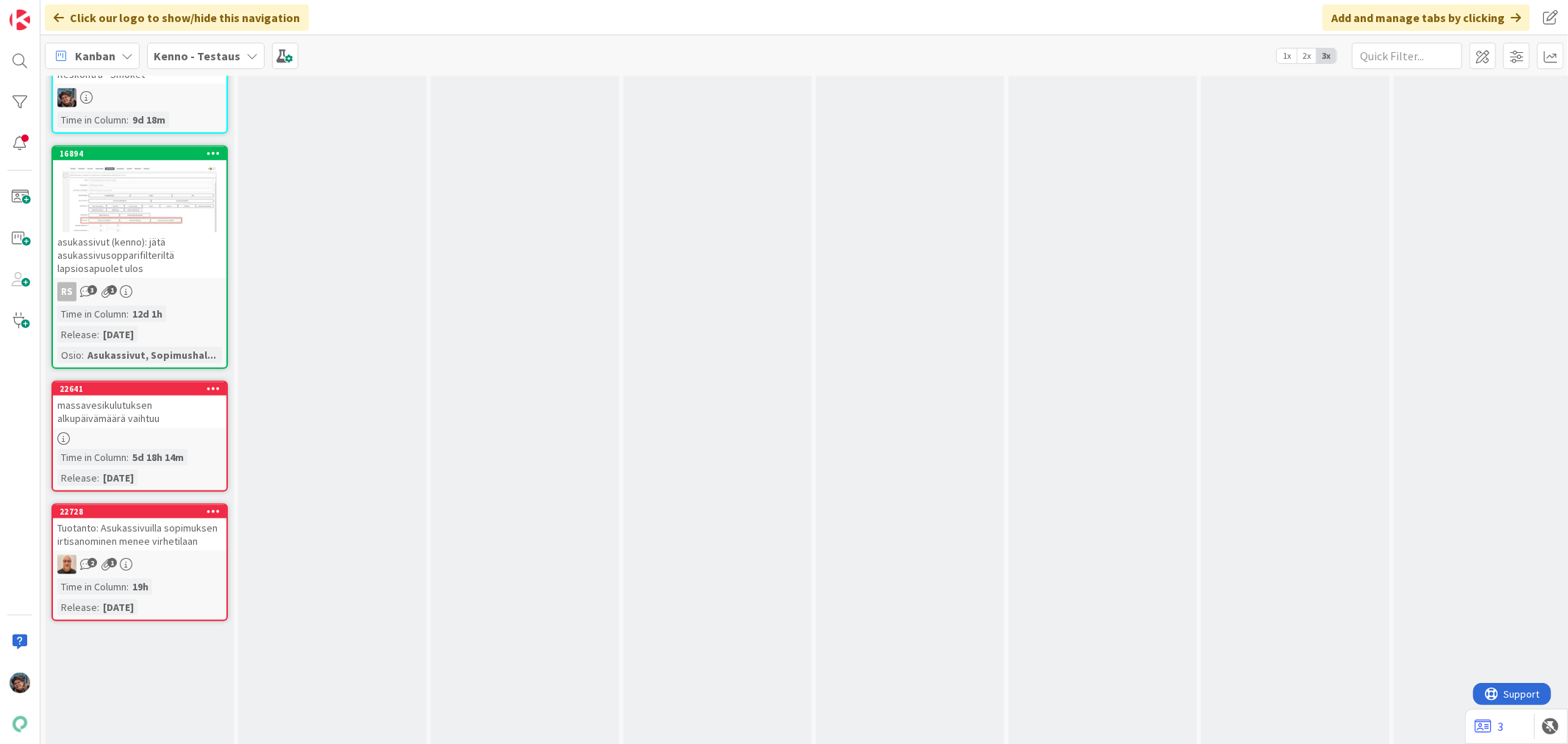
click at [157, 518] on div "Tuotanto: Asukassivuilla sopimuksen irtisanominen menee virhetilaan" at bounding box center [139, 534] width 174 height 32
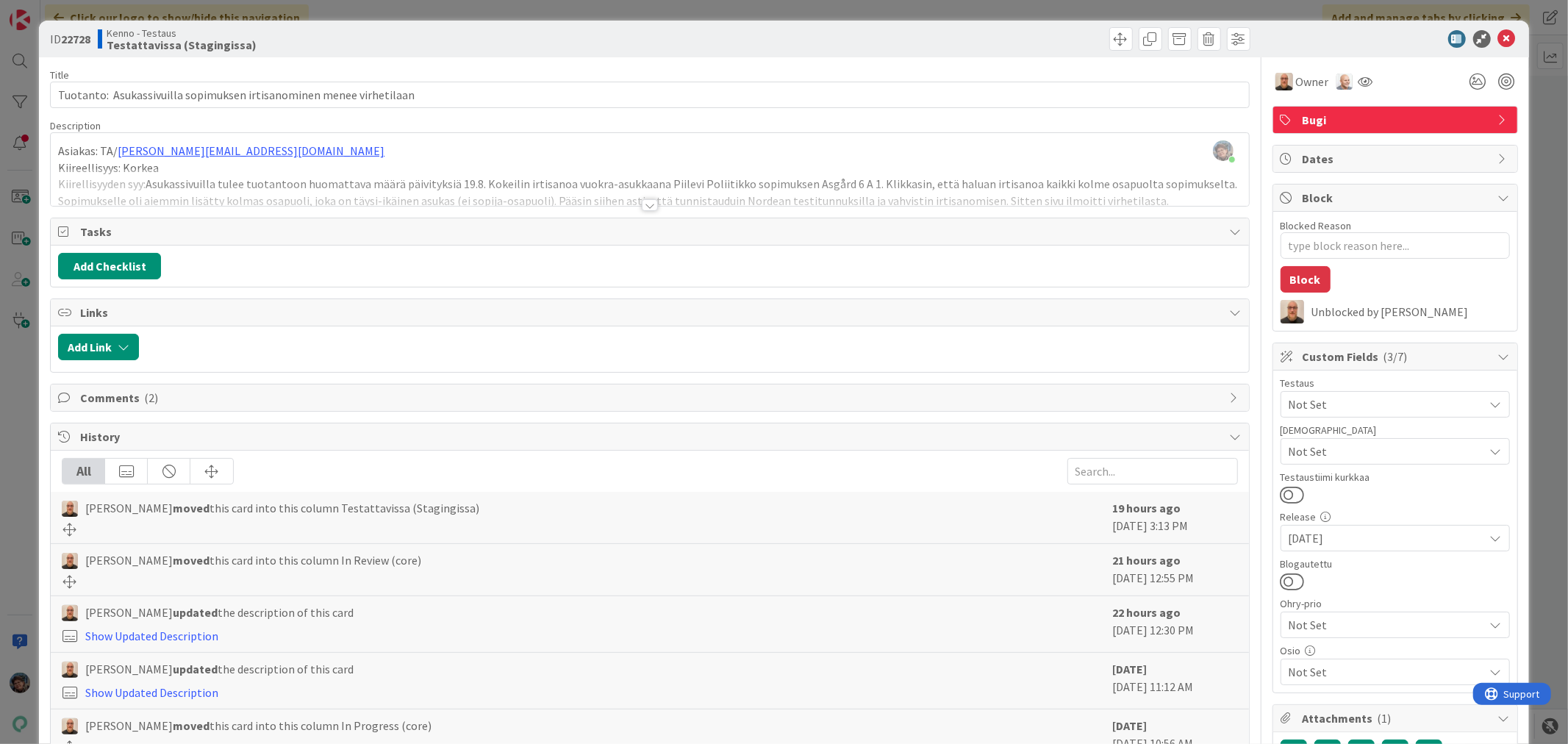
click at [642, 203] on div at bounding box center [650, 205] width 16 height 12
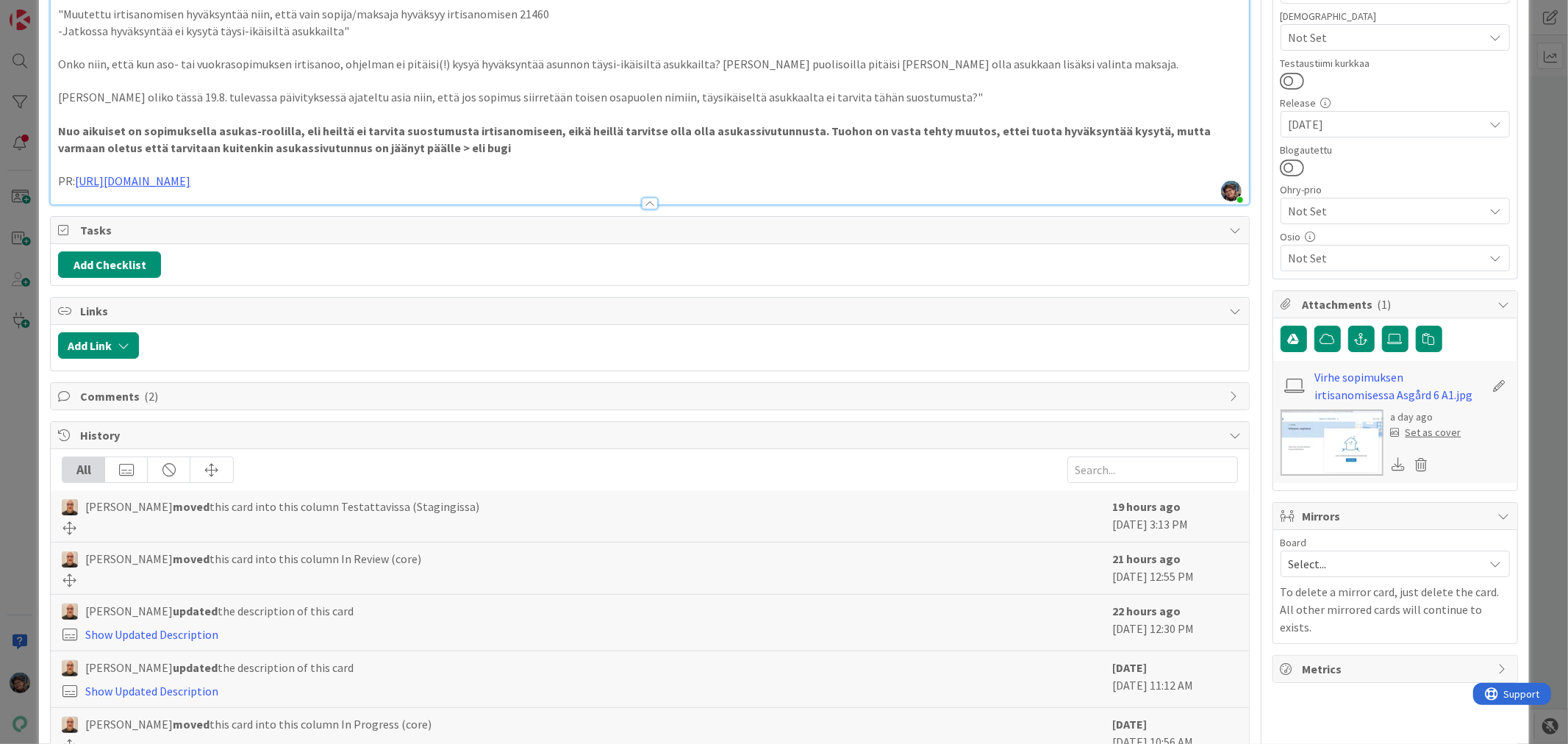
scroll to position [495, 0]
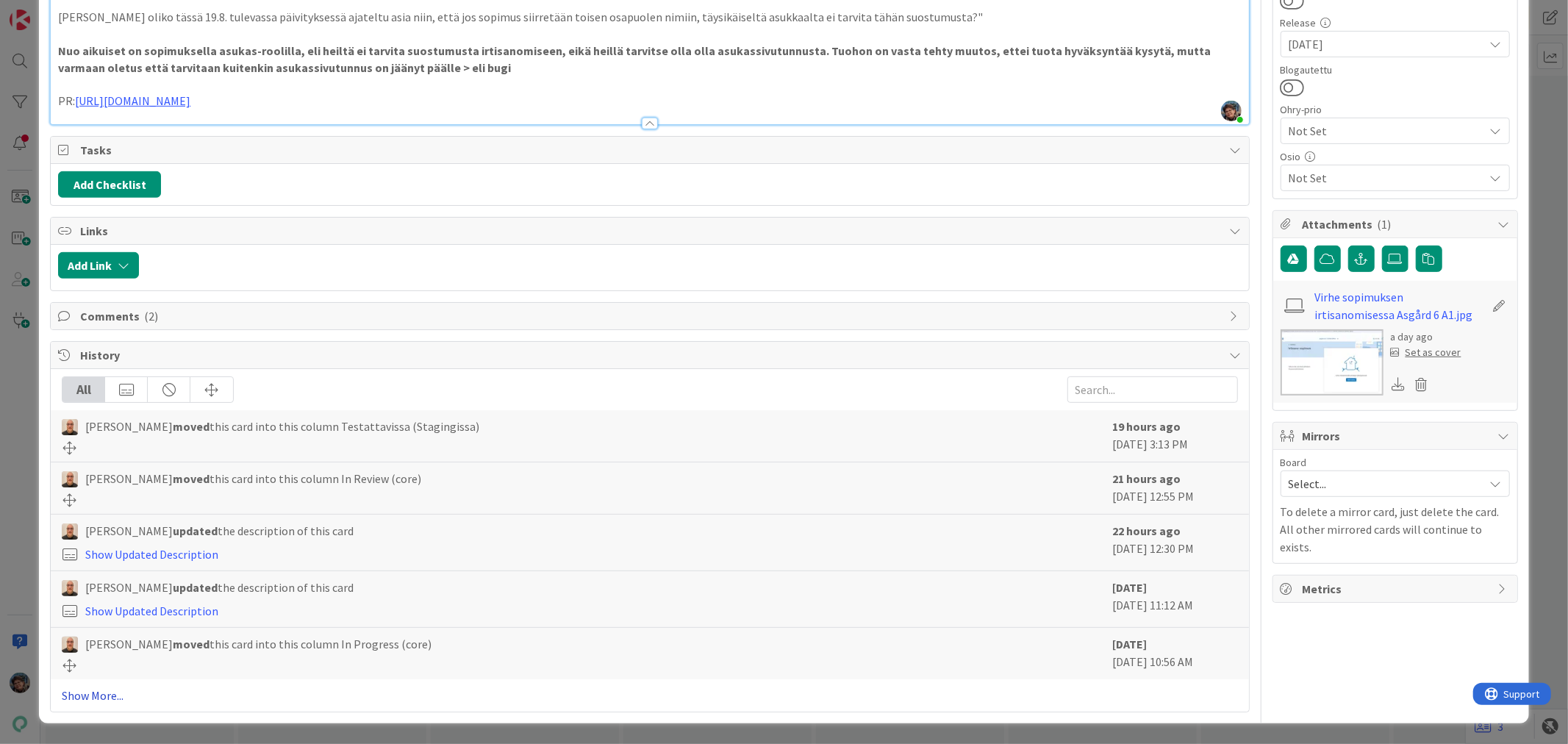
click at [104, 693] on link "Show More..." at bounding box center [650, 696] width 1175 height 18
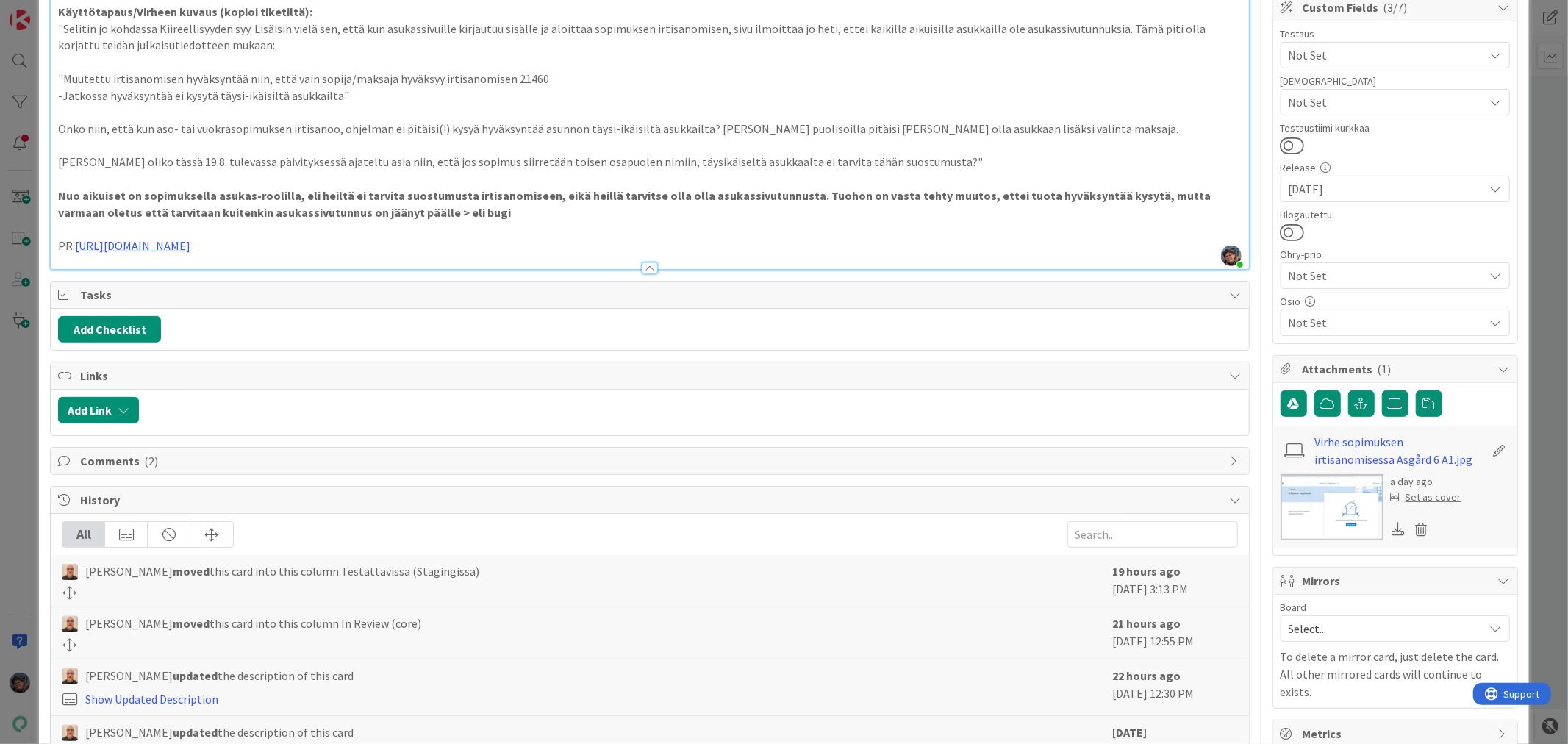
scroll to position [0, 0]
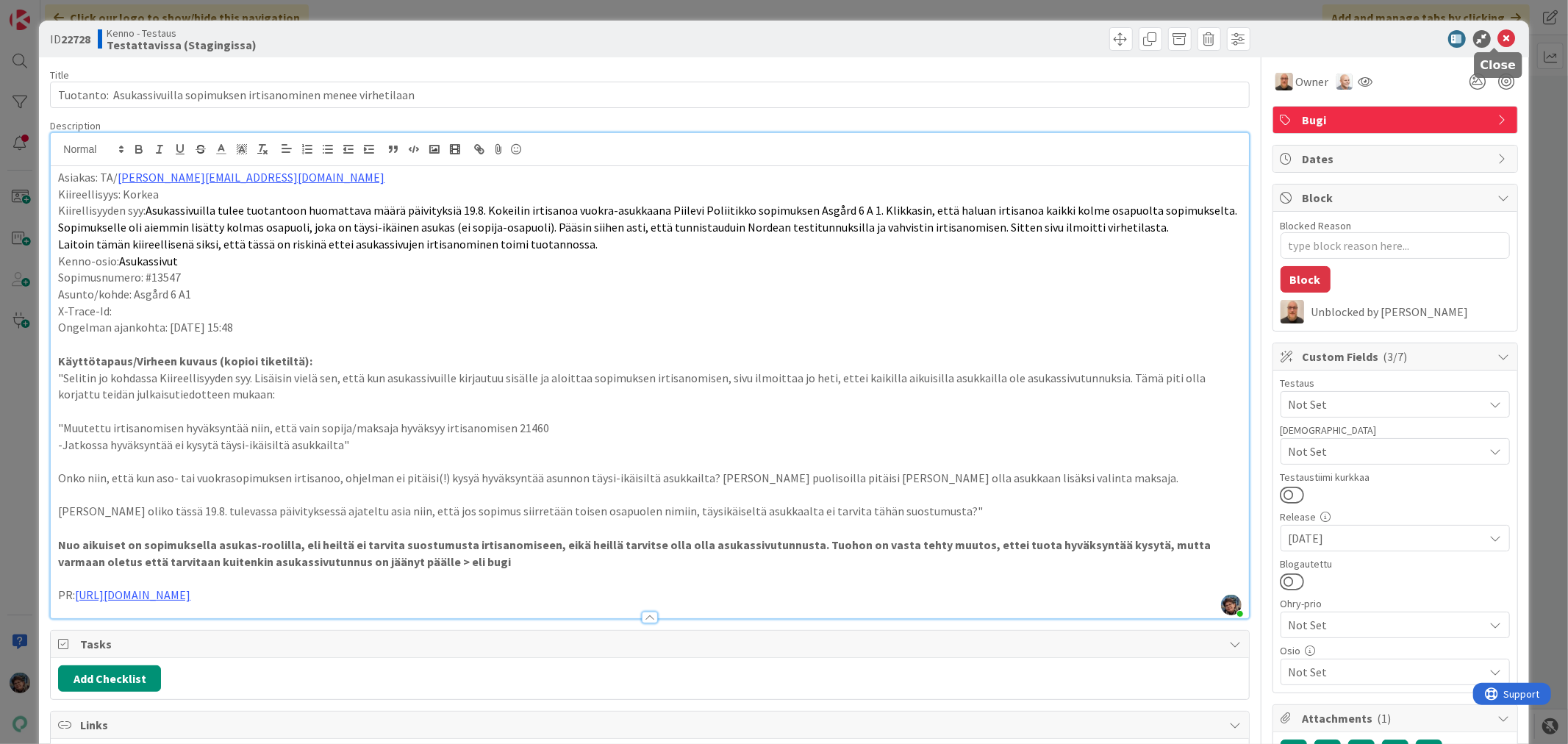
click at [1498, 34] on icon at bounding box center [1507, 39] width 18 height 18
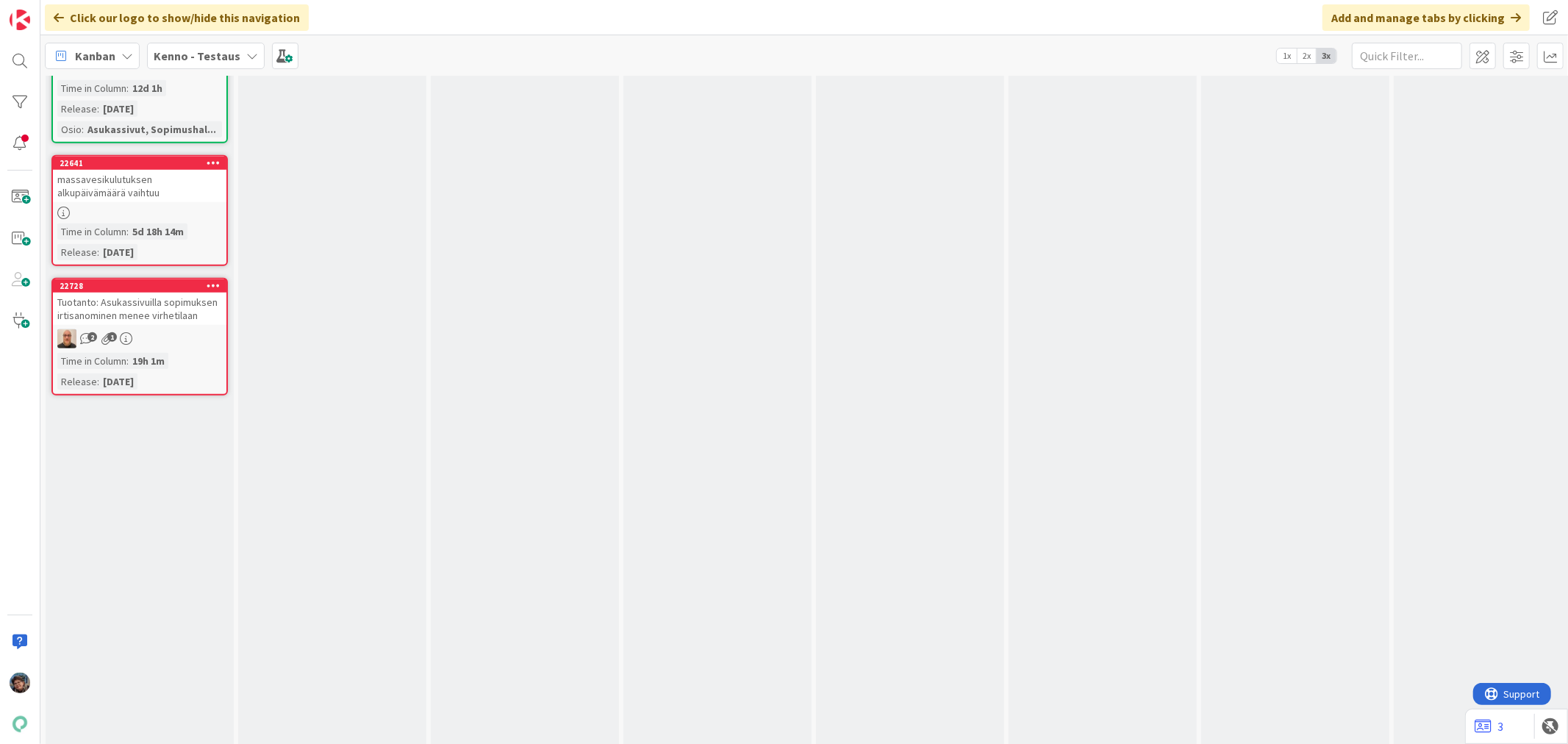
scroll to position [5634, 0]
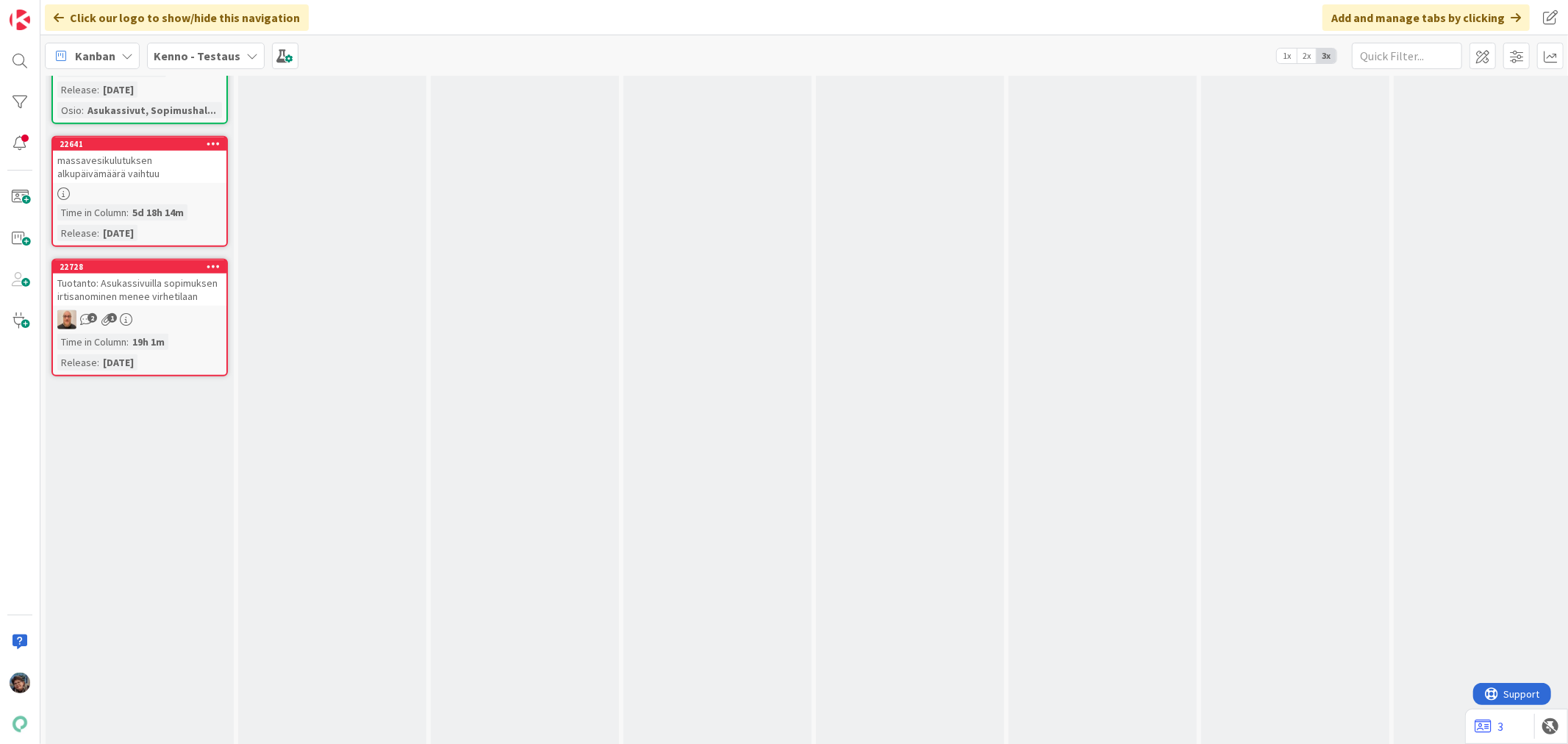
click at [127, 273] on div "Tuotanto: Asukassivuilla sopimuksen irtisanominen menee virhetilaan" at bounding box center [139, 289] width 174 height 32
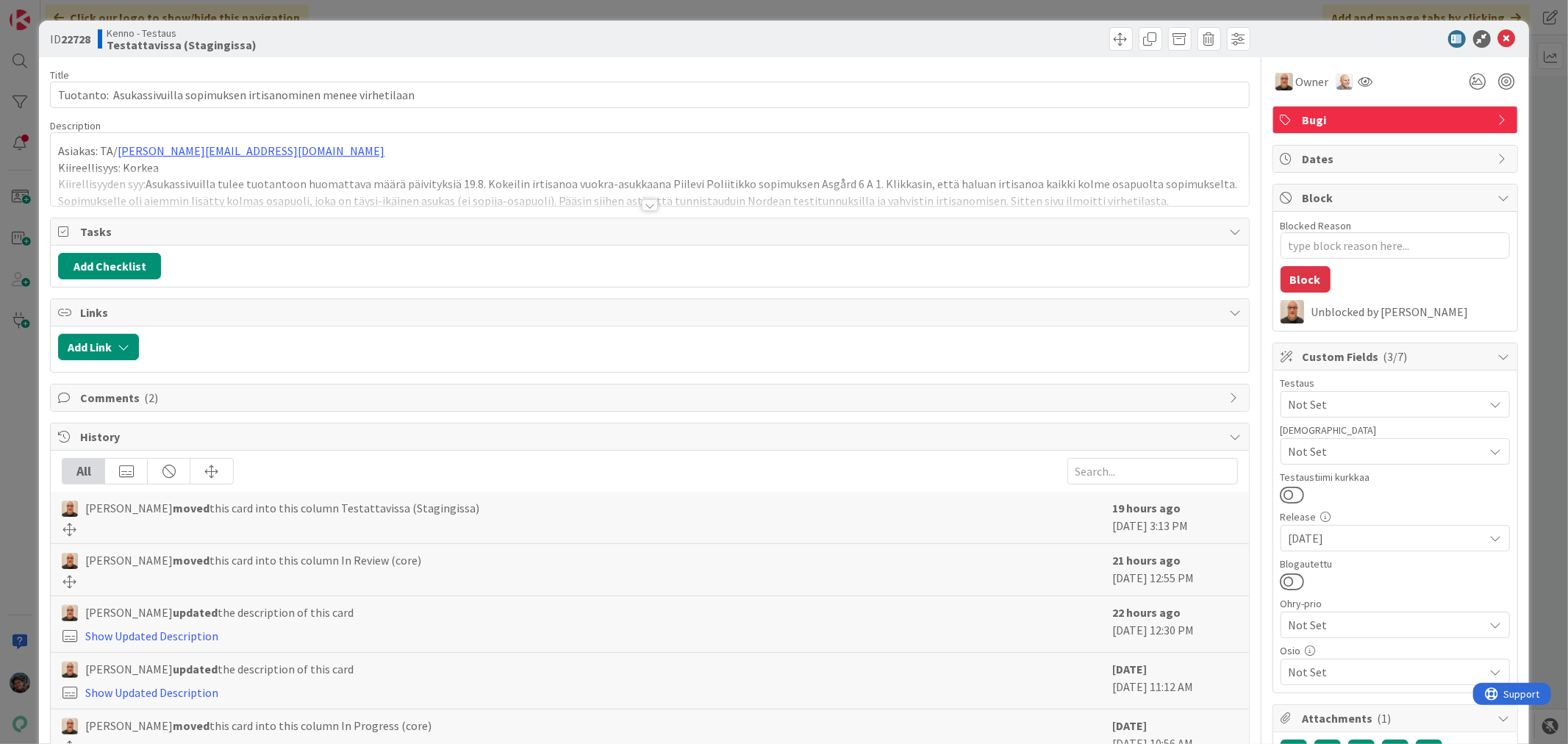
click at [643, 207] on div at bounding box center [650, 205] width 16 height 12
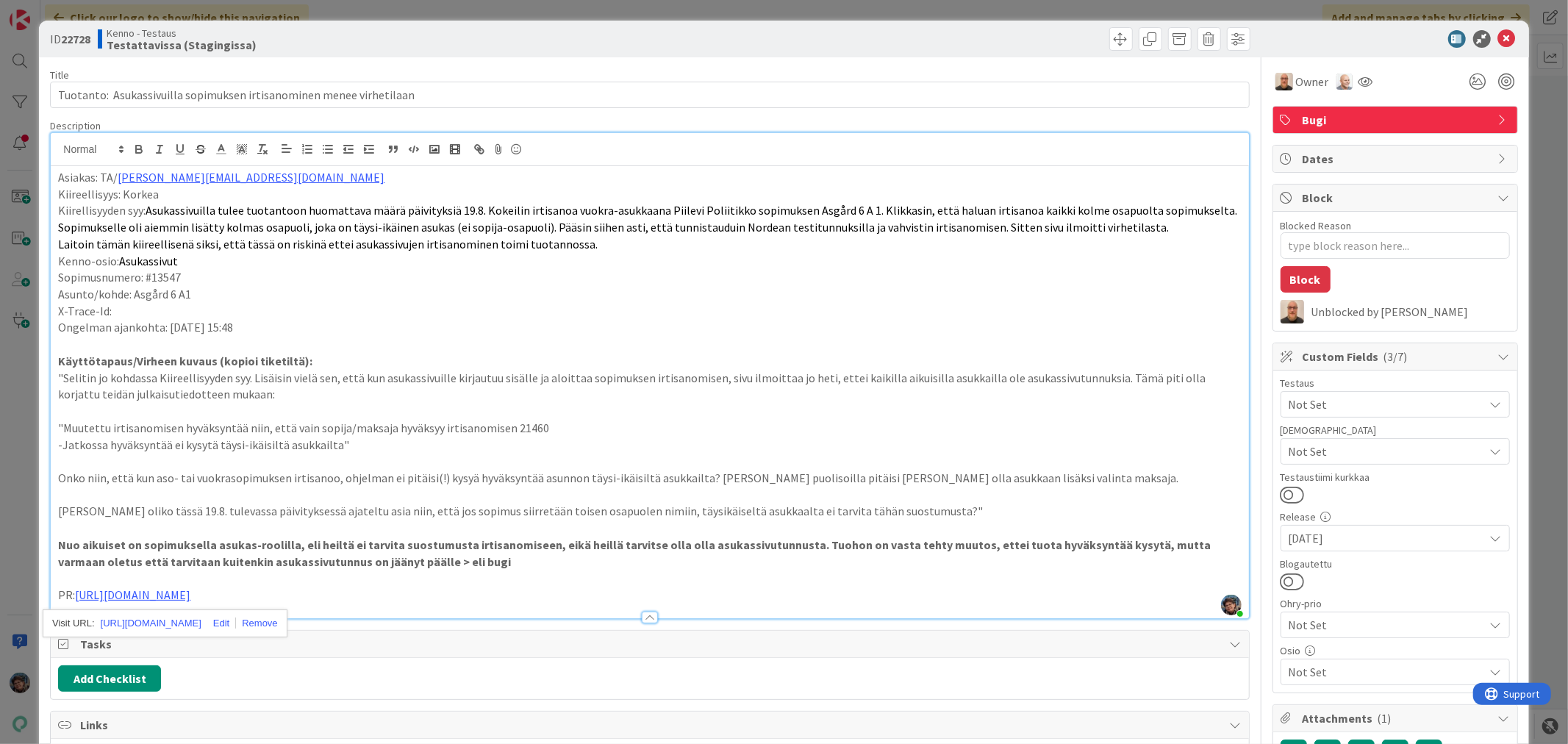
click at [334, 589] on p "PR: https://github.com/pandiafi/kenno/pull/8227" at bounding box center [650, 595] width 1183 height 17
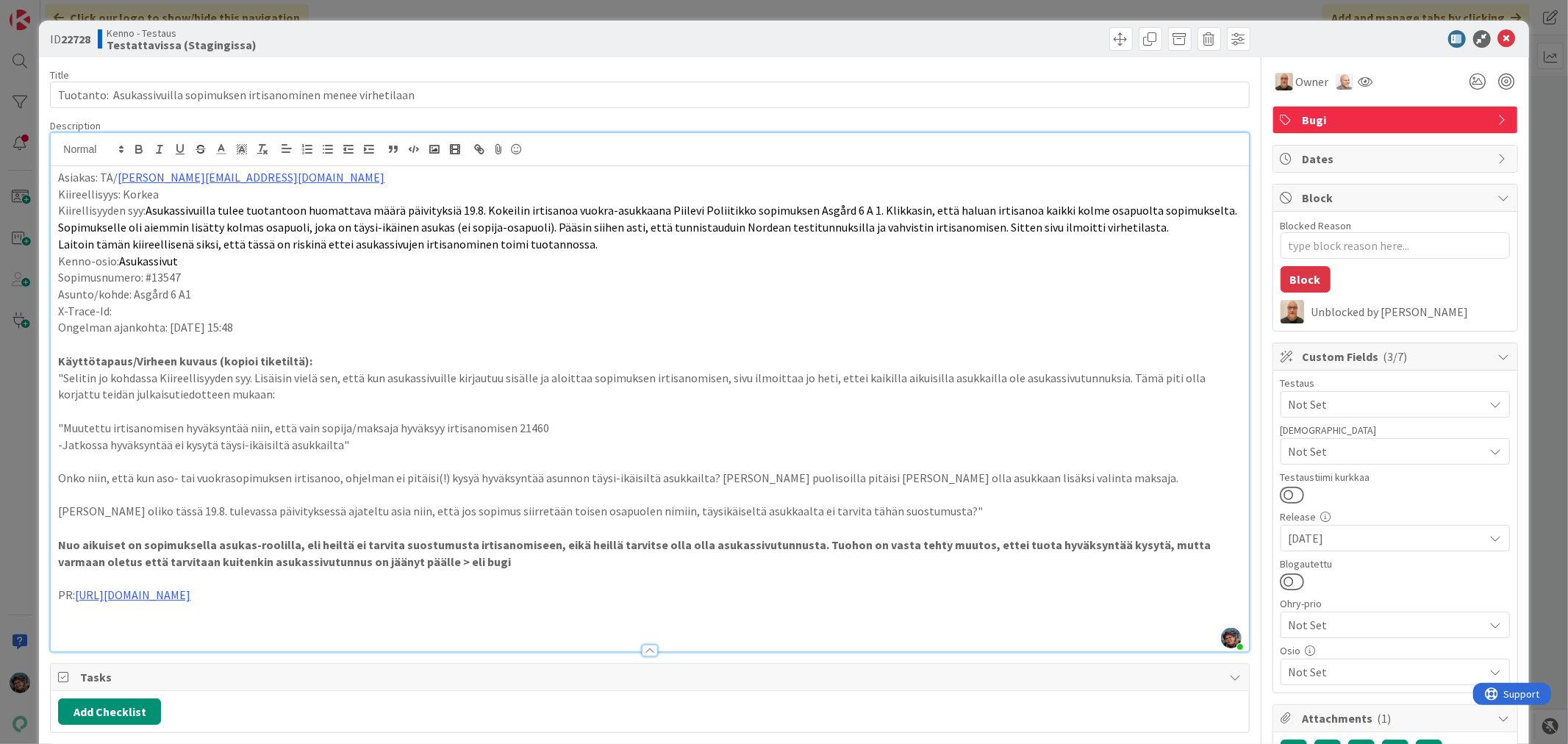
type textarea "x"
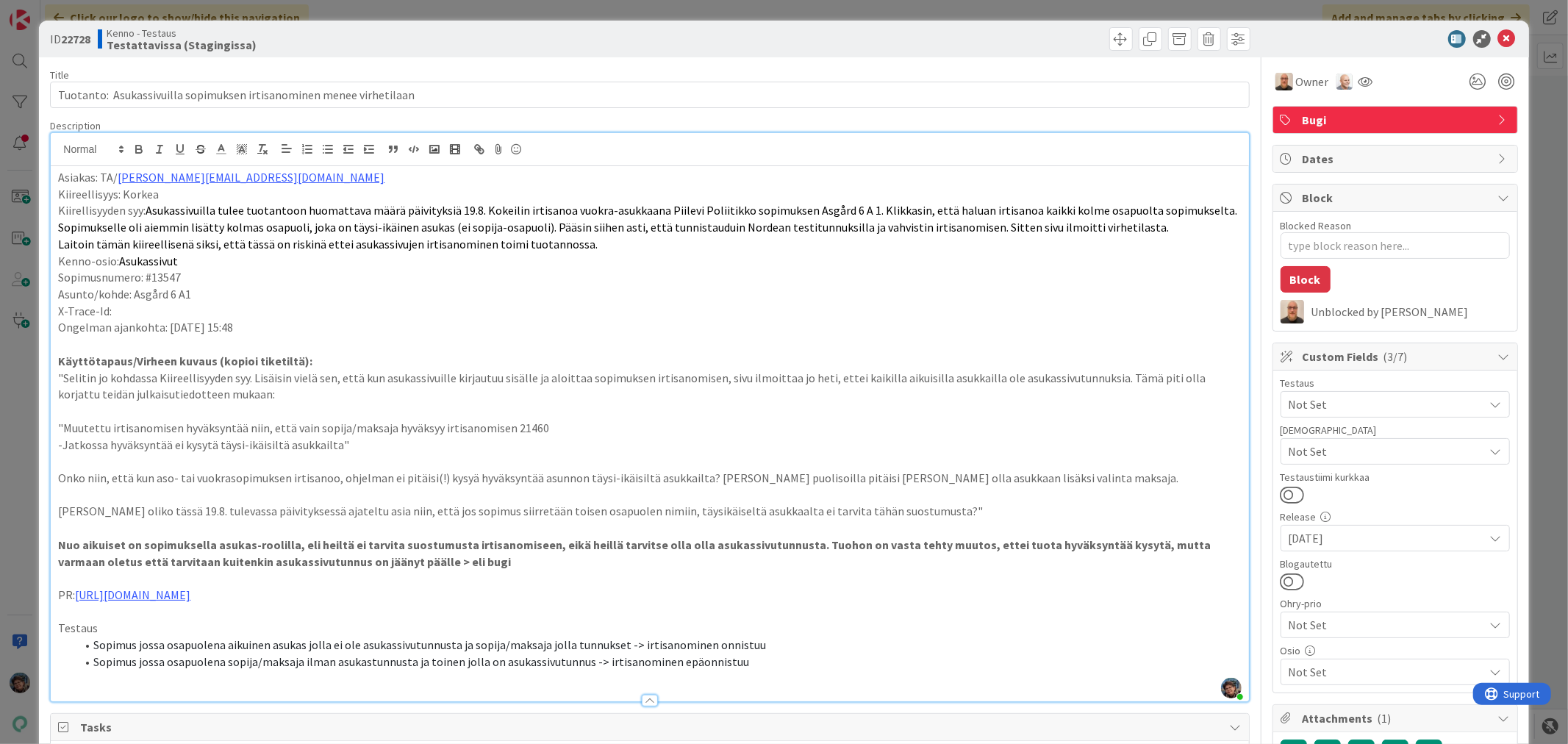
type textarea "x"
